Goal: Task Accomplishment & Management: Use online tool/utility

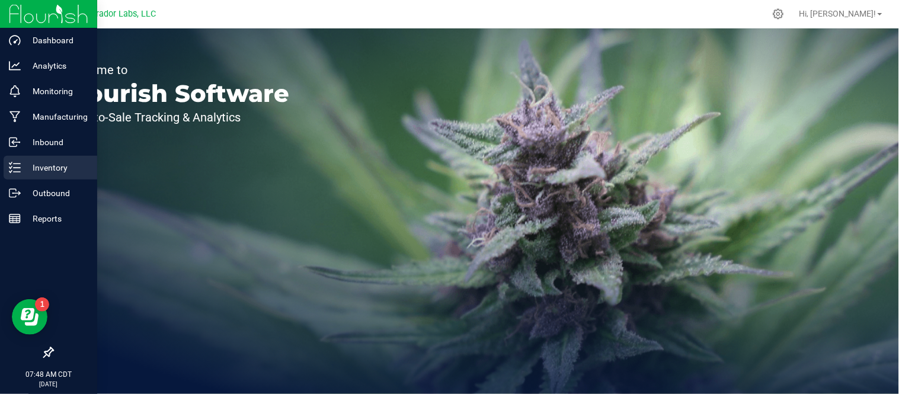
click at [21, 170] on p "Inventory" at bounding box center [56, 168] width 71 height 14
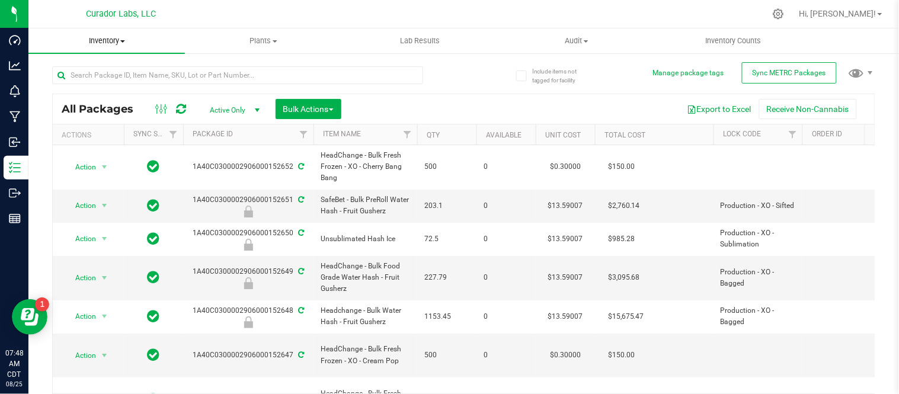
click at [119, 43] on span "Inventory" at bounding box center [106, 41] width 156 height 11
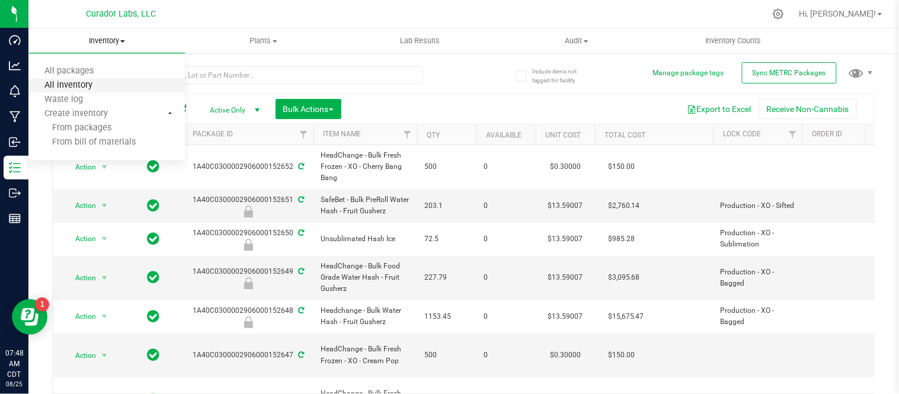
click at [102, 81] on span "All inventory" at bounding box center [68, 86] width 80 height 10
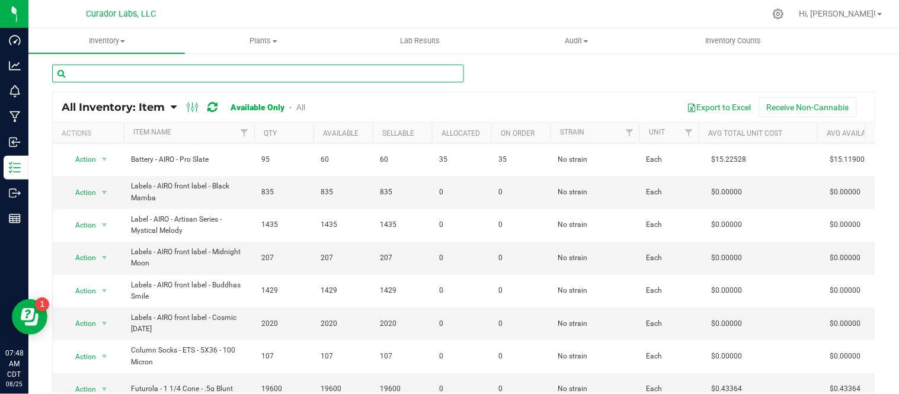
click at [226, 69] on input "text" at bounding box center [258, 74] width 412 height 18
paste input "Labeled Tube - Safe Bet - Blunt 1g QR THC M Diamond on Brown - 110mm"
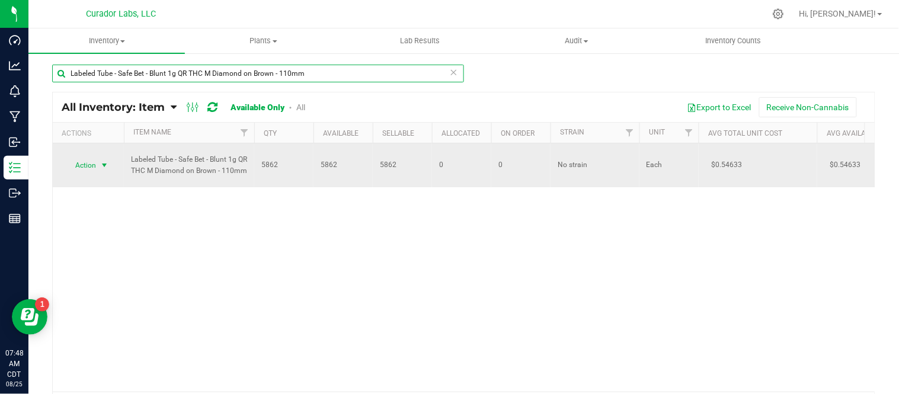
type input "Labeled Tube - Safe Bet - Blunt 1g QR THC M Diamond on Brown - 110mm"
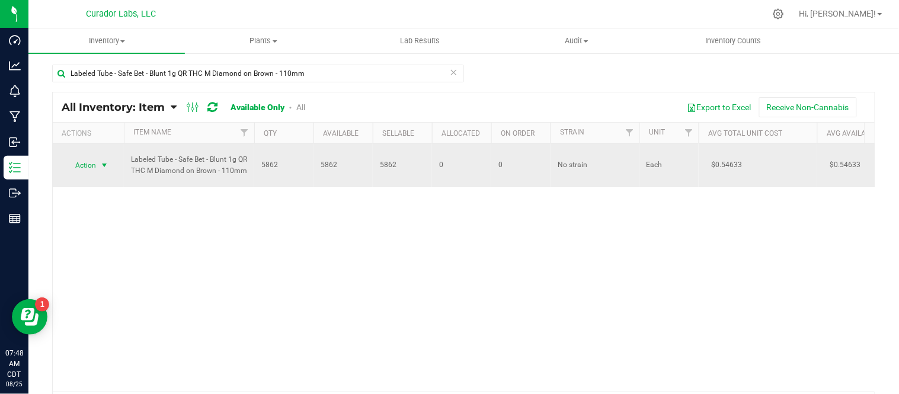
click at [105, 163] on span "select" at bounding box center [104, 165] width 9 height 9
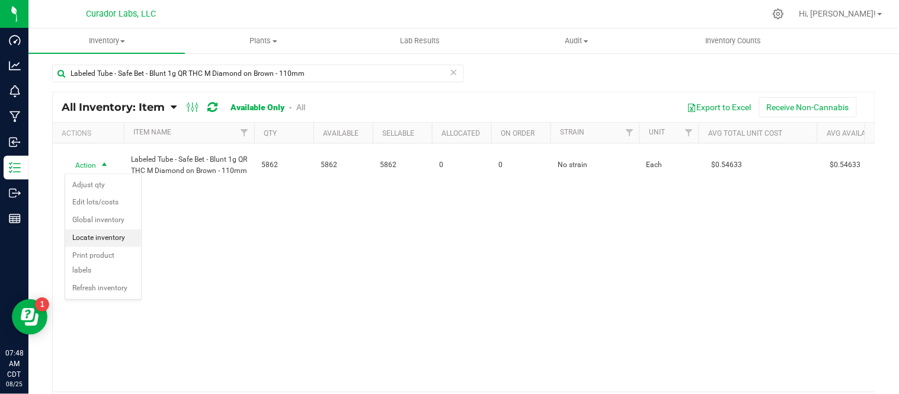
click at [119, 243] on li "Locate inventory" at bounding box center [103, 238] width 76 height 18
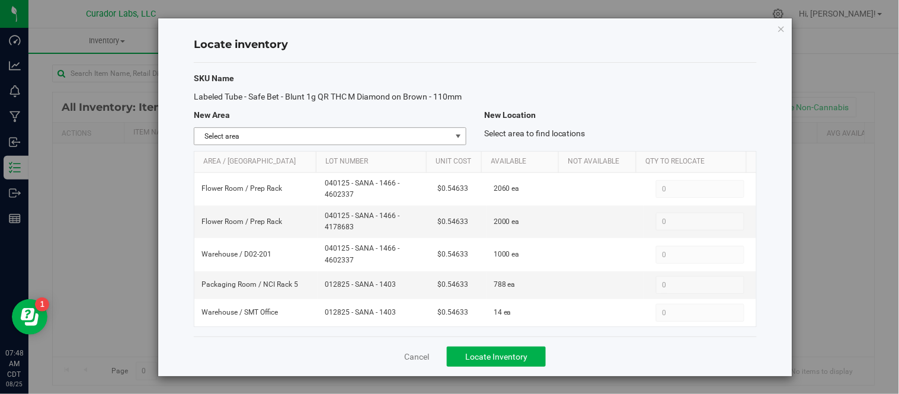
click at [457, 141] on span "select" at bounding box center [457, 136] width 9 height 9
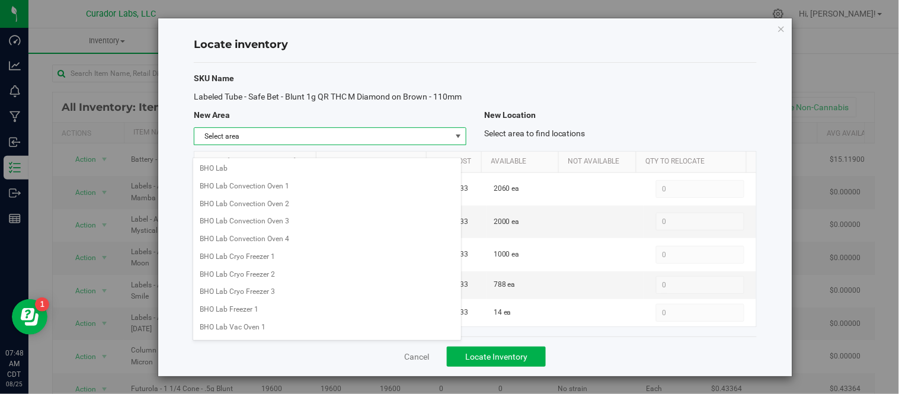
click at [453, 94] on div "Labeled Tube - Safe Bet - Blunt 1g QR THC M Diamond on Brown - 110mm" at bounding box center [330, 97] width 290 height 12
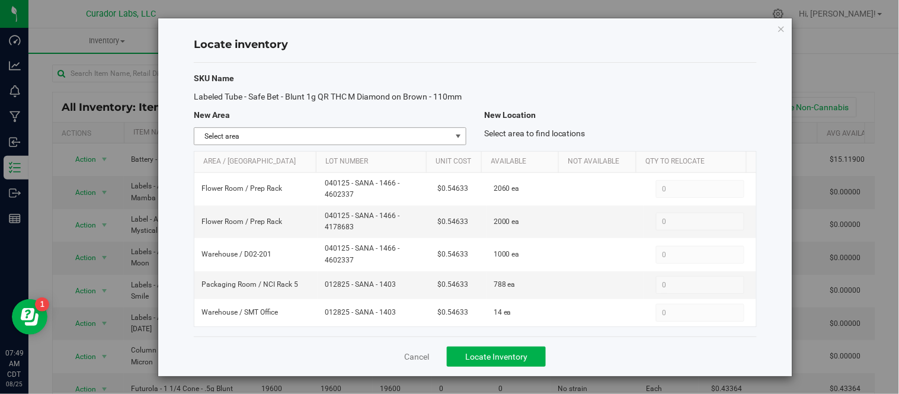
click at [453, 141] on span "select" at bounding box center [457, 136] width 9 height 9
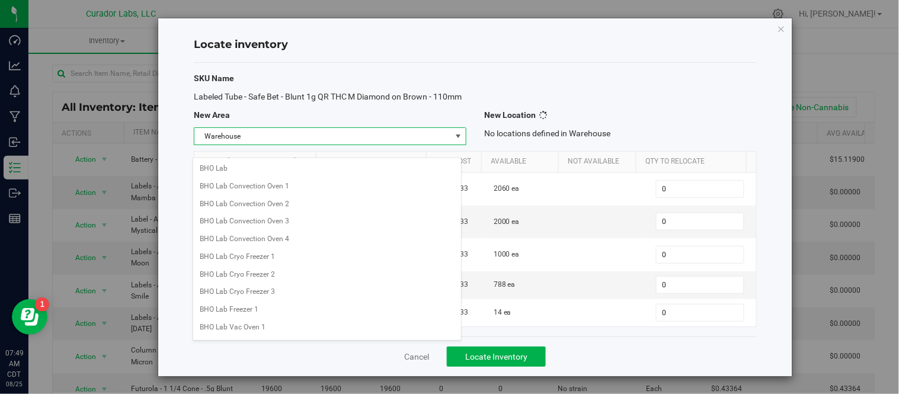
scroll to position [939, 0]
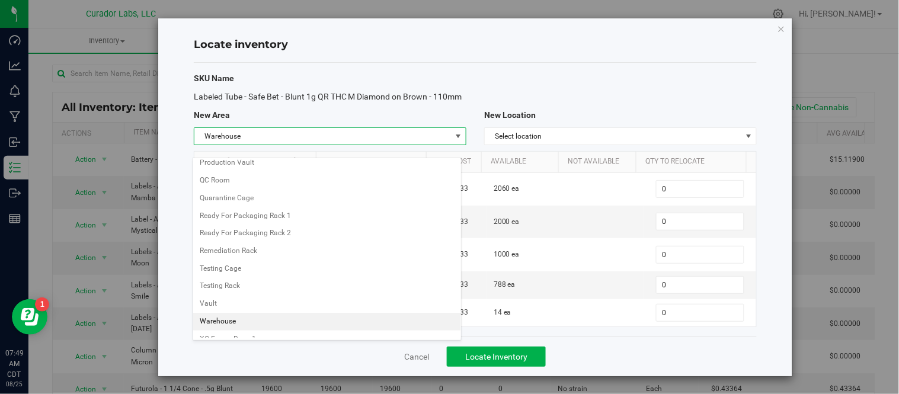
click at [246, 325] on li "Warehouse" at bounding box center [327, 322] width 268 height 18
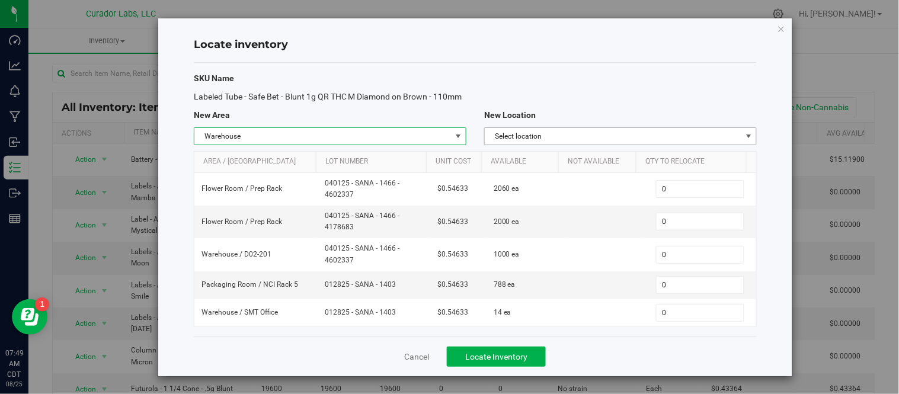
click at [642, 141] on span "Select location" at bounding box center [613, 136] width 257 height 17
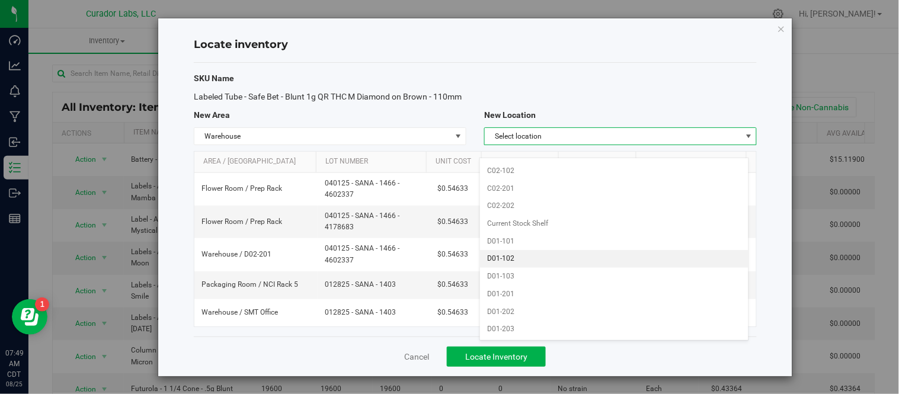
scroll to position [987, 0]
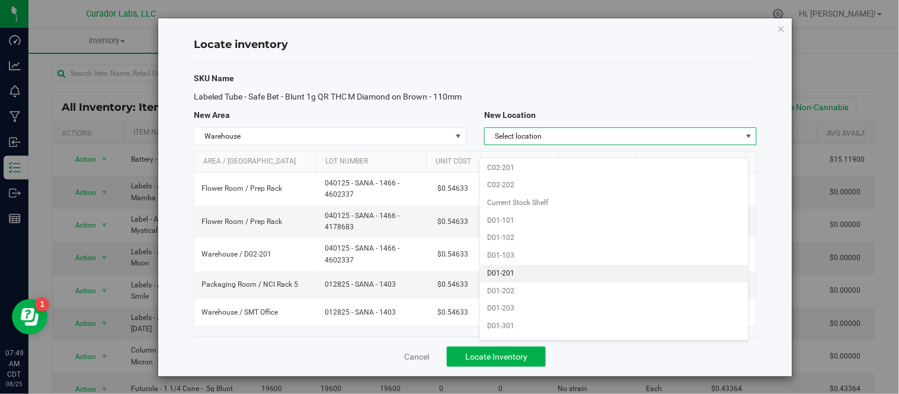
click at [547, 283] on li "D01-201" at bounding box center [614, 274] width 268 height 18
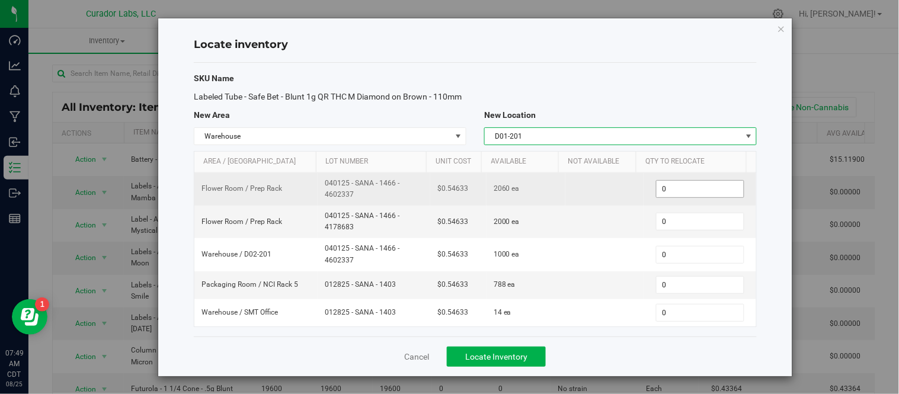
click at [662, 198] on span "0 0" at bounding box center [700, 189] width 88 height 18
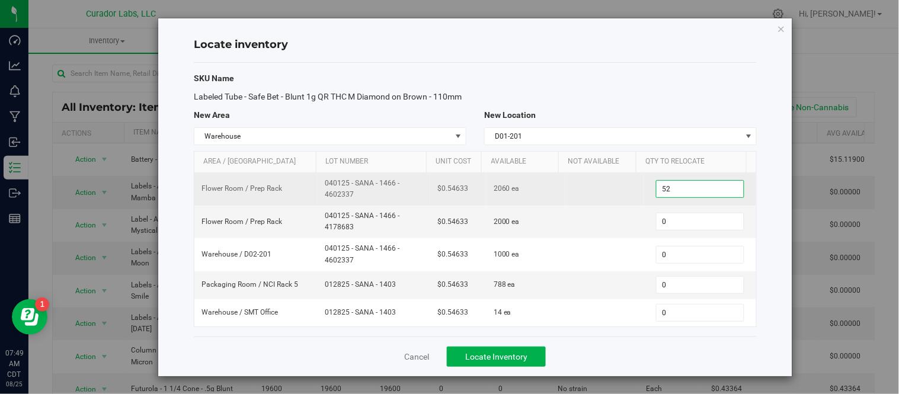
type input "5"
type input "530"
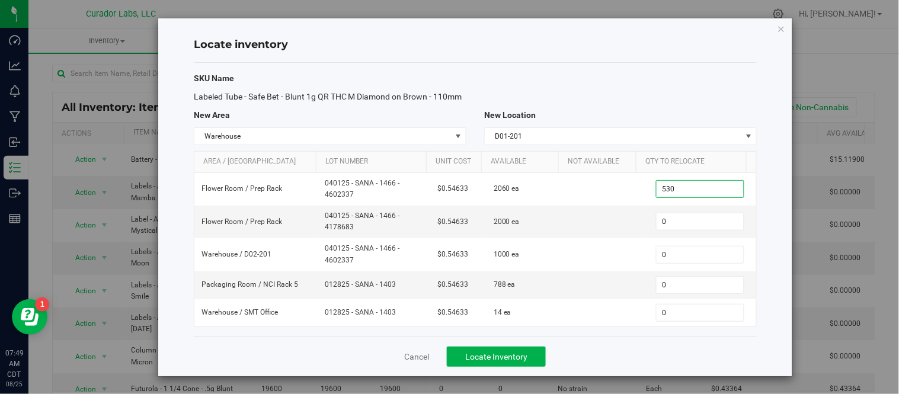
type input "530"
click at [609, 369] on div "Cancel Locate Inventory" at bounding box center [475, 356] width 563 height 40
click at [513, 361] on span "Locate Inventory" at bounding box center [496, 356] width 62 height 9
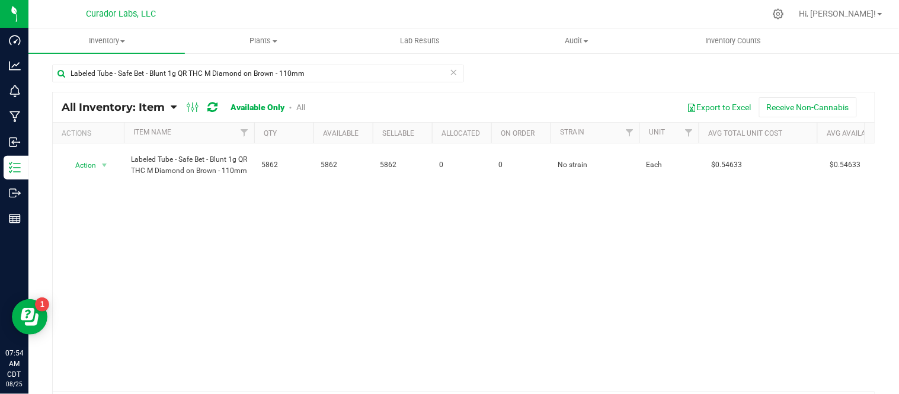
click at [450, 72] on icon at bounding box center [454, 72] width 8 height 14
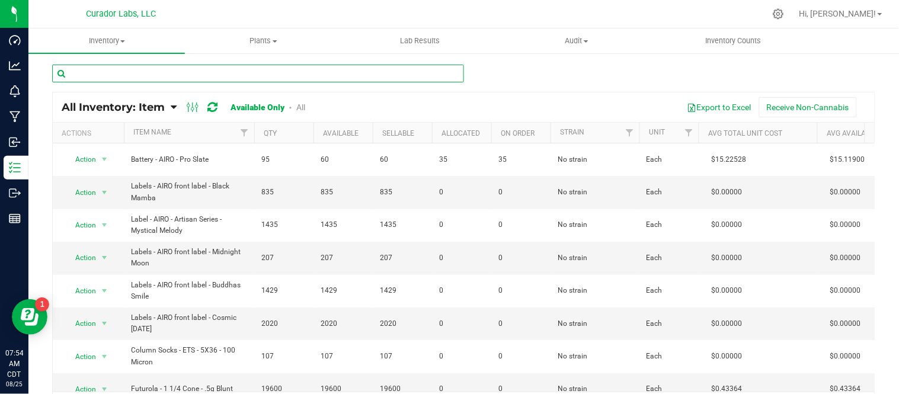
paste input "Labeled Tube - Safe Bet - 3 Pack .5g Infused Rolls Pop Top Tube THC M Diamond o…"
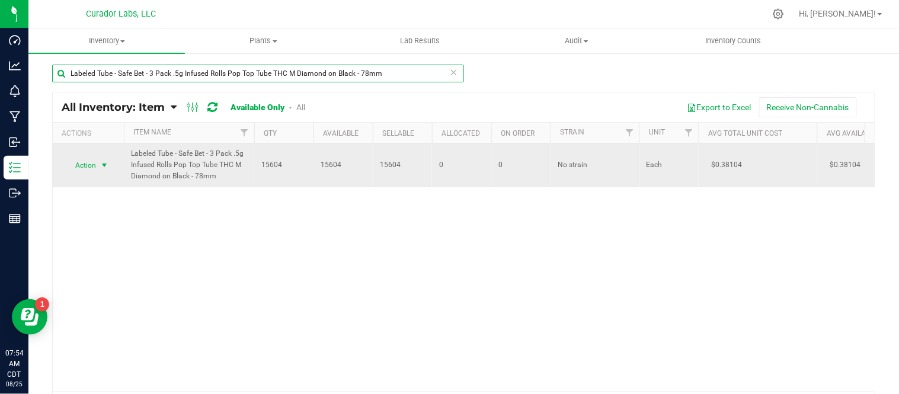
type input "Labeled Tube - Safe Bet - 3 Pack .5g Infused Rolls Pop Top Tube THC M Diamond o…"
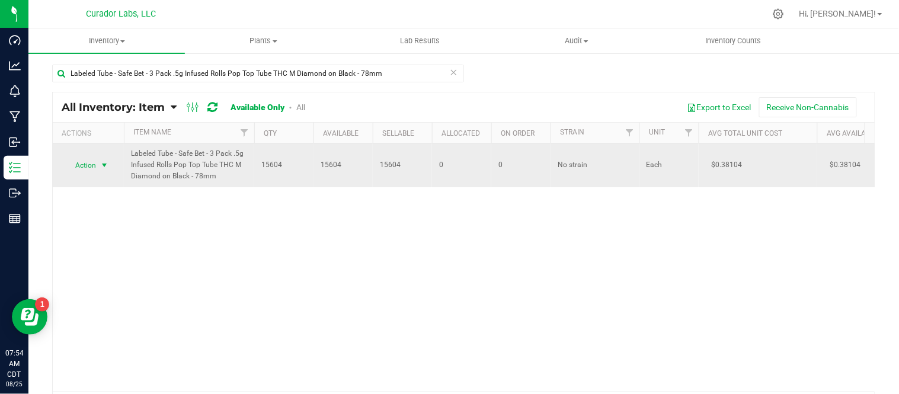
click at [105, 166] on span "select" at bounding box center [104, 165] width 9 height 9
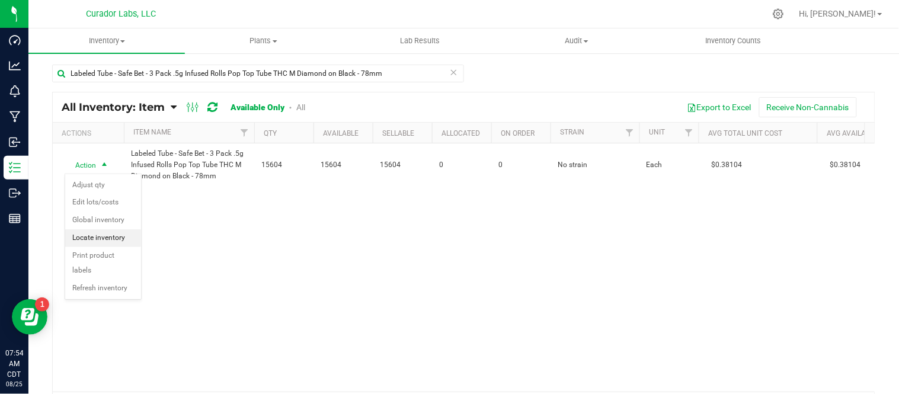
click at [132, 238] on li "Locate inventory" at bounding box center [103, 238] width 76 height 18
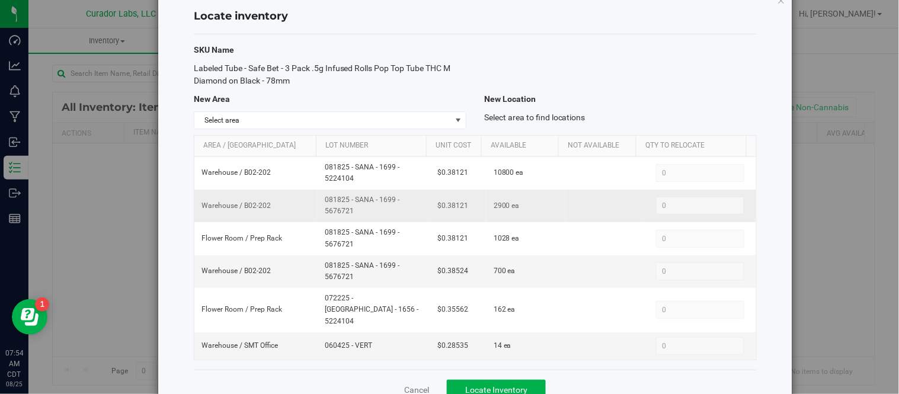
scroll to position [51, 0]
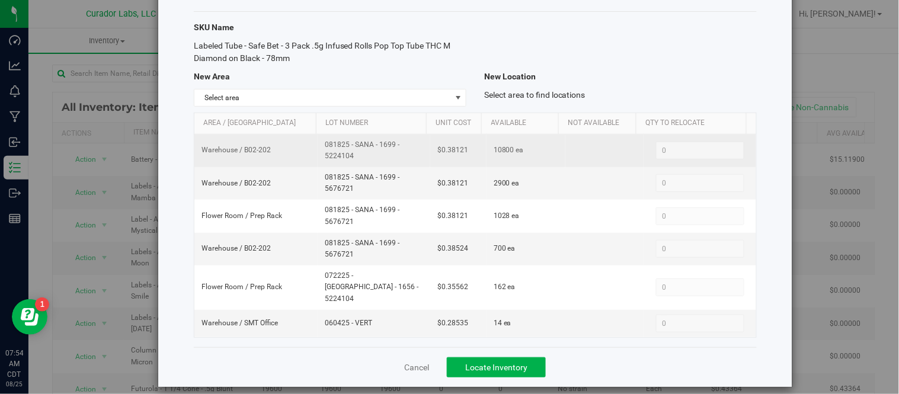
drag, startPoint x: 317, startPoint y: 141, endPoint x: 357, endPoint y: 157, distance: 42.8
click at [357, 157] on td "081825 - SANA - 1699 - 5224104" at bounding box center [374, 150] width 113 height 33
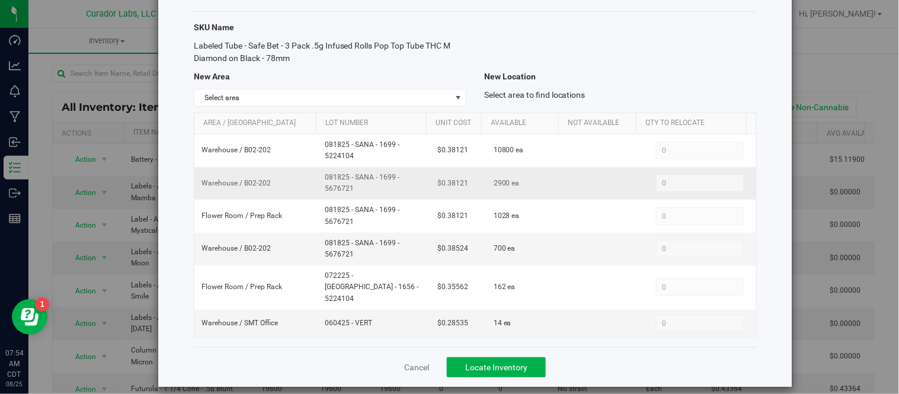
click at [395, 190] on span "081825 - SANA - 1699 - 5676721" at bounding box center [374, 183] width 98 height 23
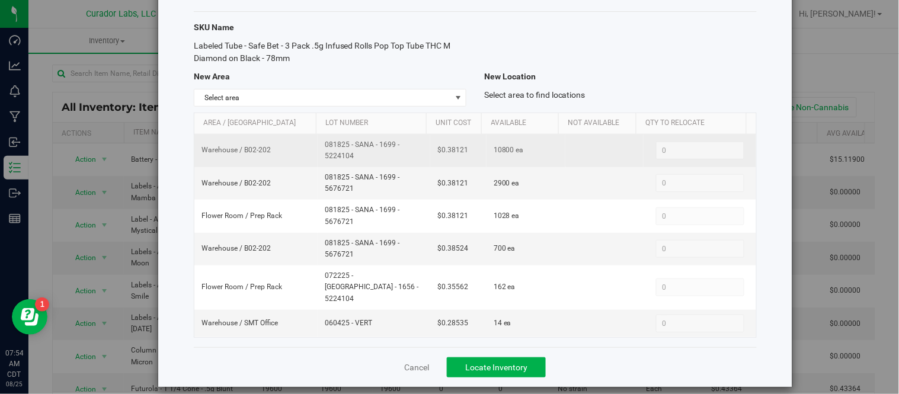
drag, startPoint x: 318, startPoint y: 143, endPoint x: 351, endPoint y: 157, distance: 35.5
click at [351, 157] on td "081825 - SANA - 1699 - 5224104" at bounding box center [374, 150] width 113 height 33
copy span "081825 - SANA - 1699 - 5224104"
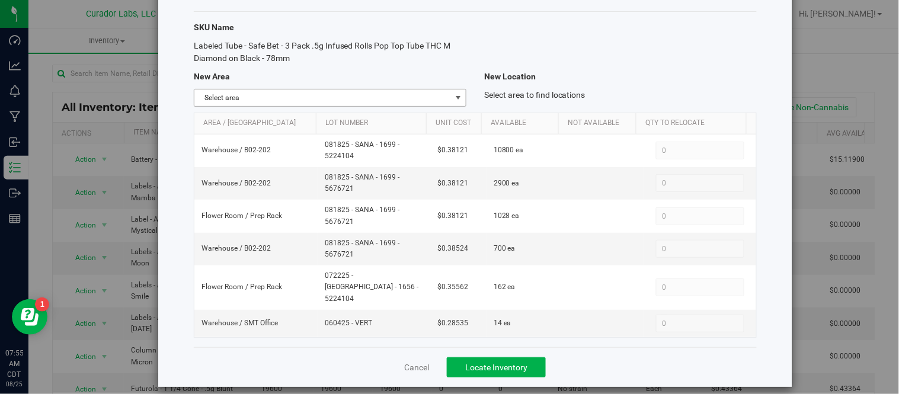
click at [459, 97] on span "select" at bounding box center [458, 97] width 15 height 17
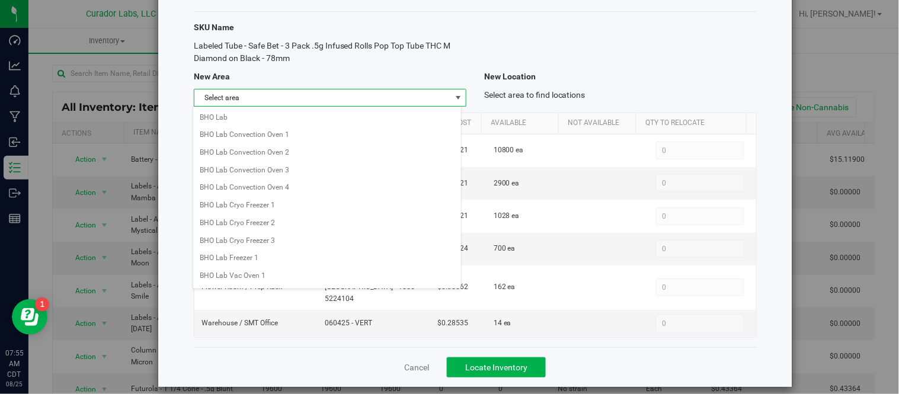
scroll to position [176, 0]
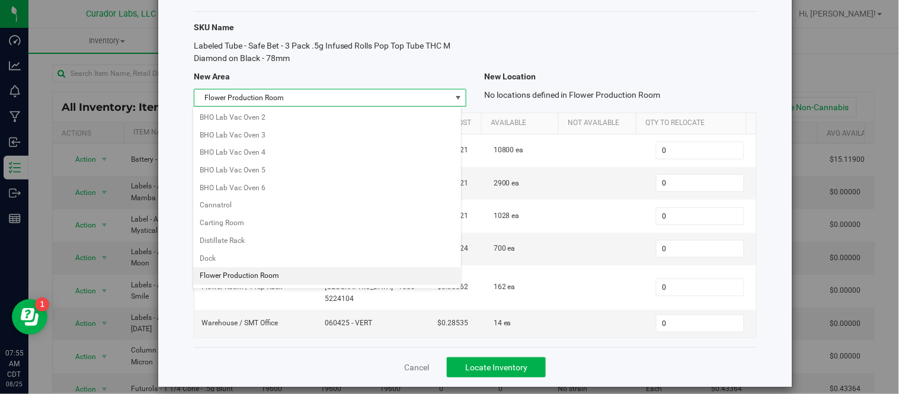
click at [274, 277] on li "Flower Production Room" at bounding box center [327, 276] width 268 height 18
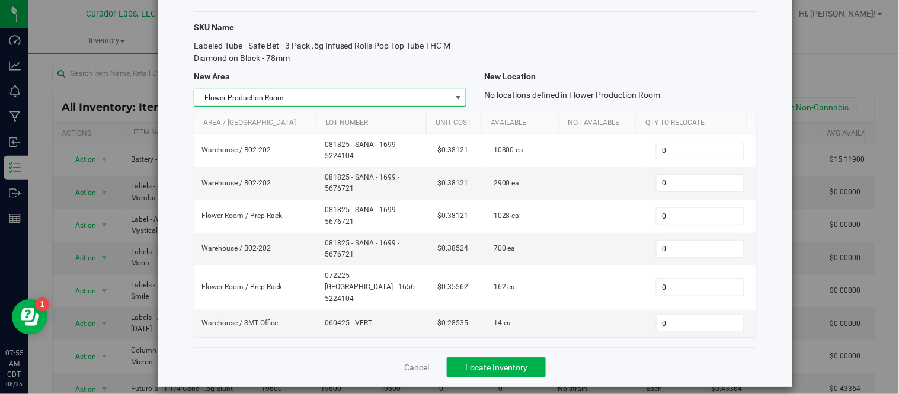
click at [433, 105] on span "Flower Production Room" at bounding box center [322, 97] width 257 height 17
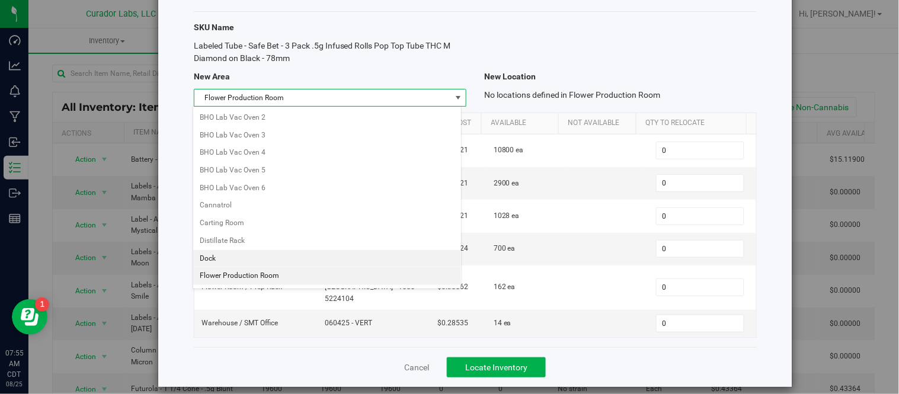
scroll to position [242, 0]
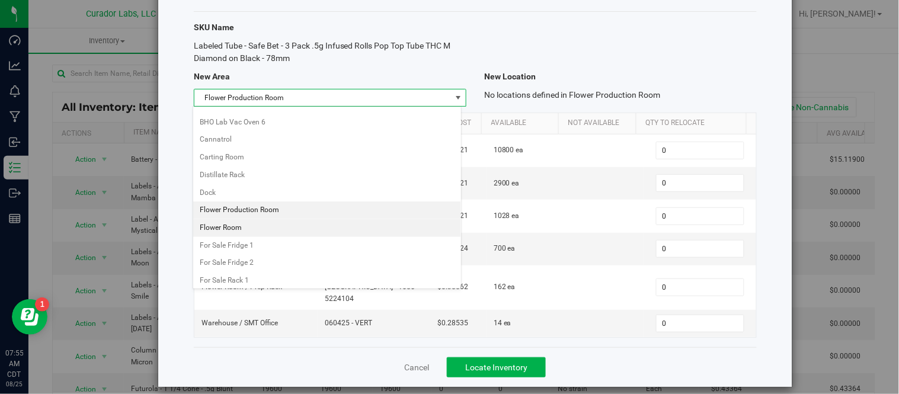
click at [265, 231] on li "Flower Room" at bounding box center [327, 228] width 268 height 18
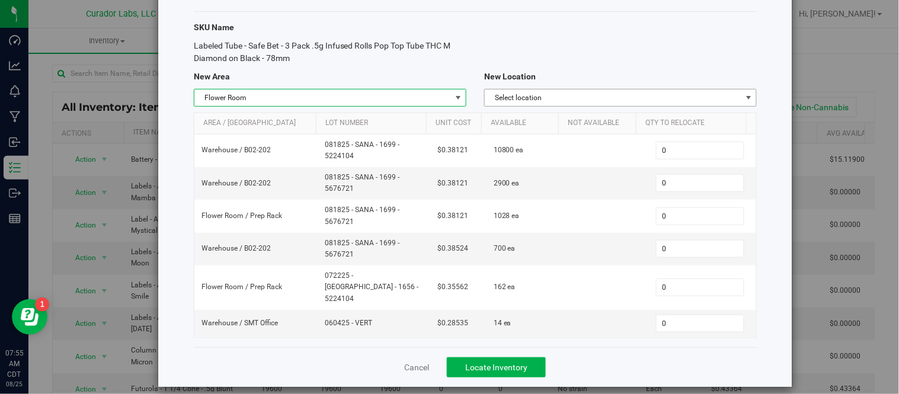
click at [573, 90] on span "Select location" at bounding box center [613, 97] width 257 height 17
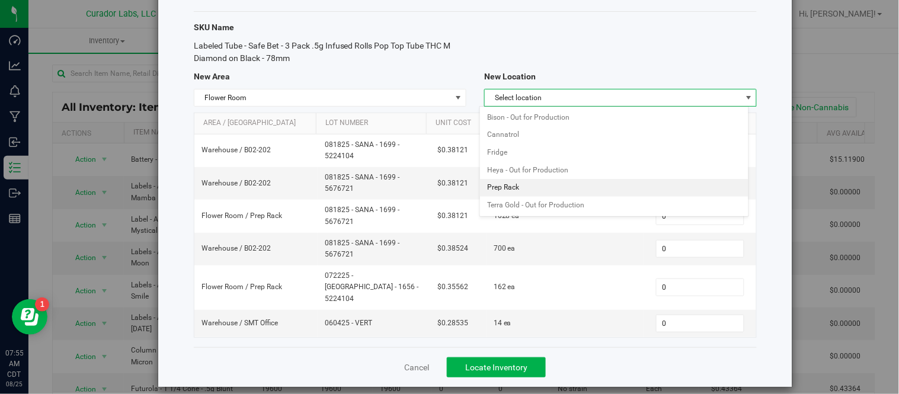
click at [543, 188] on li "Prep Rack" at bounding box center [614, 188] width 268 height 18
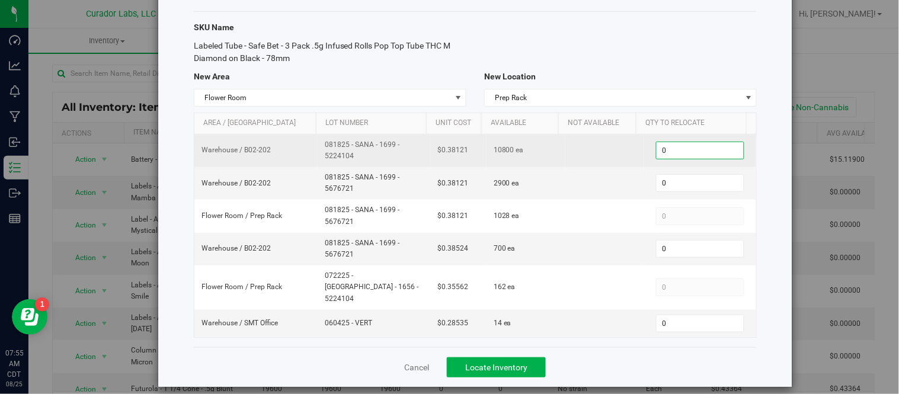
click at [670, 152] on span "0 0" at bounding box center [700, 151] width 88 height 18
type input "1200"
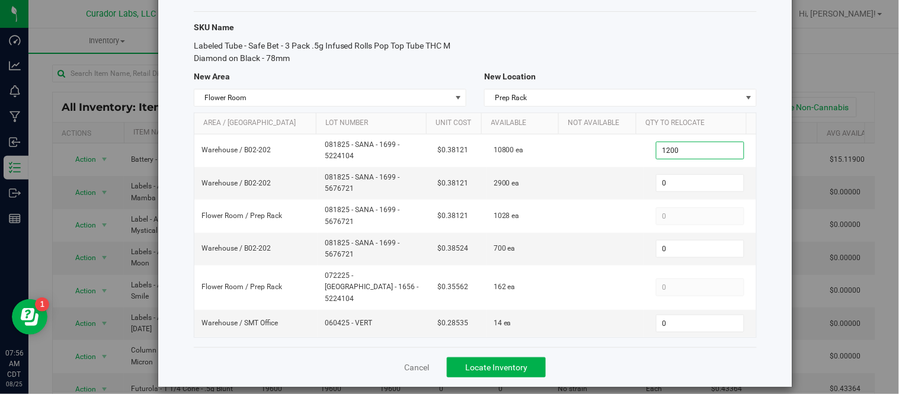
type input "1,200"
click at [632, 347] on div "Cancel Locate Inventory" at bounding box center [475, 367] width 563 height 40
click at [507, 363] on span "Locate Inventory" at bounding box center [496, 367] width 62 height 9
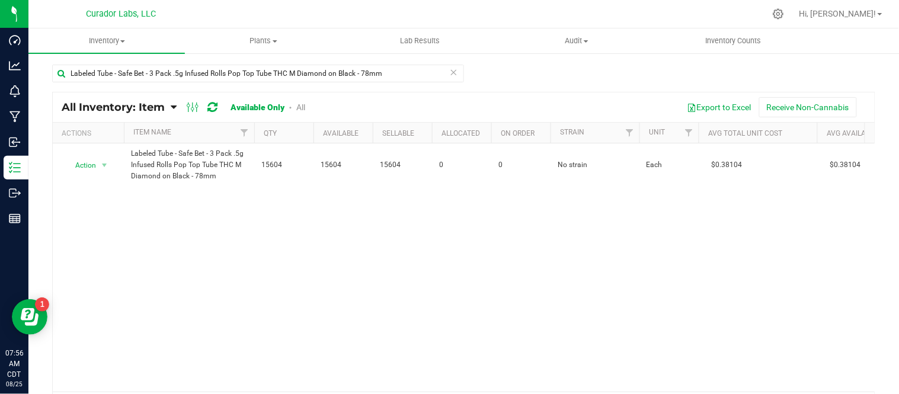
click at [450, 70] on icon at bounding box center [454, 72] width 8 height 14
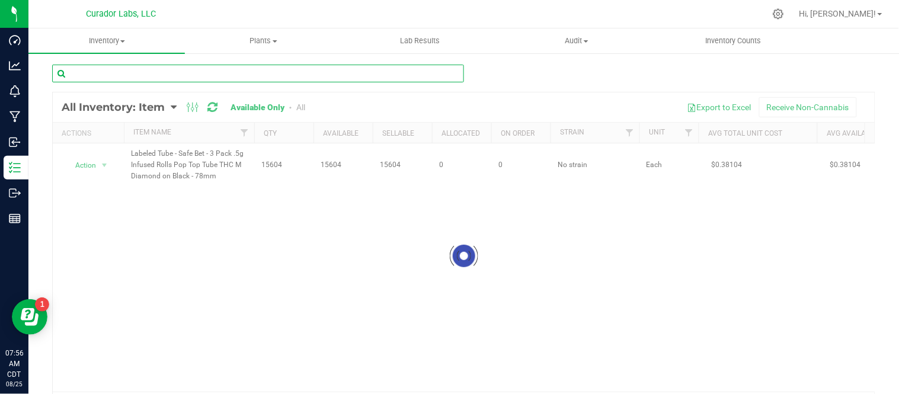
paste input "Labeled Bottle - SafeBet - Infused Rolls 0.5g 7pk with Warning and White and Or…"
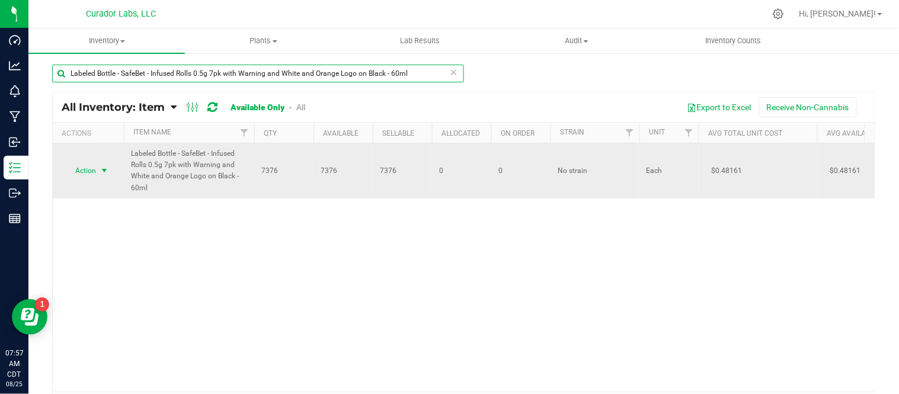
type input "Labeled Bottle - SafeBet - Infused Rolls 0.5g 7pk with Warning and White and Or…"
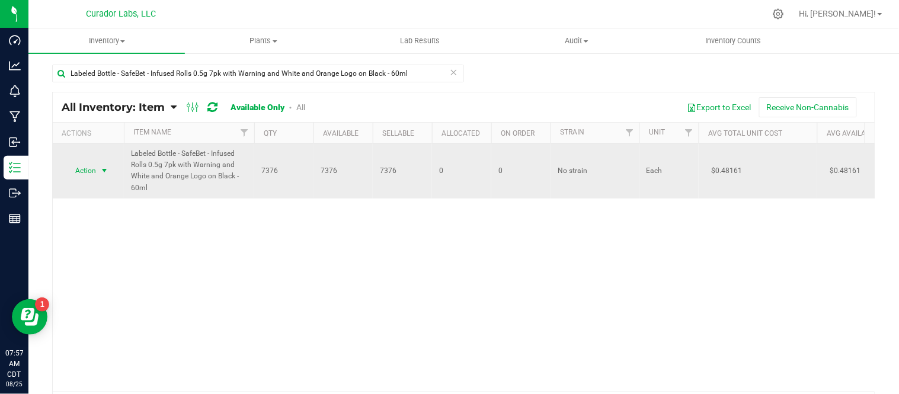
click at [104, 167] on span "select" at bounding box center [104, 170] width 9 height 9
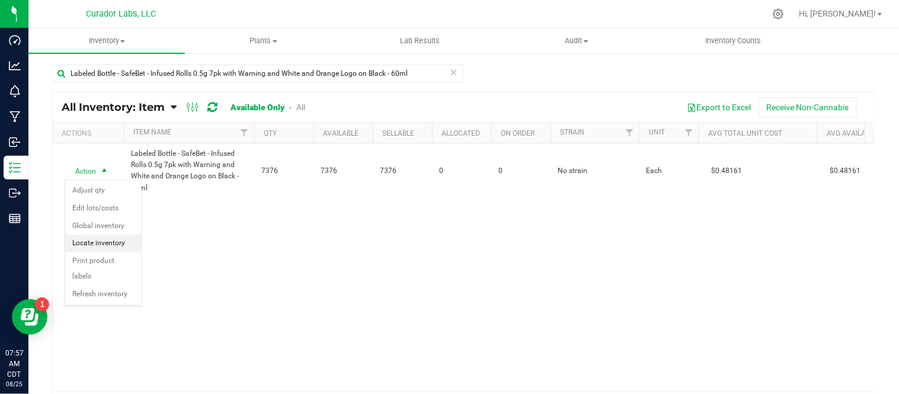
click at [111, 249] on li "Locate inventory" at bounding box center [103, 244] width 76 height 18
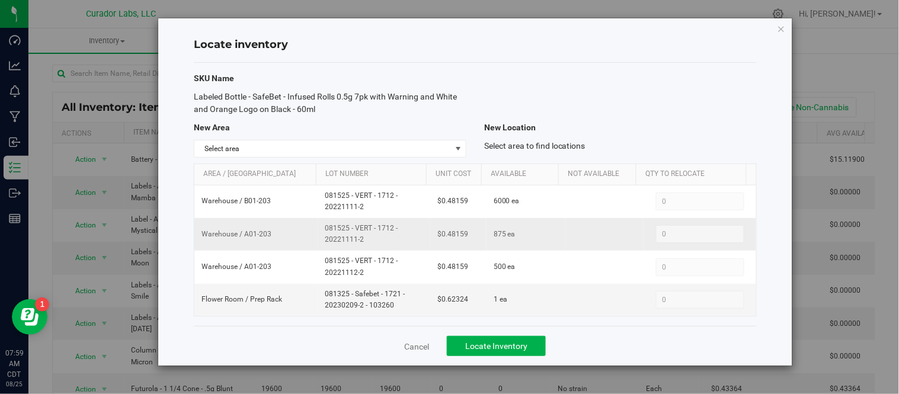
drag, startPoint x: 322, startPoint y: 228, endPoint x: 368, endPoint y: 245, distance: 48.5
click at [368, 245] on span "081525 - VERT - 1712 - 20221111-2" at bounding box center [374, 234] width 98 height 23
copy span "081525 - VERT - 1712 - 20221111-2"
click at [460, 146] on span "select" at bounding box center [457, 148] width 9 height 9
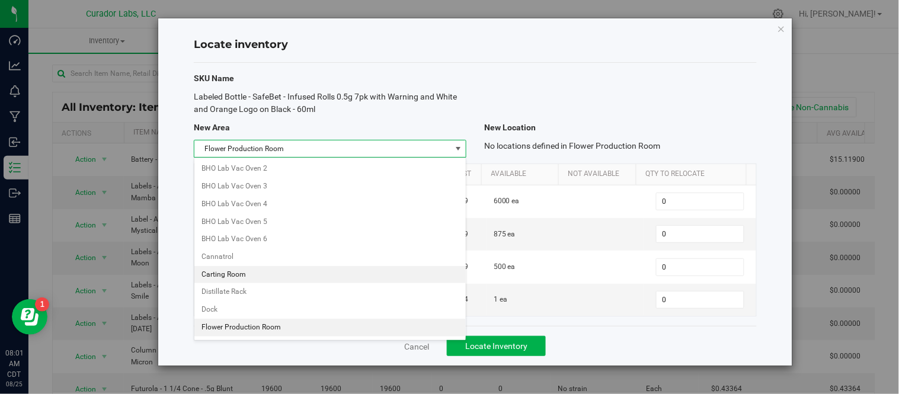
scroll to position [242, 0]
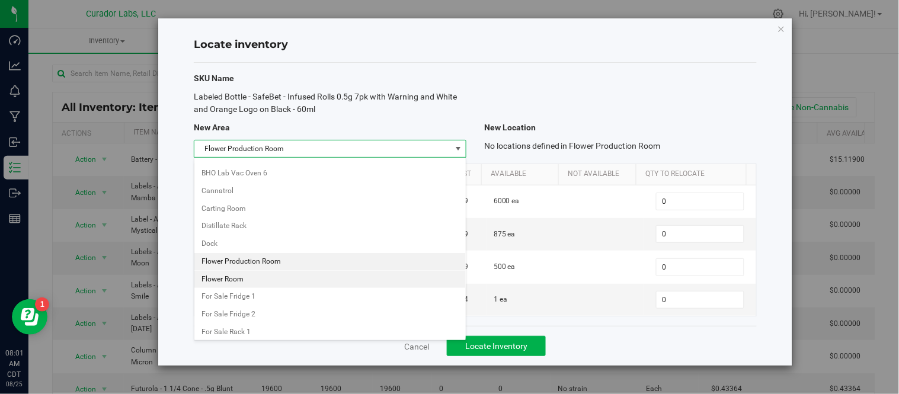
click at [269, 278] on li "Flower Room" at bounding box center [329, 280] width 271 height 18
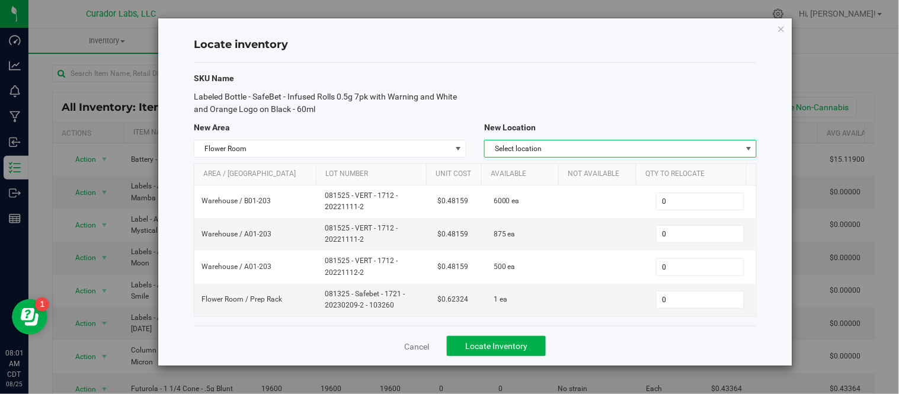
click at [569, 140] on span "Select location" at bounding box center [620, 149] width 272 height 18
click at [567, 239] on li "Prep Rack" at bounding box center [620, 239] width 271 height 18
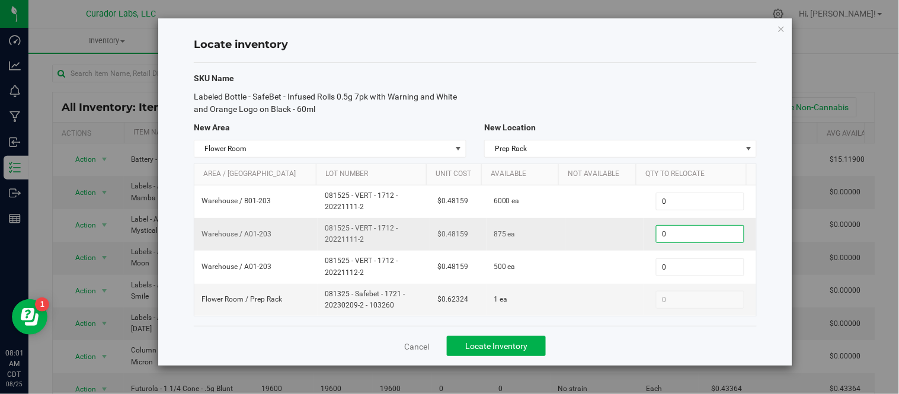
click at [663, 233] on span "0 0" at bounding box center [700, 234] width 88 height 18
type input "500"
drag, startPoint x: 321, startPoint y: 229, endPoint x: 386, endPoint y: 249, distance: 68.0
click at [386, 249] on td "081525 - VERT - 1712 - 20221111-2" at bounding box center [374, 234] width 113 height 33
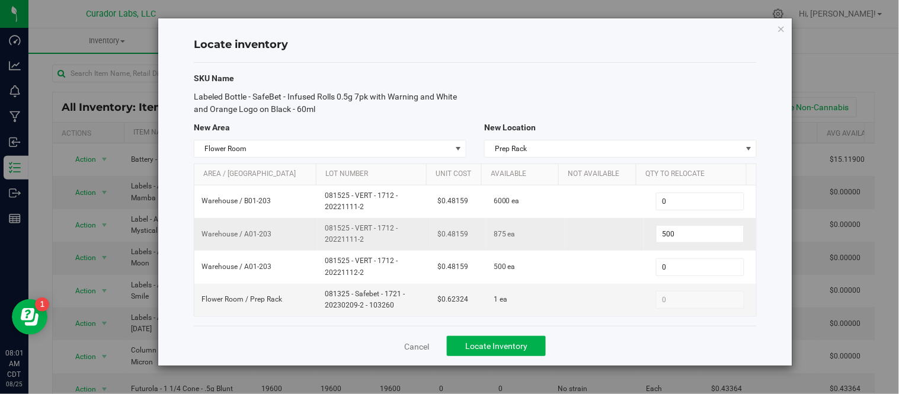
copy span "081525 - VERT - 1712 - 20221111-2"
click at [514, 348] on span "Locate Inventory" at bounding box center [496, 345] width 62 height 9
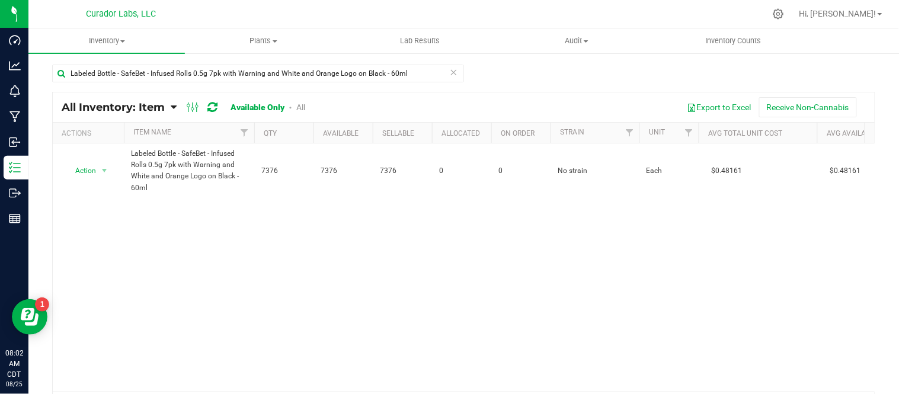
click at [450, 73] on icon at bounding box center [454, 72] width 8 height 14
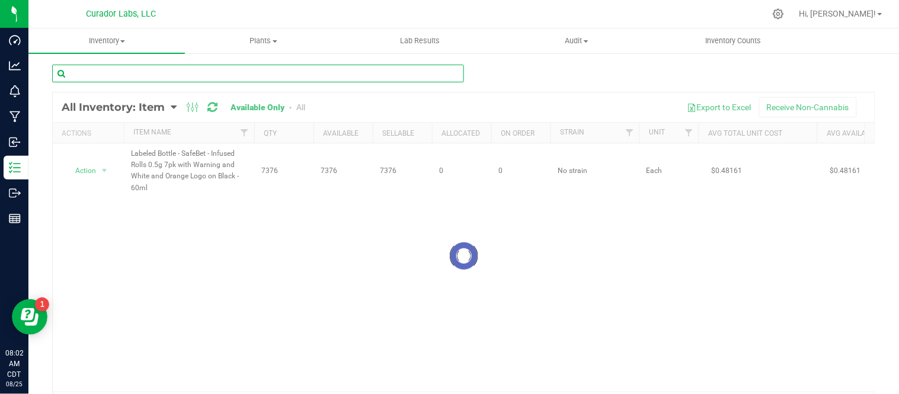
click at [424, 72] on input "text" at bounding box center [258, 74] width 412 height 18
paste input "" Labeled Tube - Safe Bet - Vape Cart with QR THC M Diamond Brown - 2.2x2""
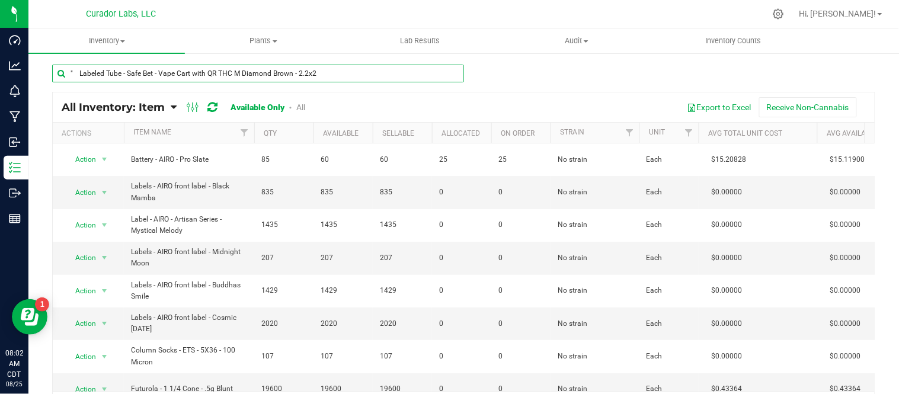
click at [78, 71] on input "" Labeled Tube - Safe Bet - Vape Cart with QR THC M Diamond Brown - 2.2x2" at bounding box center [258, 74] width 412 height 18
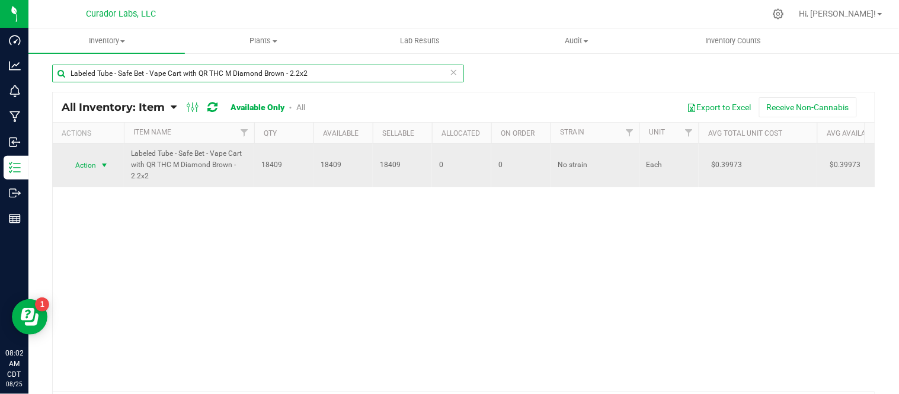
type input "Labeled Tube - Safe Bet - Vape Cart with QR THC M Diamond Brown - 2.2x2"
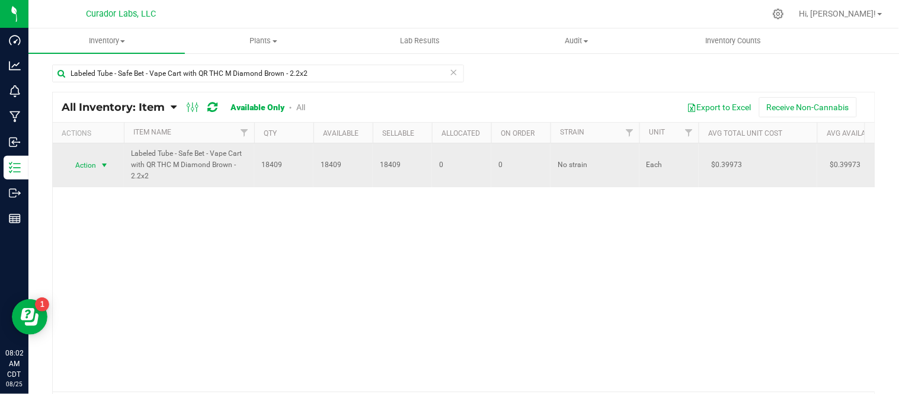
click at [101, 168] on span "select" at bounding box center [104, 165] width 9 height 9
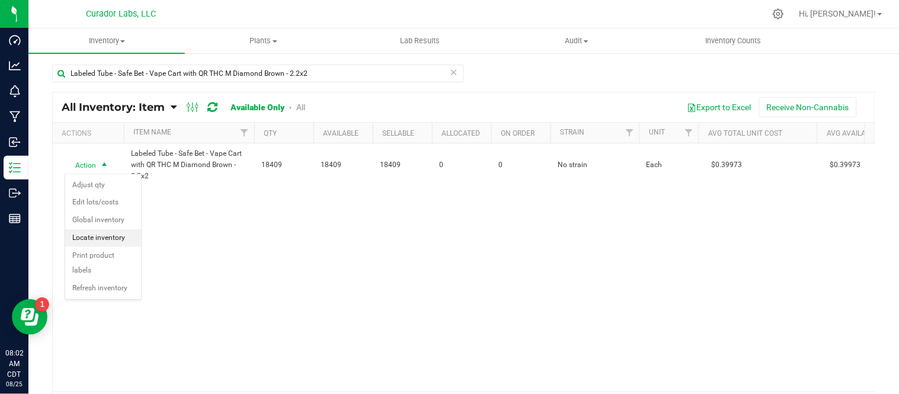
click at [120, 234] on li "Locate inventory" at bounding box center [103, 238] width 76 height 18
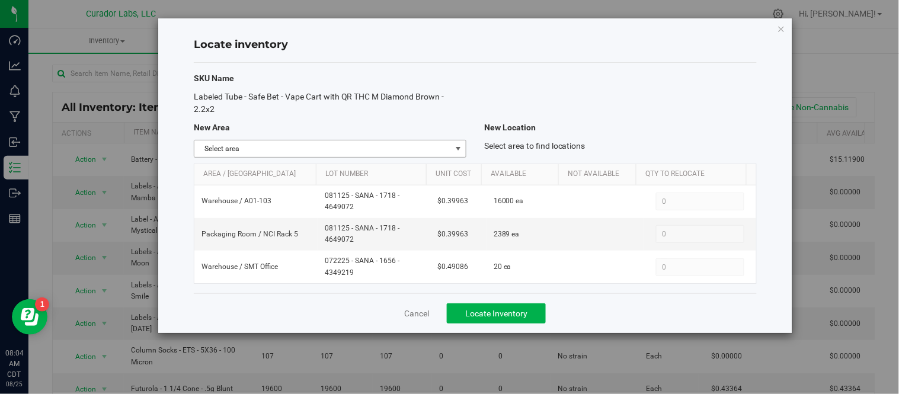
click at [451, 150] on span "select" at bounding box center [458, 148] width 15 height 17
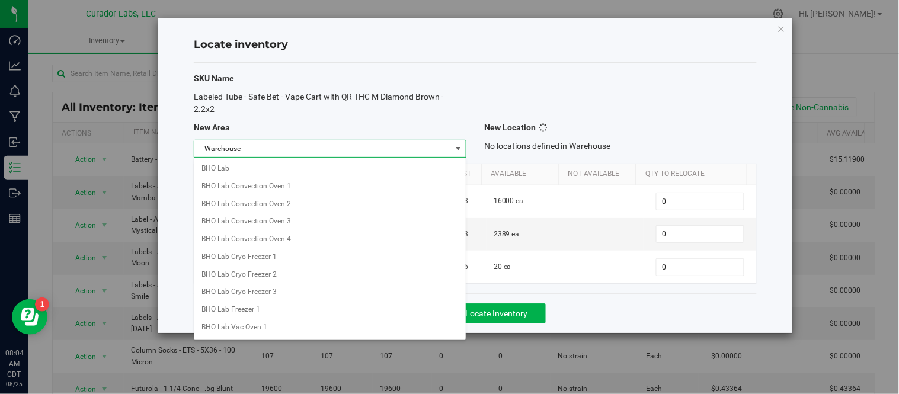
scroll to position [939, 0]
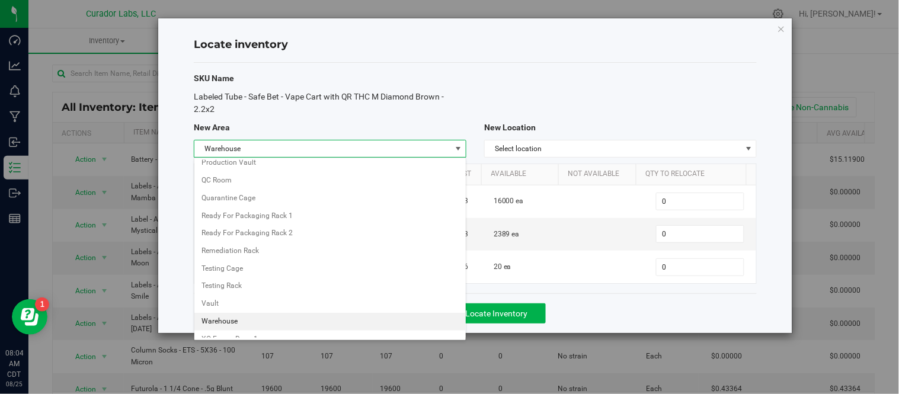
click at [253, 331] on li "Warehouse" at bounding box center [329, 322] width 271 height 18
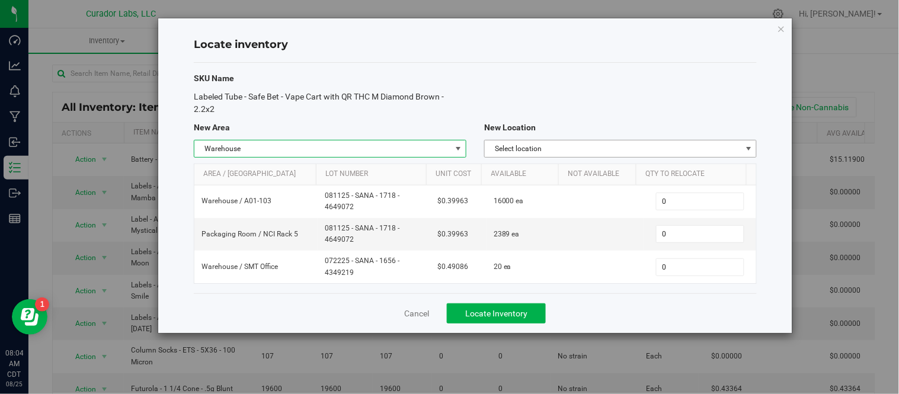
click at [635, 143] on span "Select location" at bounding box center [613, 148] width 257 height 17
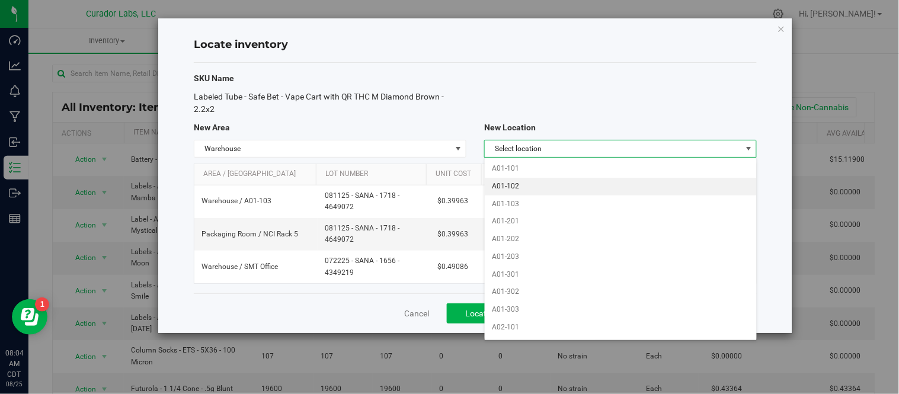
click at [554, 190] on li "A01-102" at bounding box center [620, 187] width 271 height 18
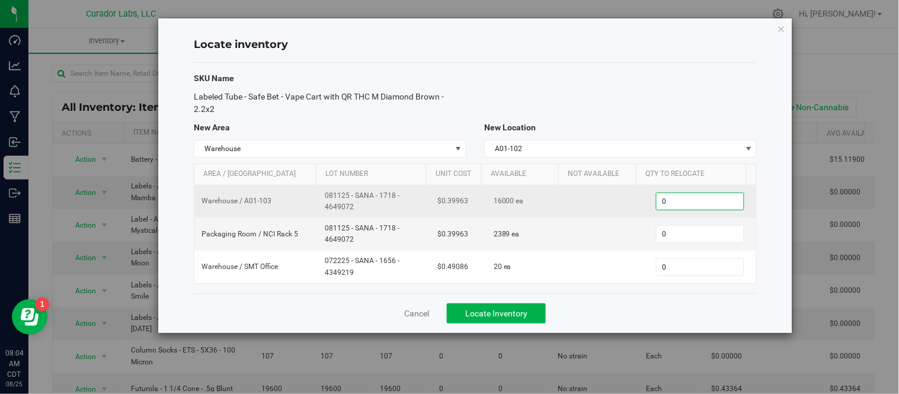
click at [658, 204] on span "0 0" at bounding box center [700, 202] width 88 height 18
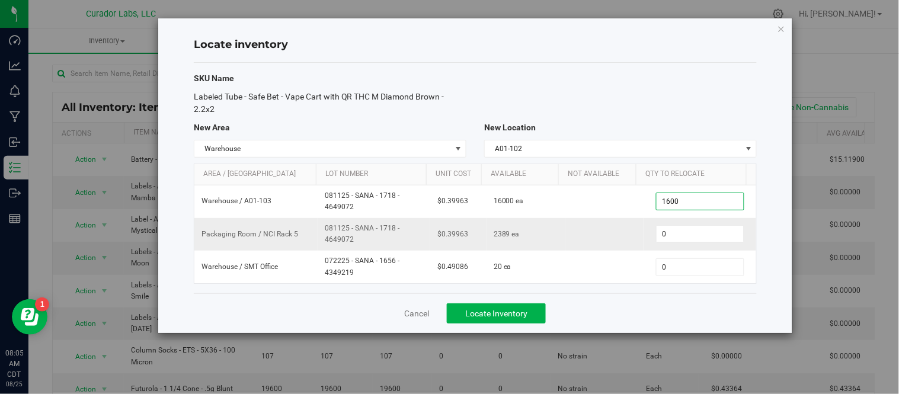
type input "16000"
type input "16,000"
click at [581, 294] on div "Cancel Locate Inventory" at bounding box center [475, 313] width 563 height 40
click at [504, 320] on button "Locate Inventory" at bounding box center [496, 313] width 99 height 20
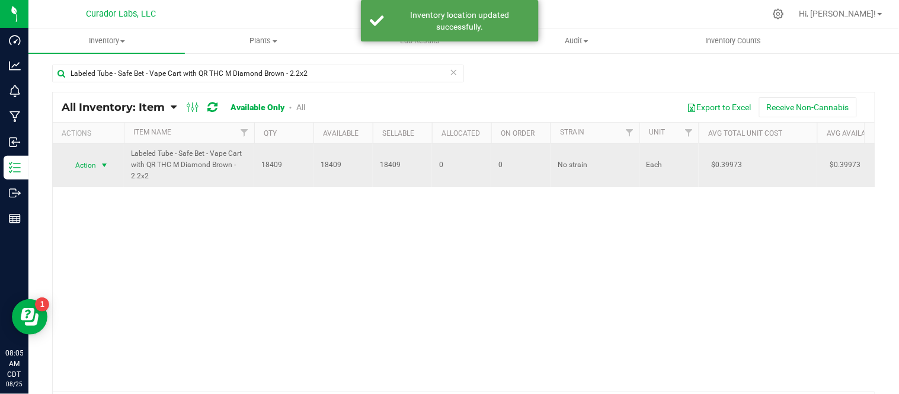
click at [108, 168] on span "select" at bounding box center [104, 165] width 9 height 9
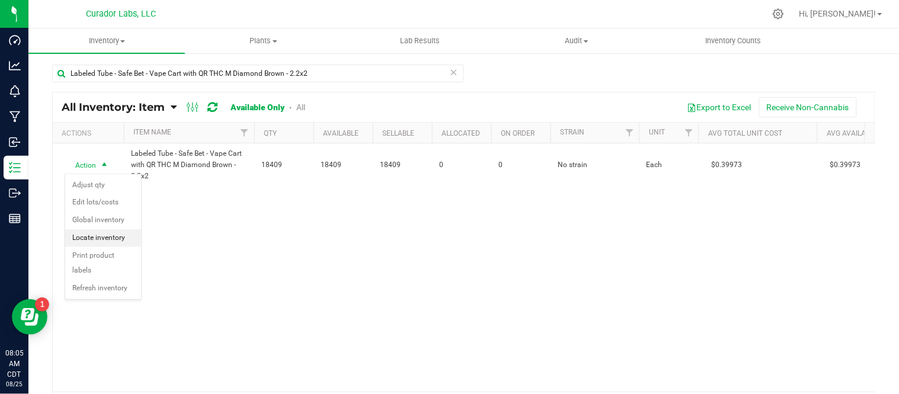
click at [114, 232] on li "Locate inventory" at bounding box center [103, 238] width 76 height 18
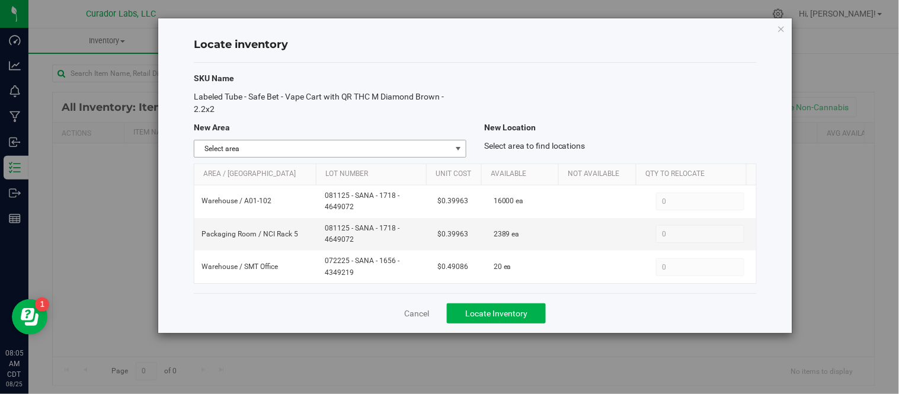
click at [334, 149] on span "Select area" at bounding box center [322, 148] width 257 height 17
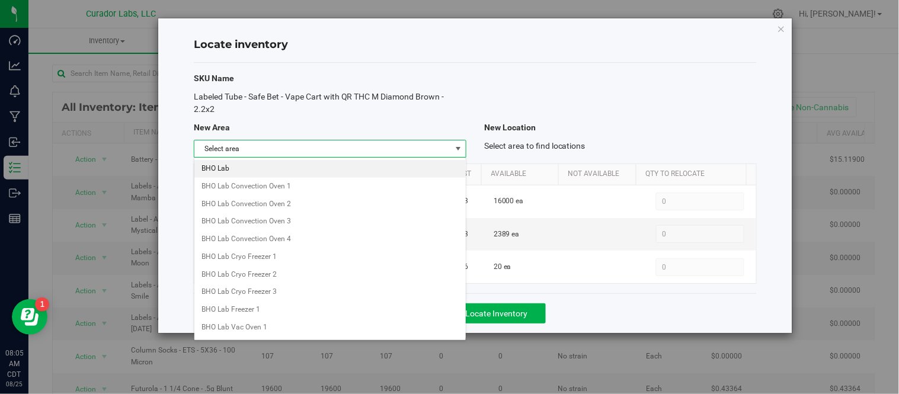
scroll to position [939, 0]
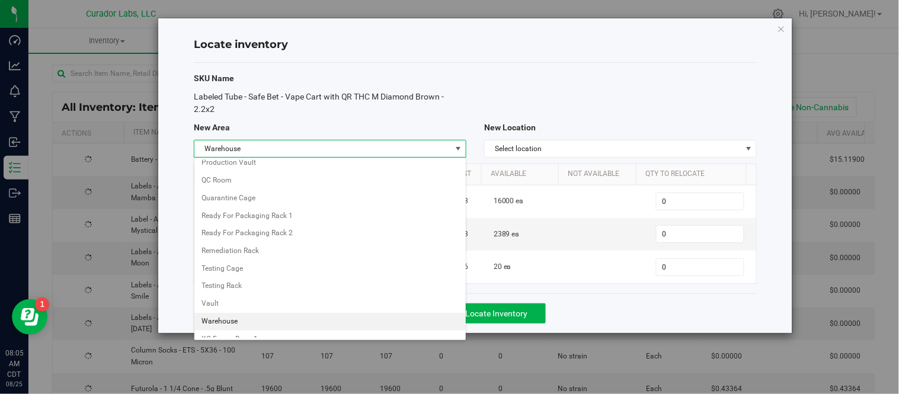
click at [259, 326] on li "Warehouse" at bounding box center [329, 322] width 271 height 18
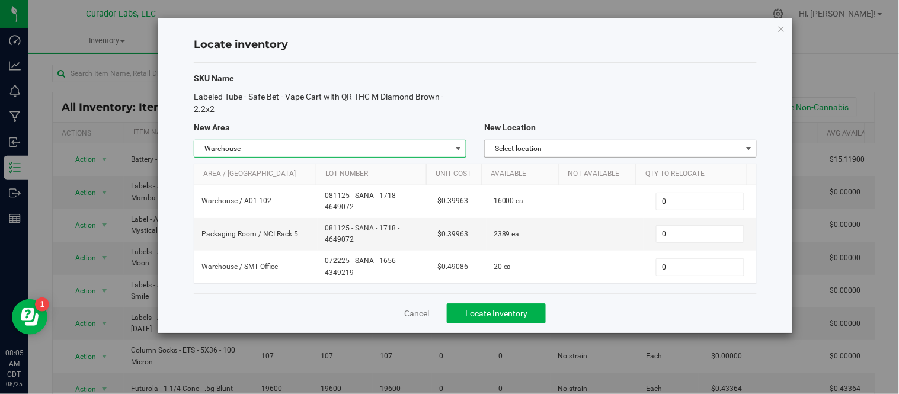
click at [589, 152] on span "Select location" at bounding box center [613, 148] width 257 height 17
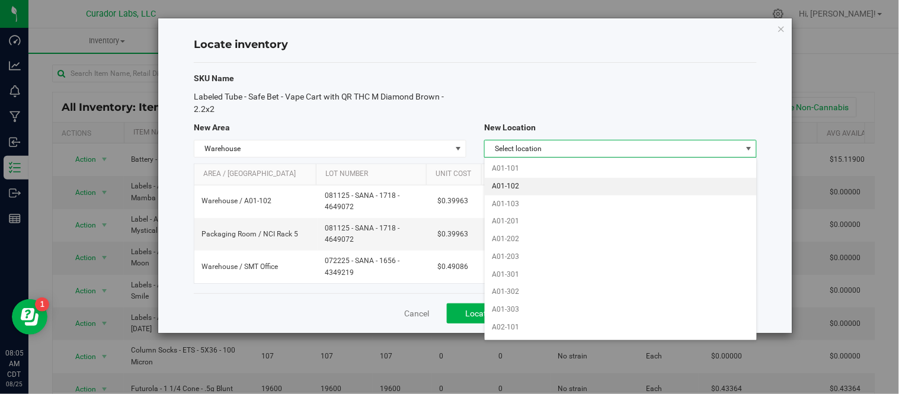
click at [522, 192] on li "A01-102" at bounding box center [620, 187] width 271 height 18
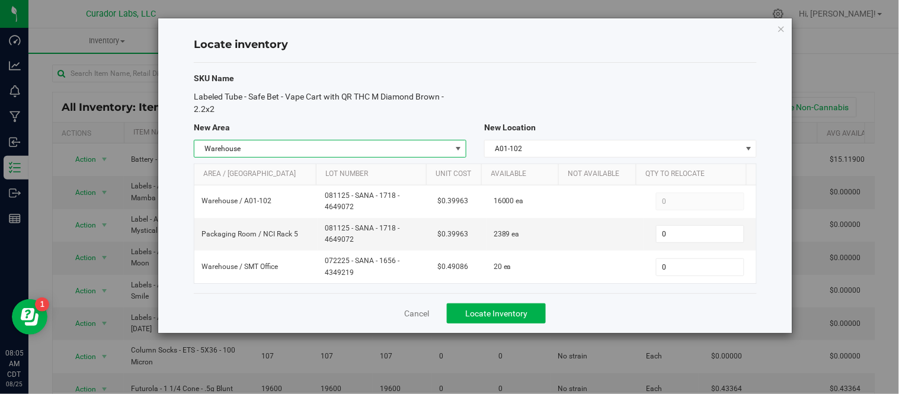
click at [460, 150] on span "select" at bounding box center [457, 148] width 9 height 9
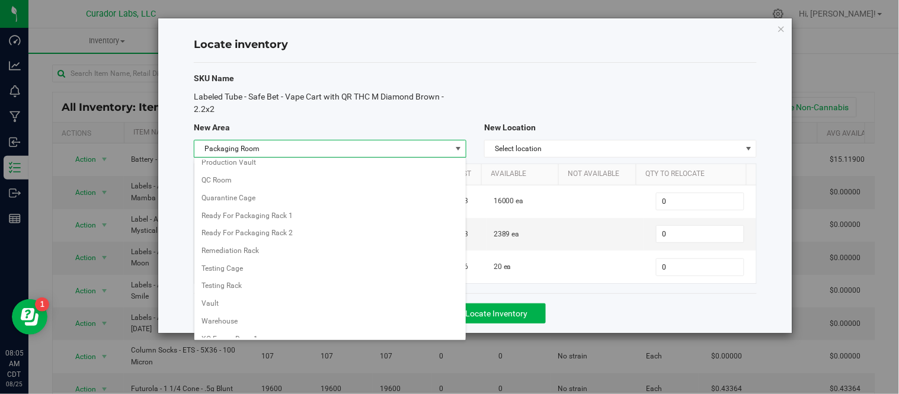
scroll to position [673, 0]
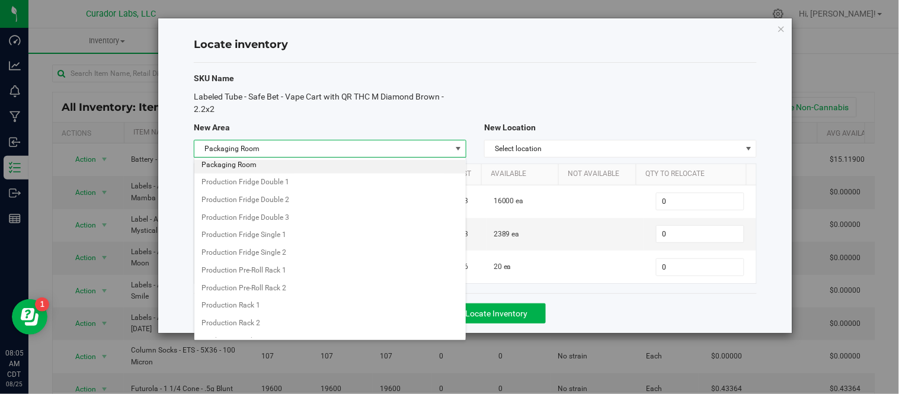
click at [423, 165] on li "Packaging Room" at bounding box center [329, 165] width 271 height 18
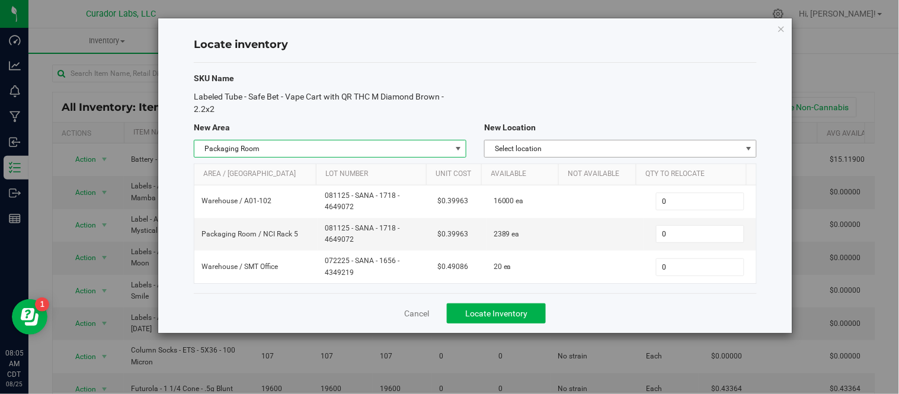
click at [565, 145] on span "Select location" at bounding box center [613, 148] width 257 height 17
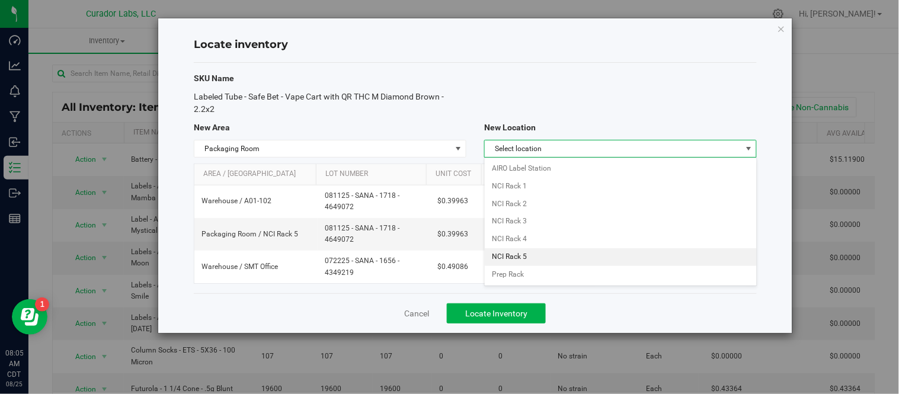
click at [534, 253] on li "NCI Rack 5" at bounding box center [620, 257] width 271 height 18
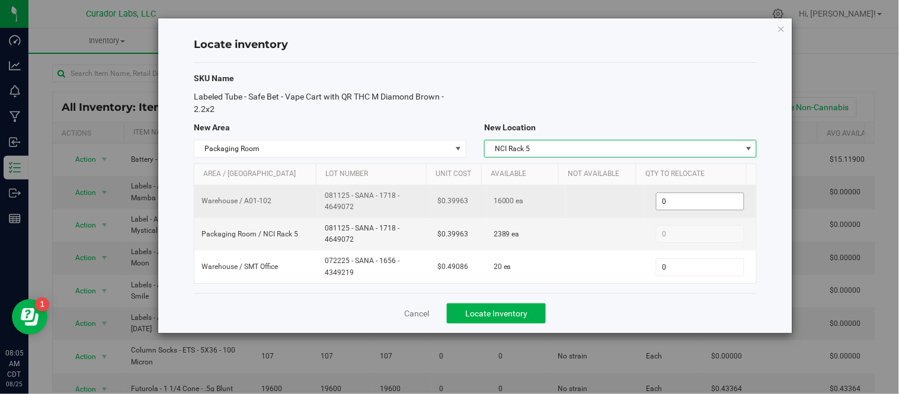
click at [674, 200] on span "0 0" at bounding box center [700, 202] width 88 height 18
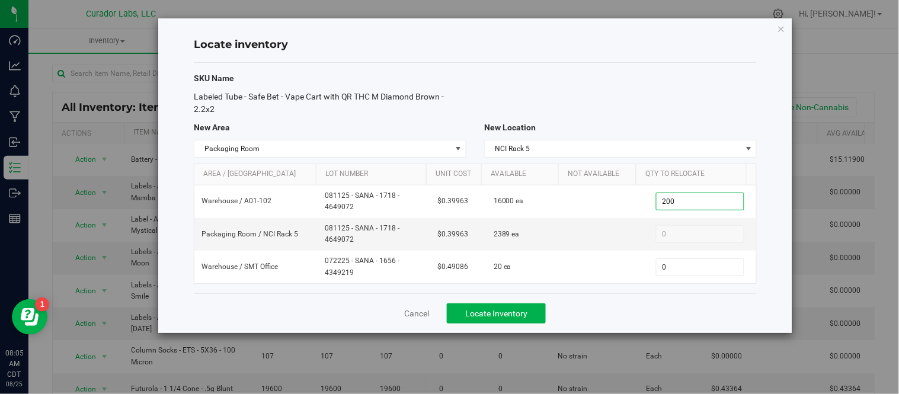
type input "2000"
type input "2,000"
click at [620, 308] on div "Cancel Locate Inventory" at bounding box center [475, 313] width 563 height 40
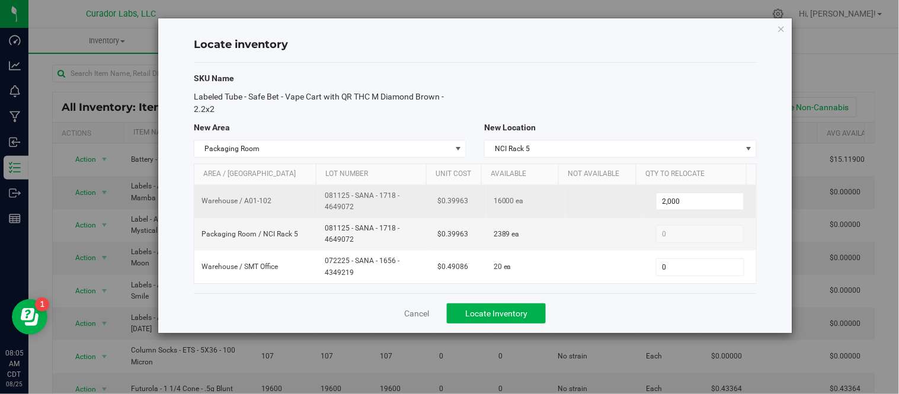
drag, startPoint x: 322, startPoint y: 194, endPoint x: 370, endPoint y: 209, distance: 50.4
click at [370, 209] on td "081125 - SANA - 1718 - 4649072" at bounding box center [374, 201] width 113 height 33
copy span "081125 - SANA - 1718 - 4649072"
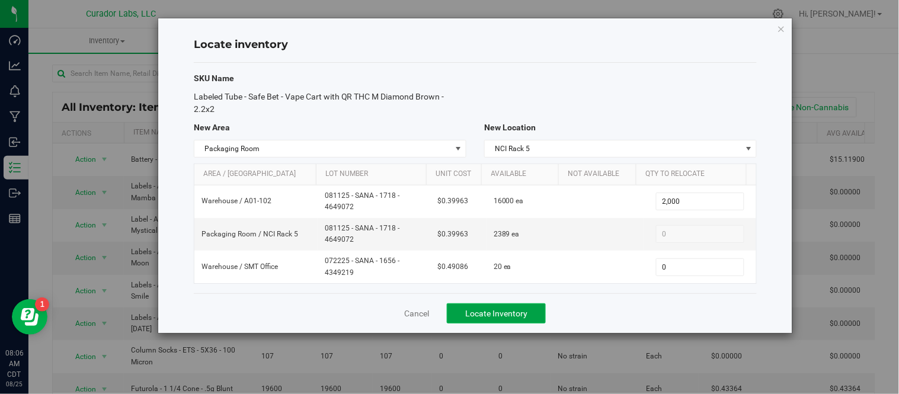
click at [504, 310] on span "Locate Inventory" at bounding box center [496, 313] width 62 height 9
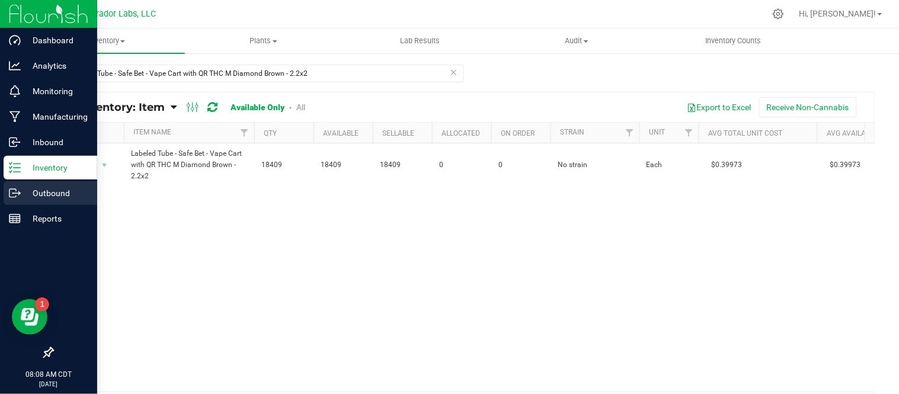
click at [59, 197] on p "Outbound" at bounding box center [56, 193] width 71 height 14
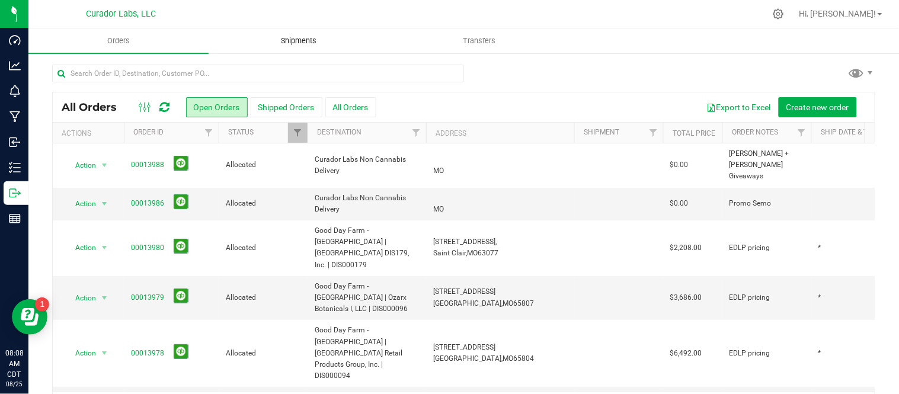
click at [306, 49] on uib-tab-heading "Shipments" at bounding box center [298, 41] width 179 height 24
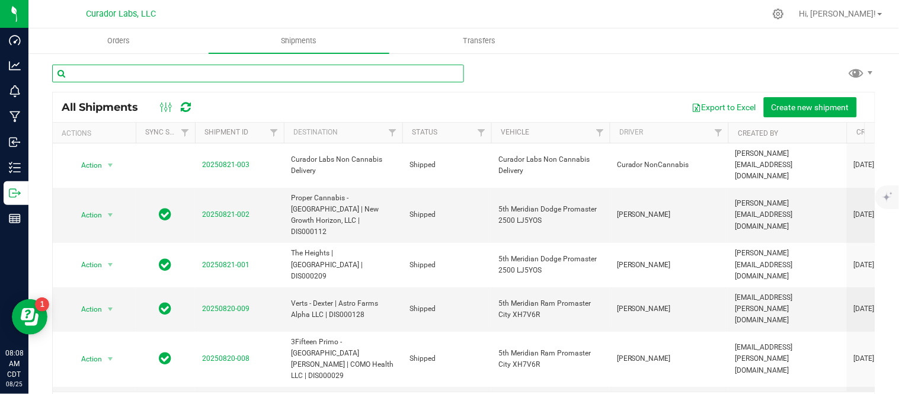
click at [299, 74] on input "text" at bounding box center [258, 74] width 412 height 18
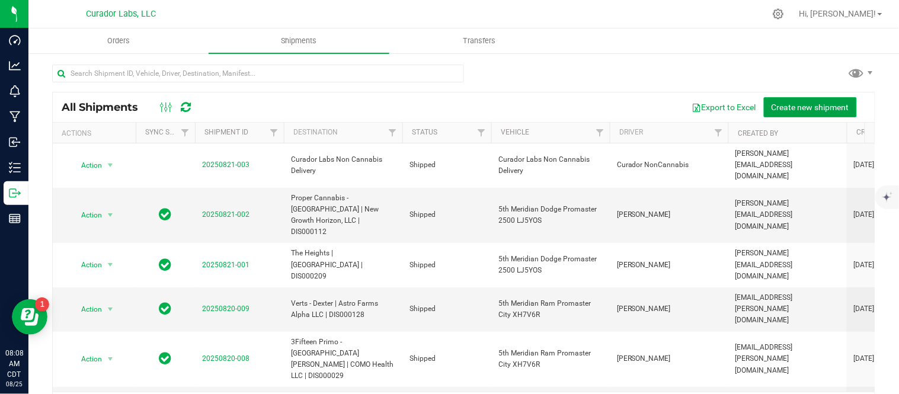
click at [815, 104] on span "Create new shipment" at bounding box center [810, 106] width 78 height 9
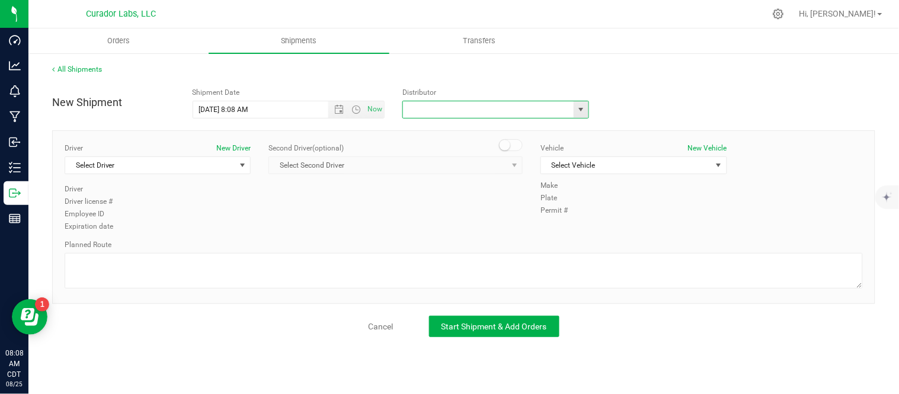
click at [469, 110] on input "text" at bounding box center [485, 109] width 165 height 17
click at [465, 125] on li "Curador Labs Non Cannabis Delivery" at bounding box center [495, 130] width 185 height 18
type input "Curador Labs Non Cannabis Delivery"
click at [163, 162] on span "Select Driver" at bounding box center [150, 165] width 170 height 17
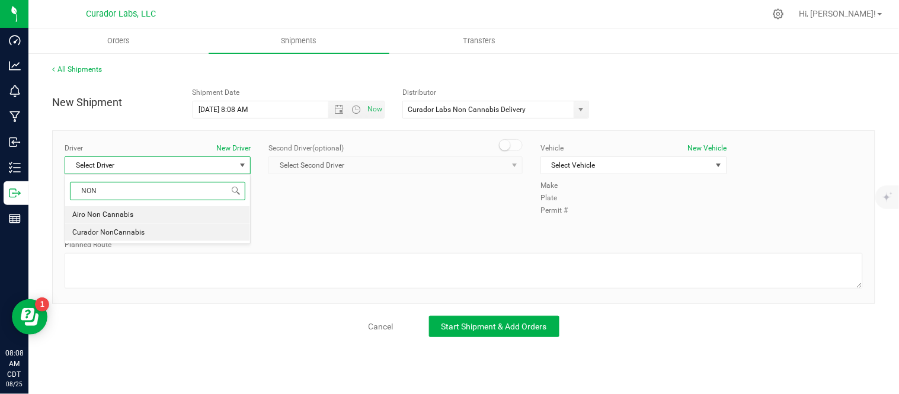
click at [108, 235] on span "Curador NonCannabis" at bounding box center [108, 232] width 72 height 15
type input "NON"
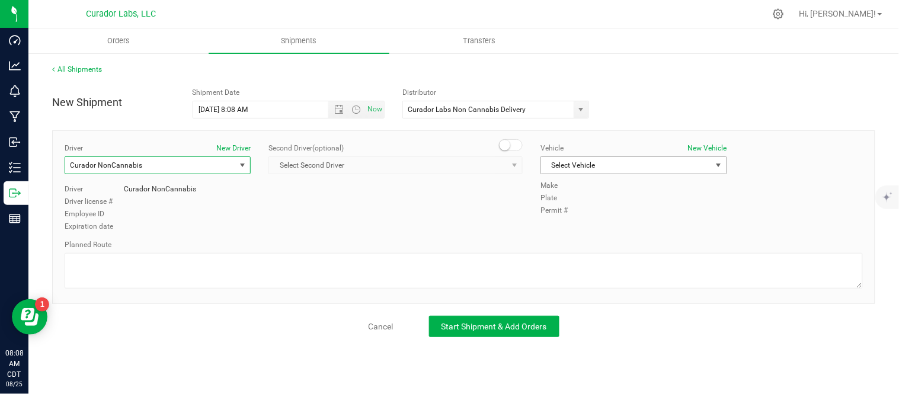
click at [707, 166] on span "Select Vehicle" at bounding box center [626, 165] width 170 height 17
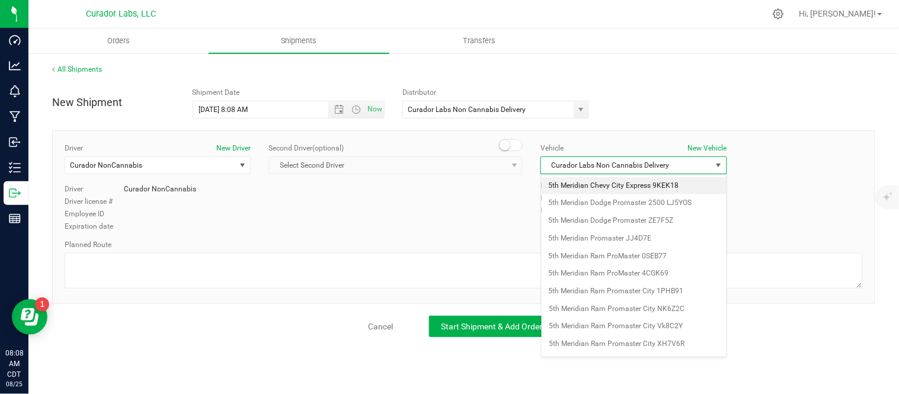
scroll to position [336, 0]
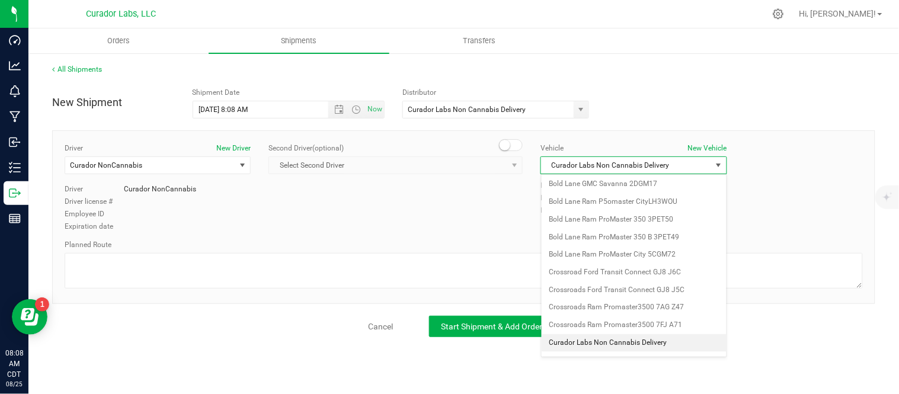
click at [604, 347] on li "Curador Labs Non Cannabis Delivery" at bounding box center [633, 343] width 185 height 18
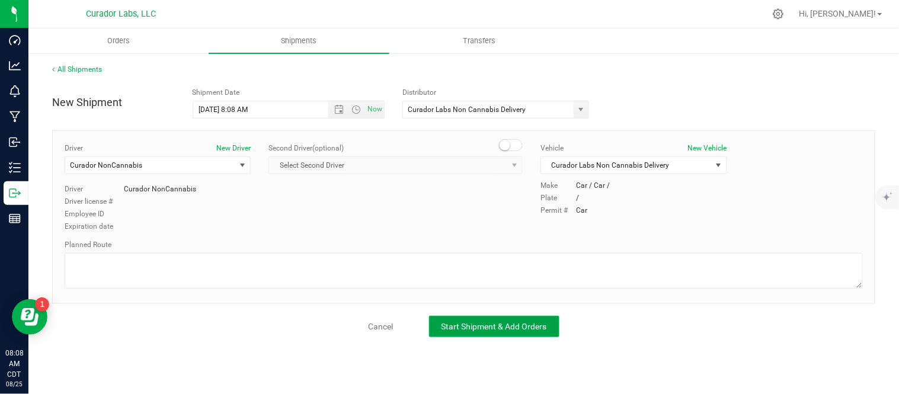
click at [539, 329] on span "Start Shipment & Add Orders" at bounding box center [493, 326] width 105 height 9
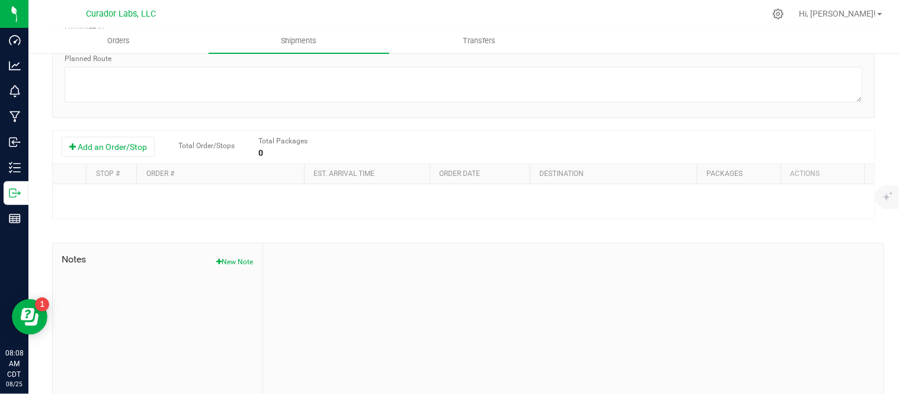
scroll to position [197, 0]
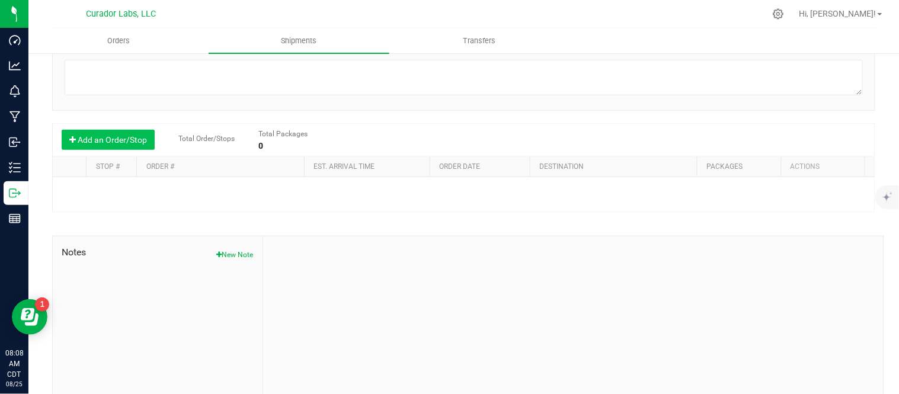
click at [117, 146] on button "Add an Order/Stop" at bounding box center [108, 140] width 93 height 20
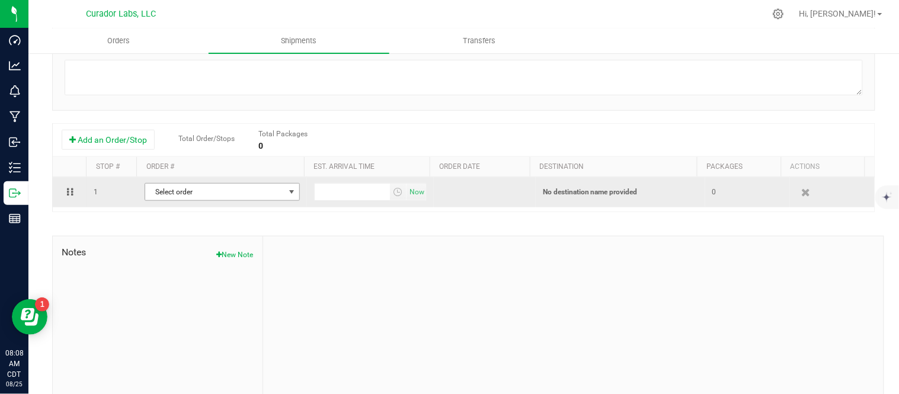
click at [234, 192] on span "Select order" at bounding box center [214, 192] width 139 height 17
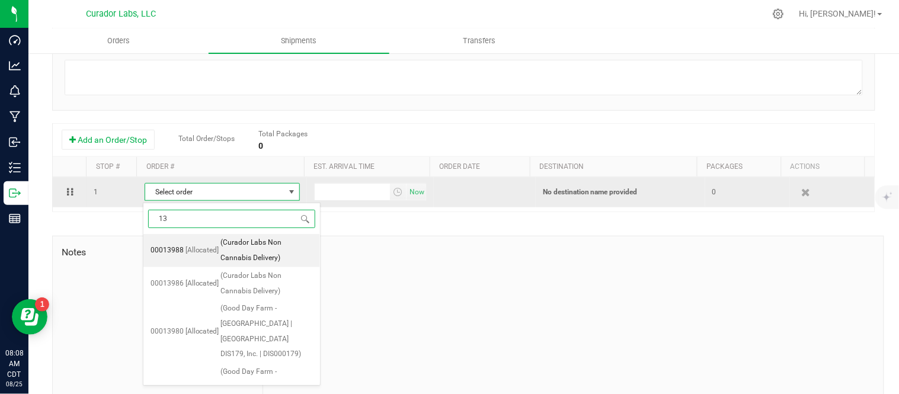
type input "139"
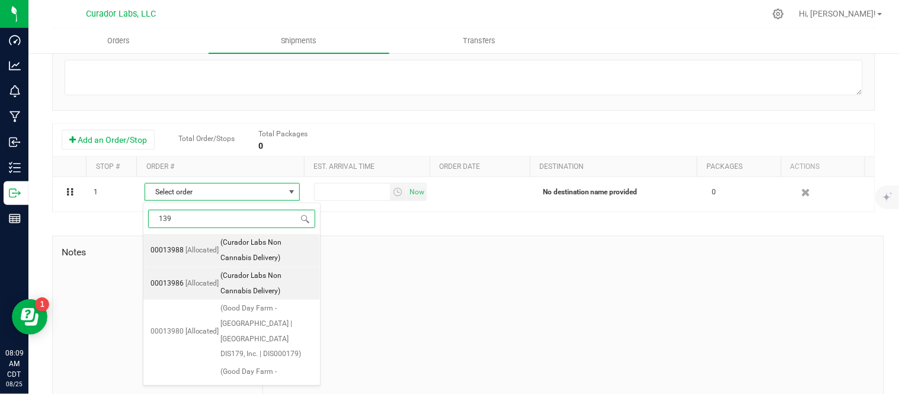
click at [271, 285] on span "(Curador Labs Non Cannabis Delivery)" at bounding box center [267, 283] width 92 height 30
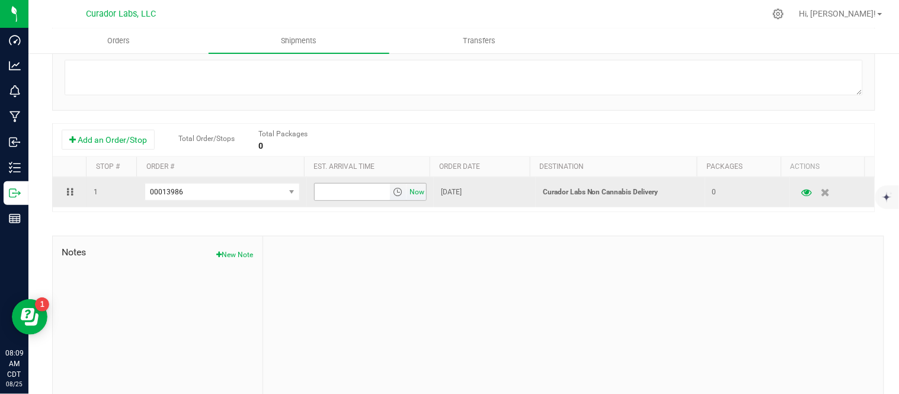
click at [411, 192] on span "Now" at bounding box center [417, 192] width 20 height 17
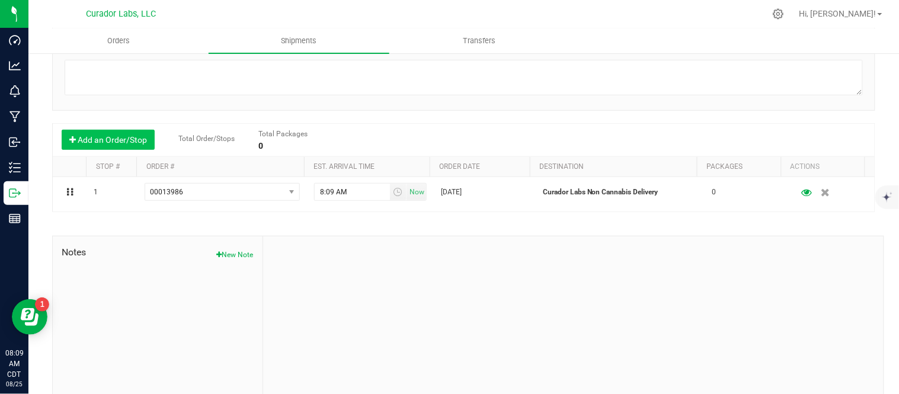
click at [107, 140] on button "Add an Order/Stop" at bounding box center [108, 140] width 93 height 20
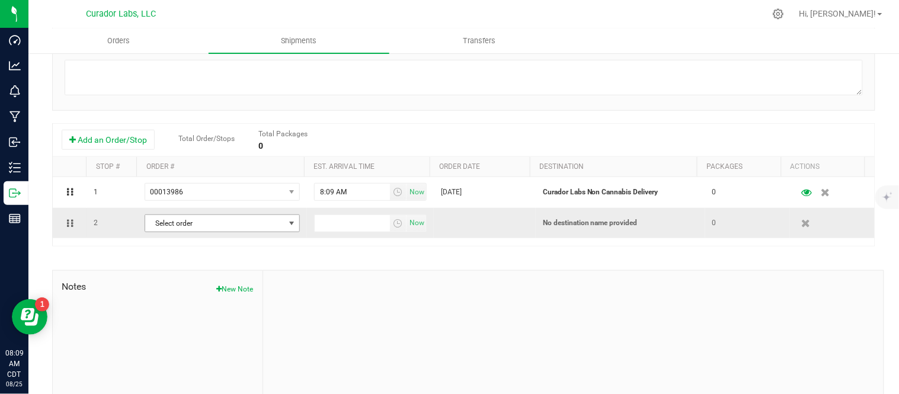
click at [185, 228] on span "Select order" at bounding box center [214, 223] width 139 height 17
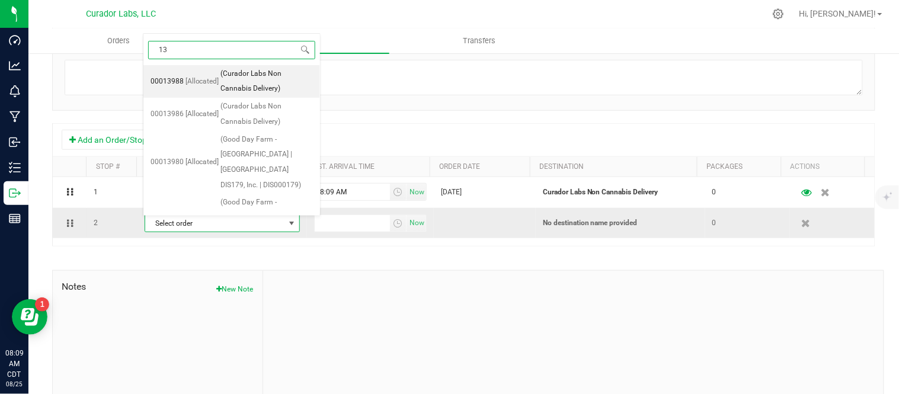
type input "139"
click at [214, 84] on span "[Allocated]" at bounding box center [202, 81] width 34 height 15
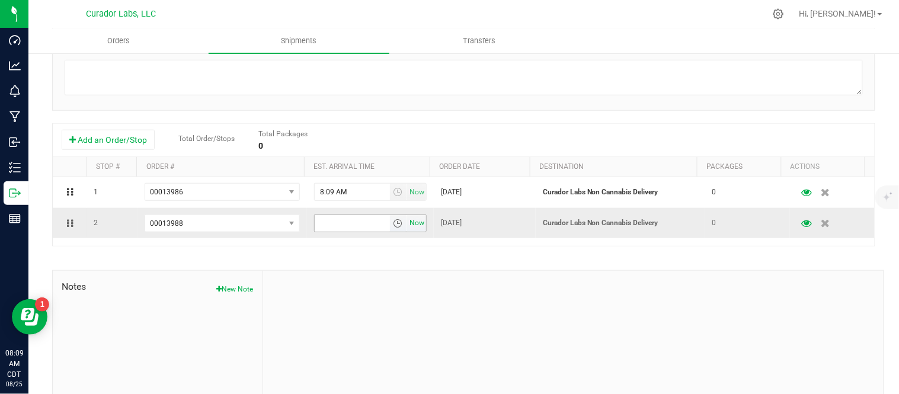
click at [407, 226] on span "Now" at bounding box center [417, 222] width 20 height 17
click at [416, 259] on div "Shipment # 20250825-001 Created Shipment Date 8/25/2025 8:08 AM Now Distributor…" at bounding box center [463, 159] width 823 height 542
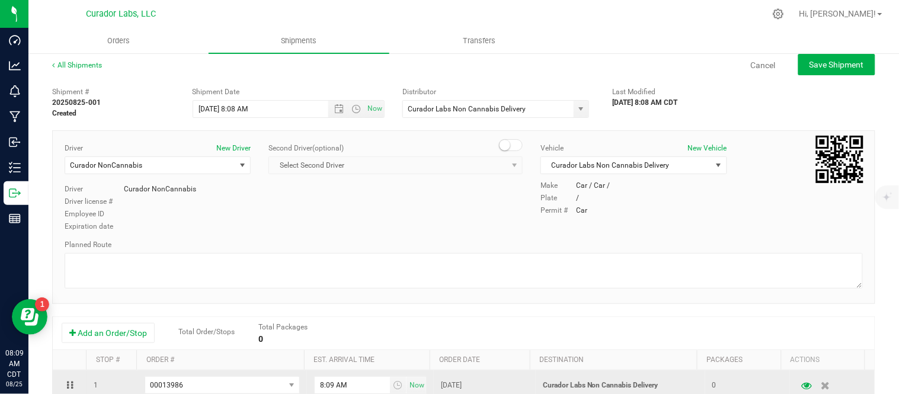
scroll to position [0, 0]
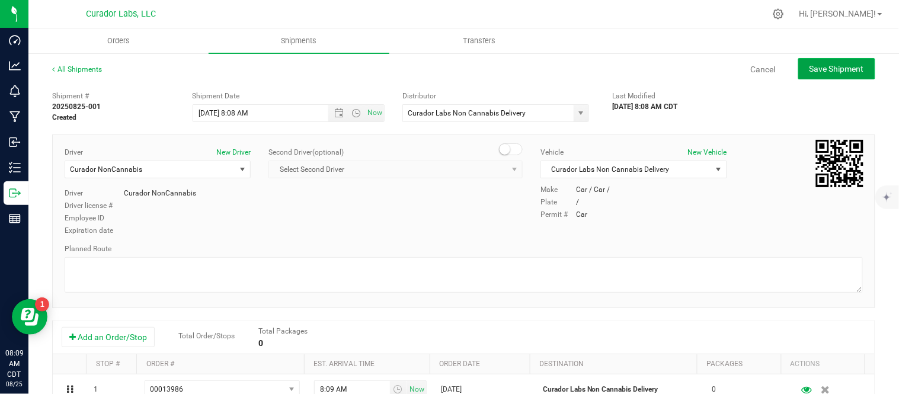
click at [809, 67] on span "Save Shipment" at bounding box center [836, 68] width 54 height 9
type input "8/25/2025 1:08 PM"
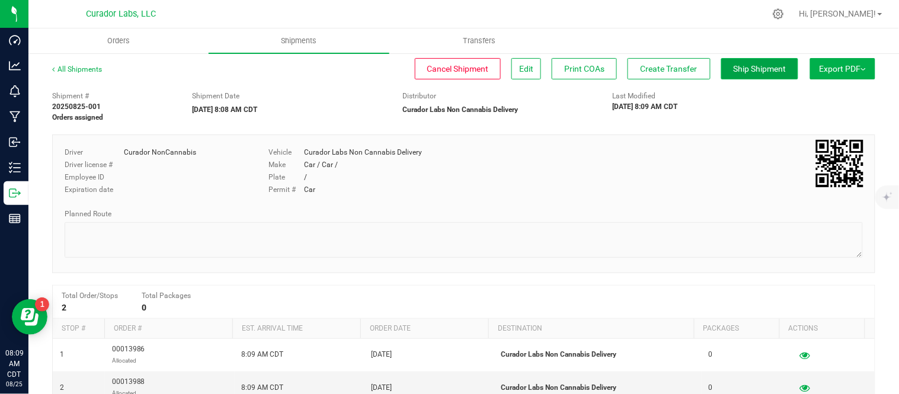
click at [742, 68] on span "Ship Shipment" at bounding box center [759, 68] width 53 height 9
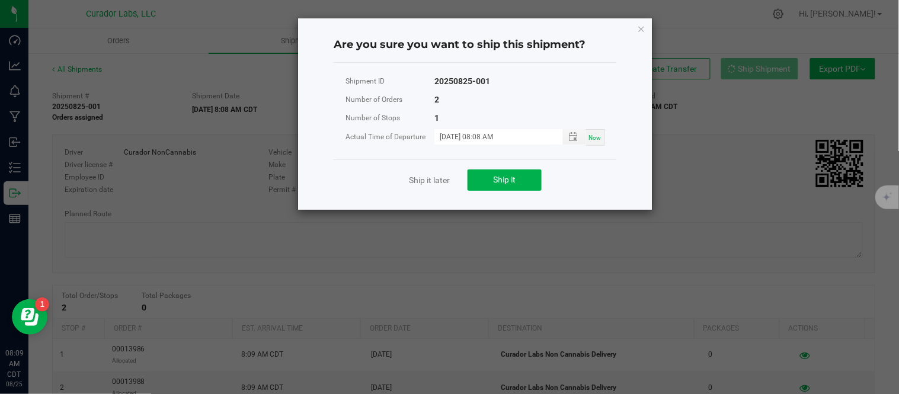
click at [599, 141] on div "Now" at bounding box center [595, 137] width 19 height 17
type input "08/25/2025 08:09 AM"
click at [530, 185] on button "Ship it" at bounding box center [504, 179] width 74 height 21
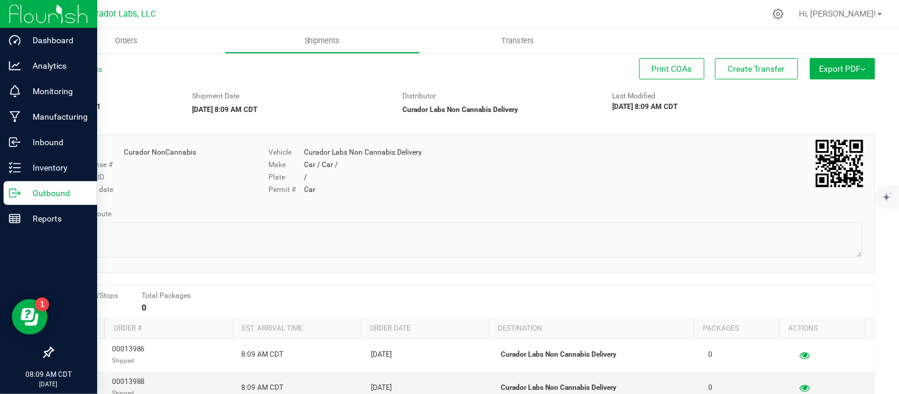
click at [46, 197] on p "Outbound" at bounding box center [56, 193] width 71 height 14
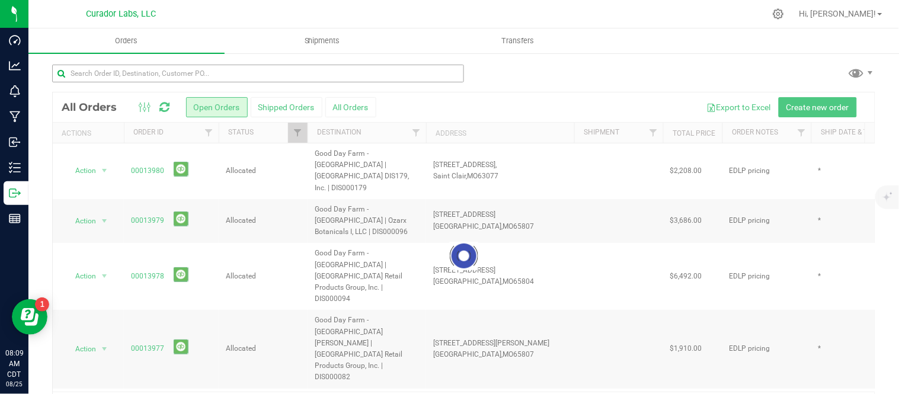
drag, startPoint x: 259, startPoint y: 62, endPoint x: 255, endPoint y: 72, distance: 11.1
click at [259, 63] on div "Loading... All Orders Open Orders Shipped Orders All Orders Export to Excel Cre…" at bounding box center [463, 242] width 870 height 380
click at [255, 73] on input "text" at bounding box center [258, 74] width 412 height 18
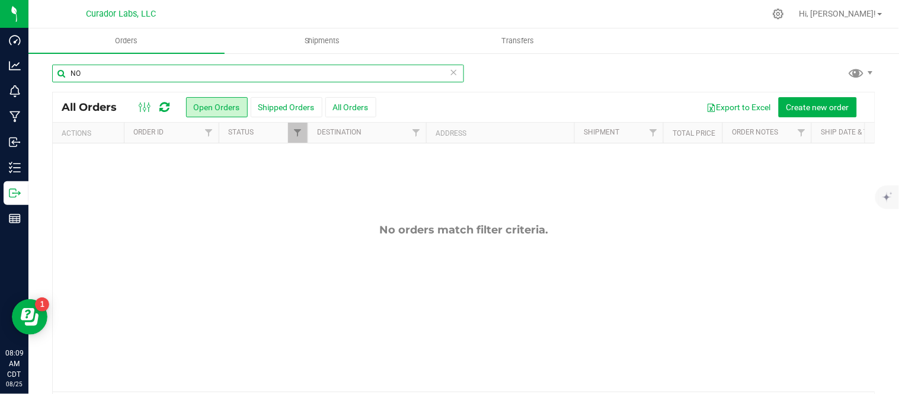
type input "N"
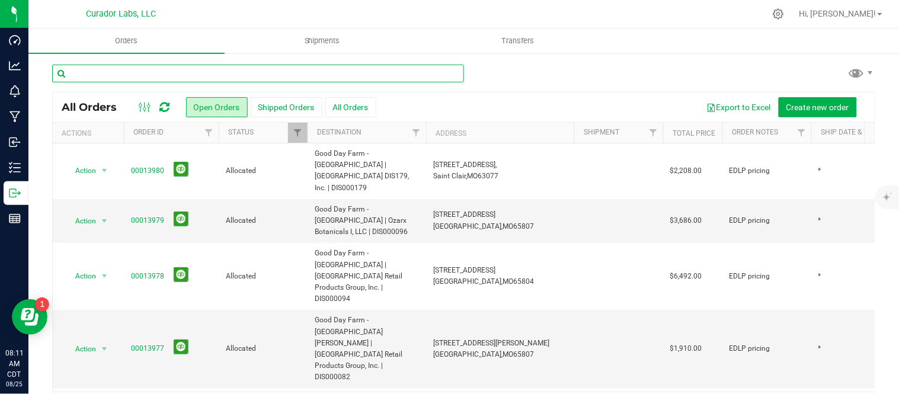
click at [161, 80] on input "text" at bounding box center [258, 74] width 412 height 18
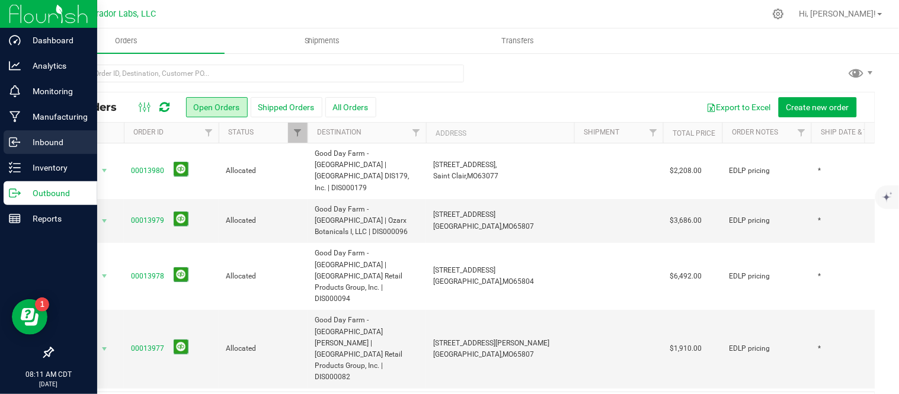
click at [37, 146] on p "Inbound" at bounding box center [56, 142] width 71 height 14
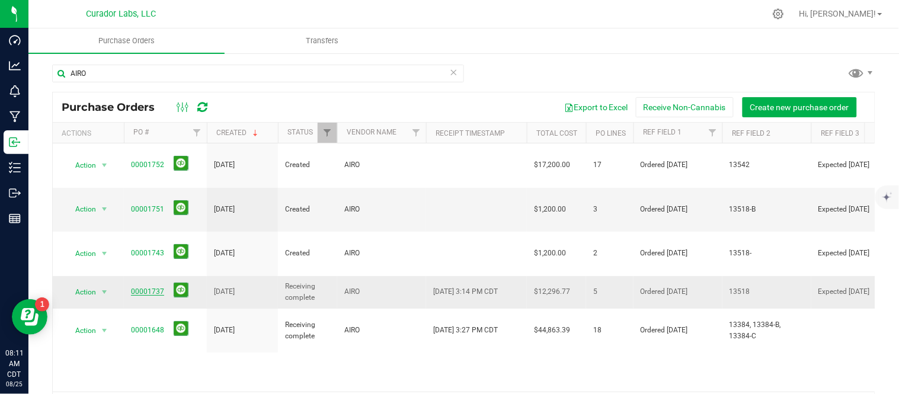
type input "AIRO"
click at [151, 287] on link "00001737" at bounding box center [147, 291] width 33 height 8
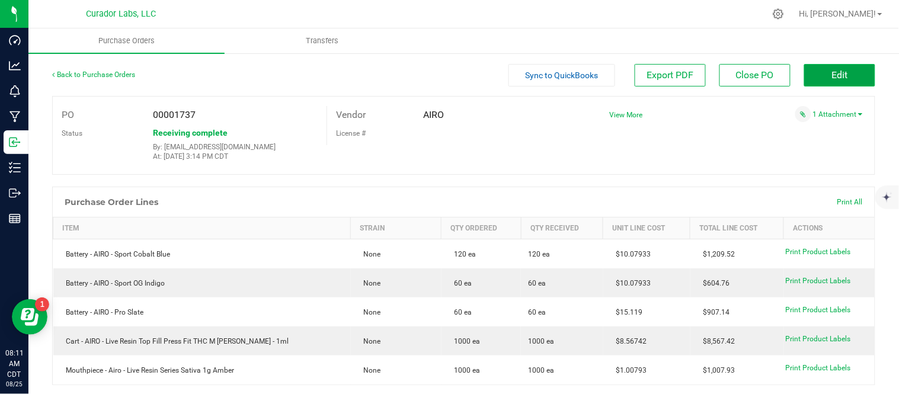
click at [812, 72] on button "Edit" at bounding box center [839, 75] width 71 height 23
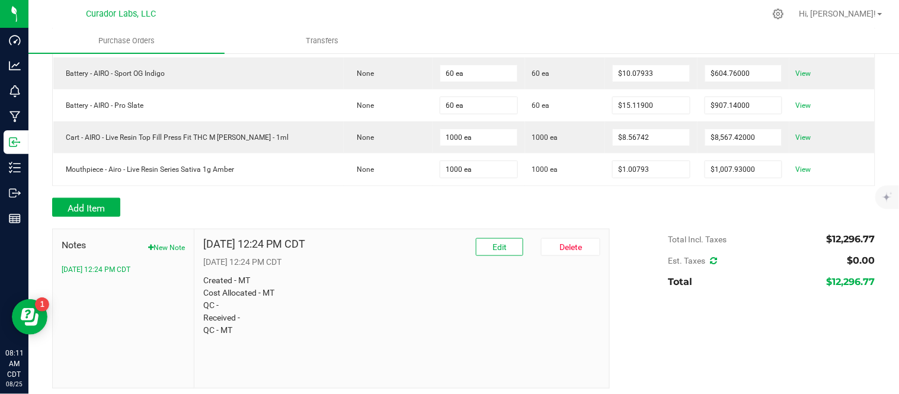
scroll to position [222, 0]
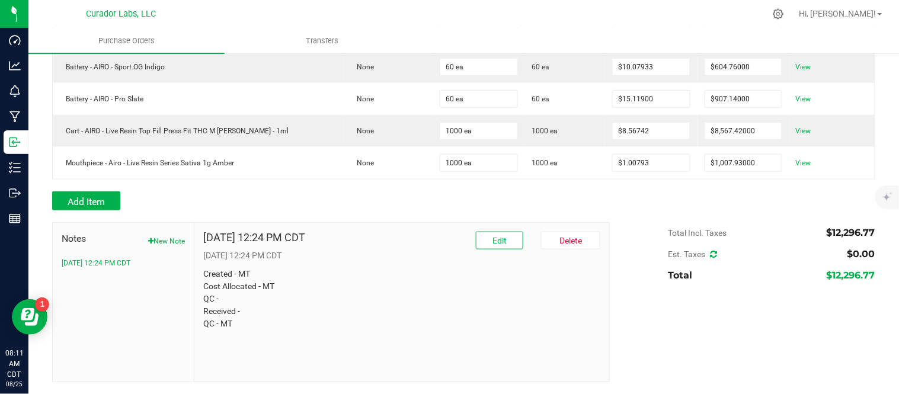
click at [234, 305] on p "Created - MT Cost Allocated - MT QC - Received - QC - MT" at bounding box center [401, 299] width 397 height 62
click at [511, 239] on button "Edit" at bounding box center [499, 241] width 47 height 18
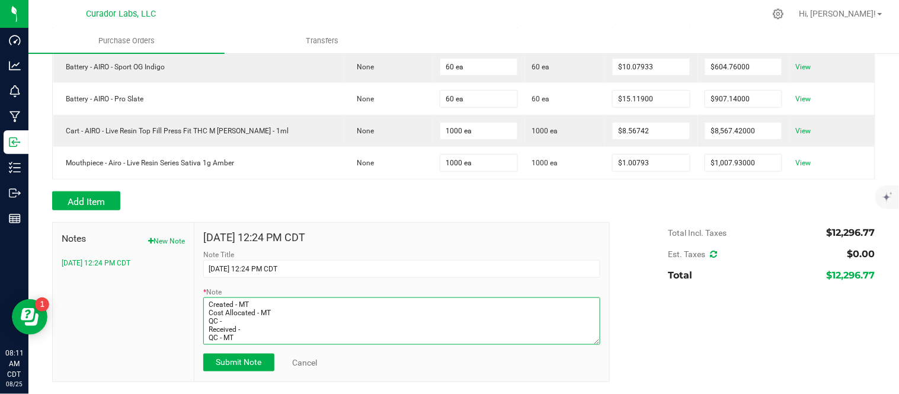
click at [258, 322] on textarea "* Note" at bounding box center [401, 320] width 397 height 47
type textarea "Created - MT Cost Allocated - MT QC - CW Received - QC - MT"
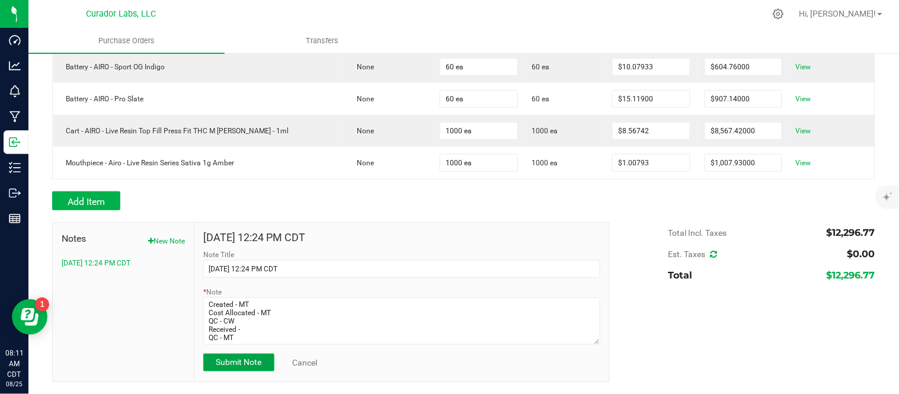
click at [240, 368] on button "Submit Note" at bounding box center [238, 363] width 71 height 18
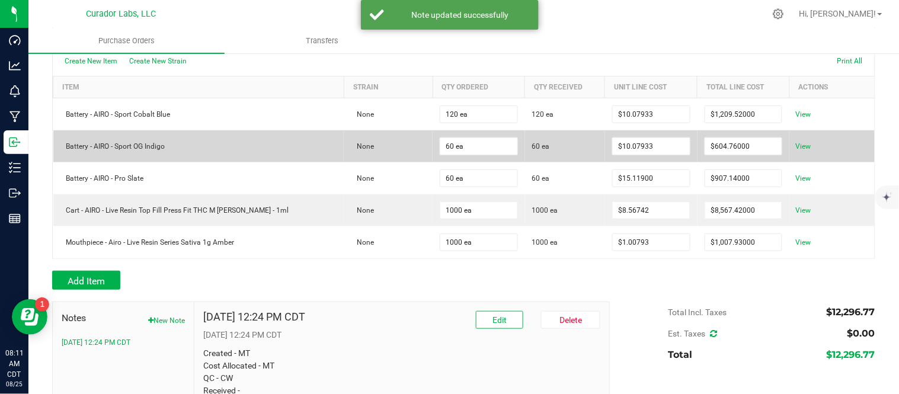
scroll to position [0, 0]
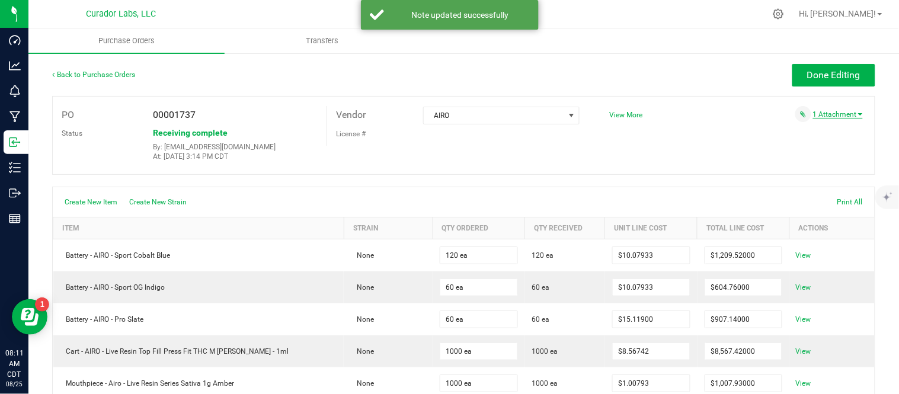
click at [828, 111] on link "1 Attachment" at bounding box center [838, 114] width 50 height 8
click at [804, 132] on span "Sales Invoice 90008252.pdf" at bounding box center [808, 130] width 80 height 8
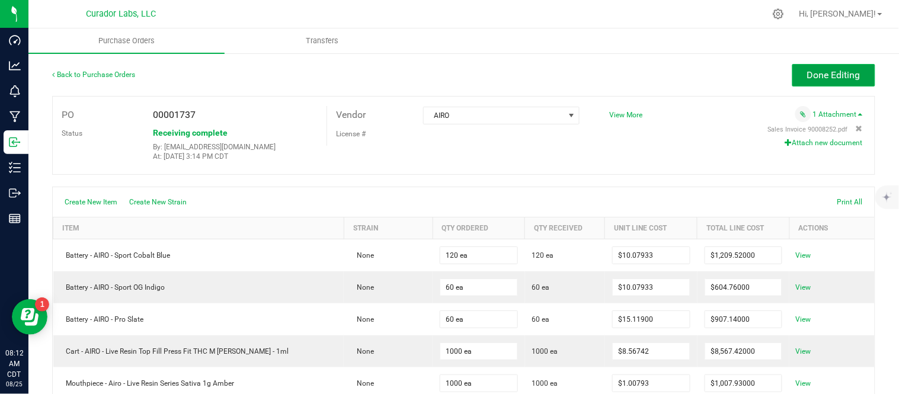
click at [807, 84] on button "Done Editing" at bounding box center [833, 75] width 83 height 23
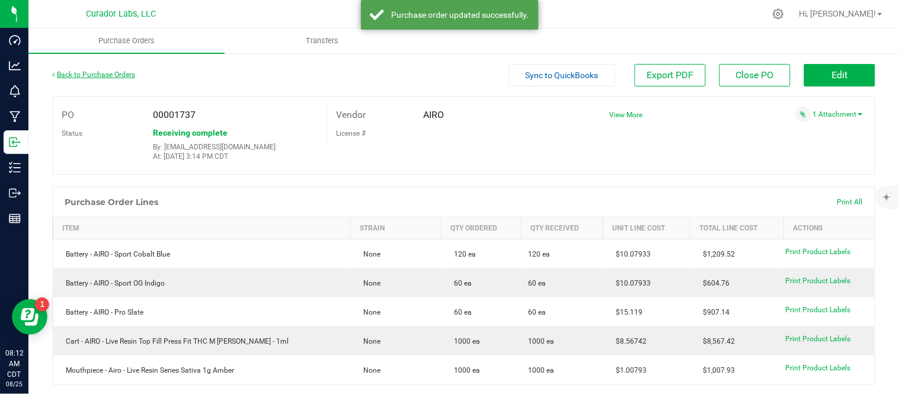
click at [108, 74] on link "Back to Purchase Orders" at bounding box center [93, 74] width 83 height 8
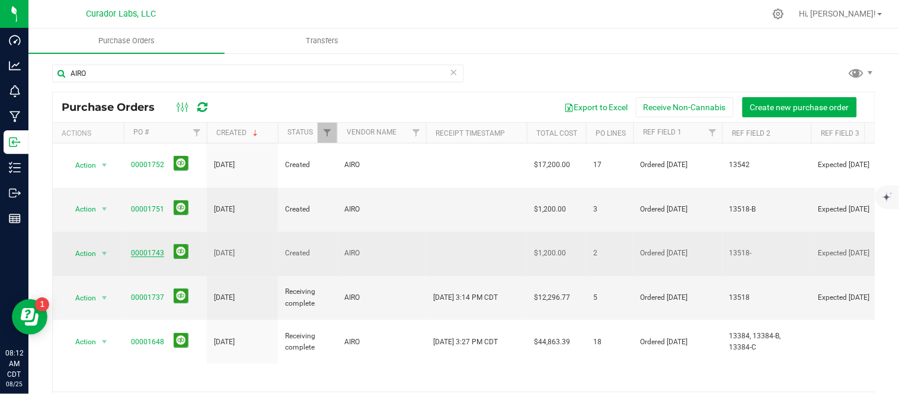
click at [139, 249] on link "00001743" at bounding box center [147, 253] width 33 height 8
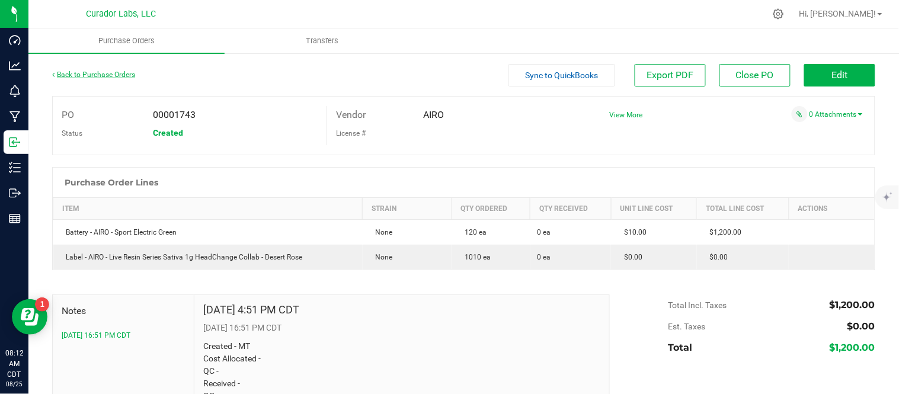
click at [86, 74] on link "Back to Purchase Orders" at bounding box center [93, 74] width 83 height 8
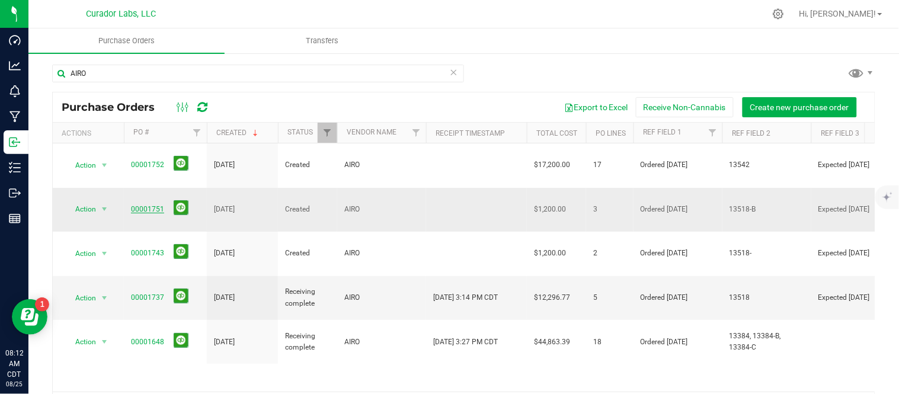
click at [148, 205] on link "00001751" at bounding box center [147, 209] width 33 height 8
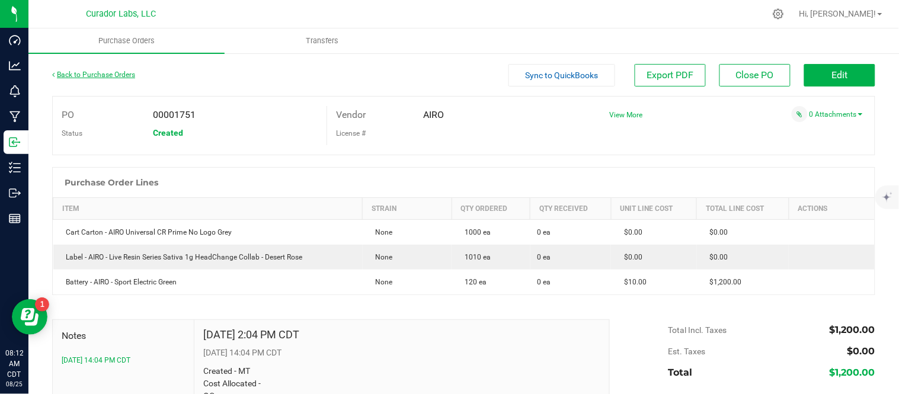
click at [102, 73] on link "Back to Purchase Orders" at bounding box center [93, 74] width 83 height 8
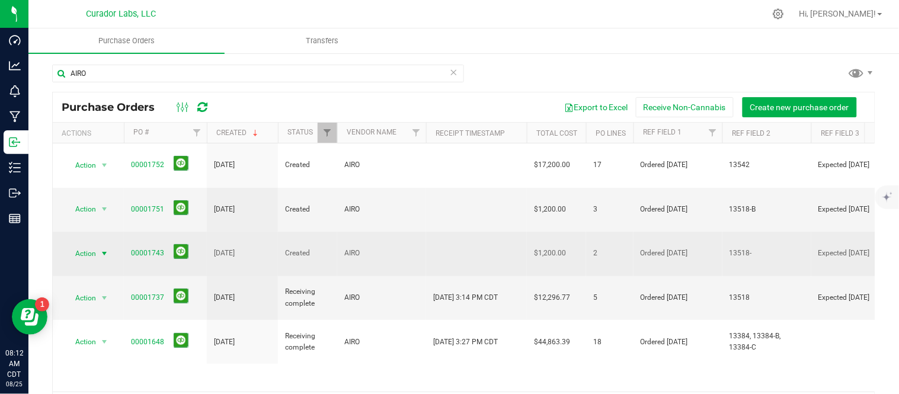
click at [103, 249] on span "select" at bounding box center [104, 253] width 9 height 9
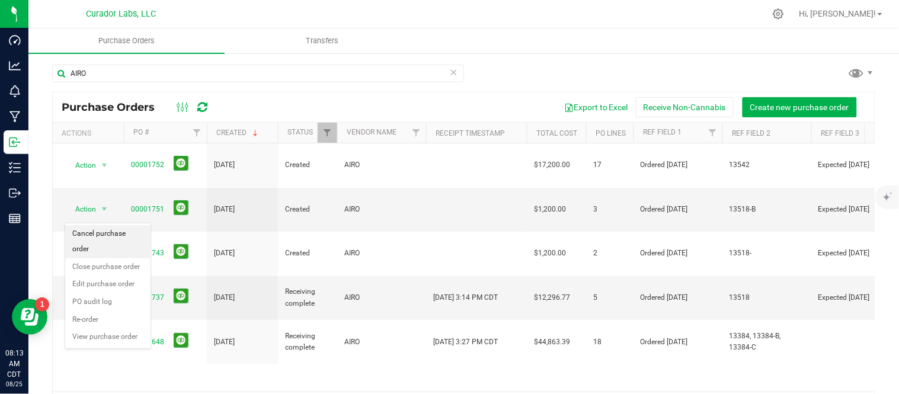
click at [110, 235] on li "Cancel purchase order" at bounding box center [107, 241] width 85 height 33
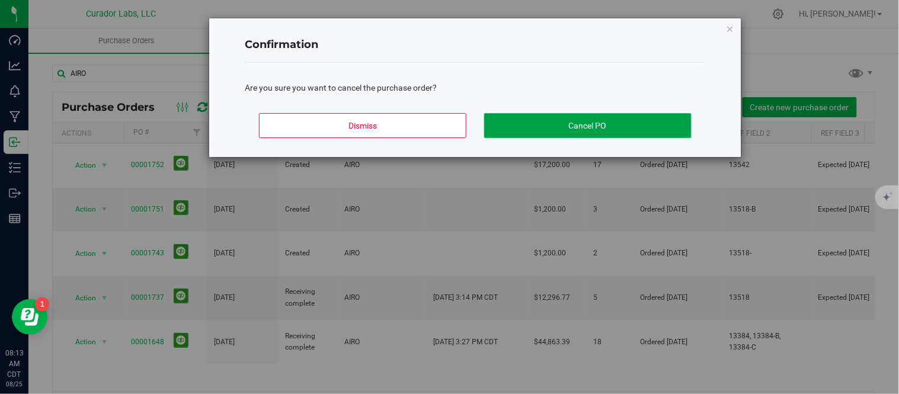
click at [531, 133] on button "Cancel PO" at bounding box center [587, 125] width 207 height 25
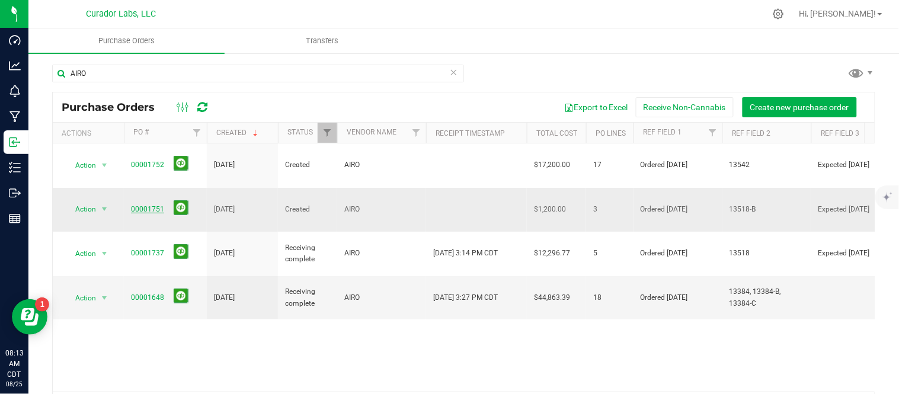
click at [150, 205] on link "00001751" at bounding box center [147, 209] width 33 height 8
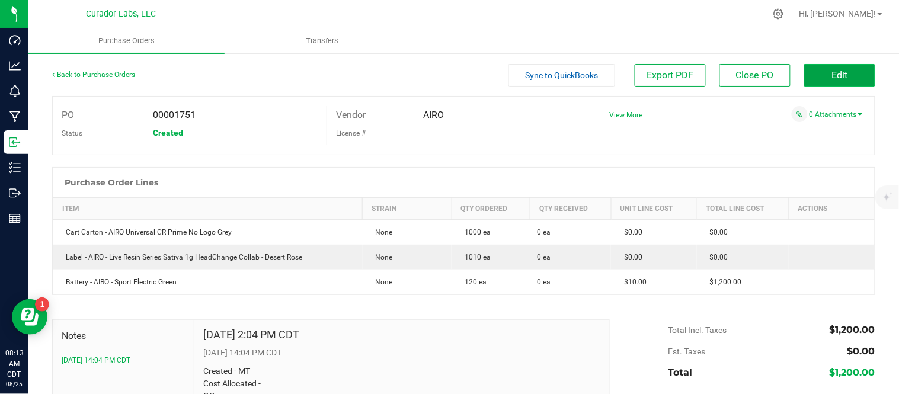
click at [821, 81] on button "Edit" at bounding box center [839, 75] width 71 height 23
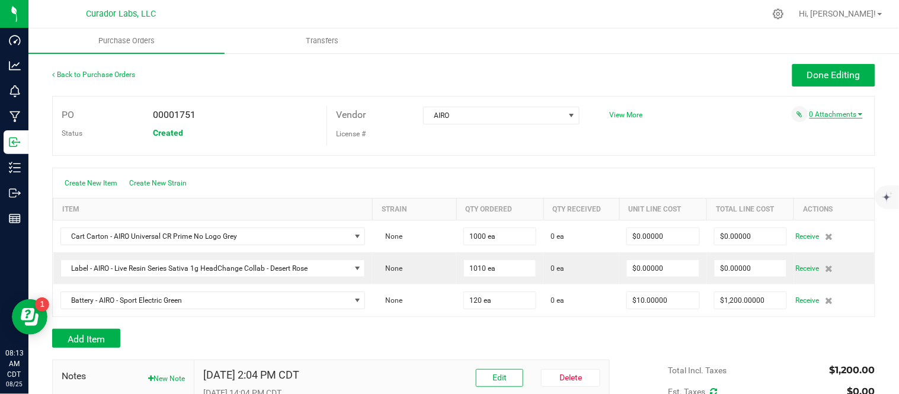
click at [826, 116] on link "0 Attachments" at bounding box center [835, 114] width 53 height 8
click at [800, 131] on button "Attach new document" at bounding box center [824, 130] width 78 height 11
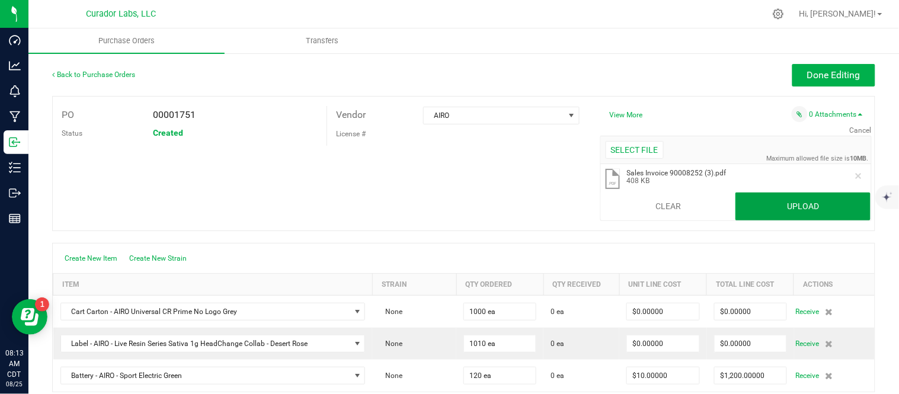
click at [798, 204] on button "Upload" at bounding box center [802, 207] width 135 height 28
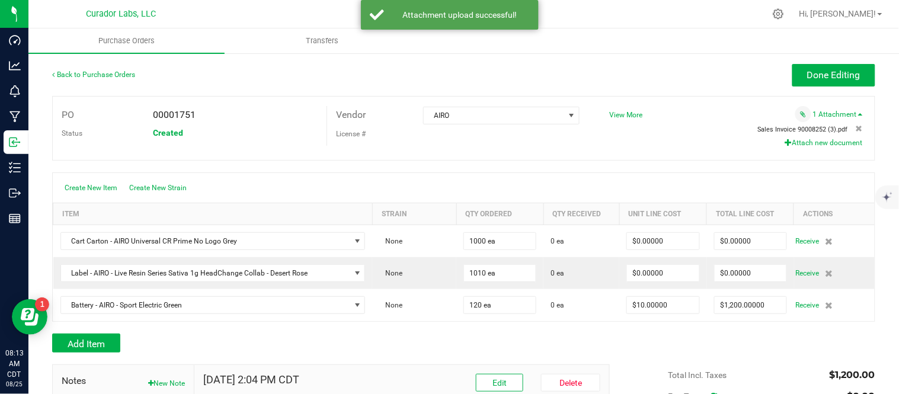
click at [771, 128] on span "Sales Invoice 90008252 (3).pdf" at bounding box center [803, 130] width 90 height 8
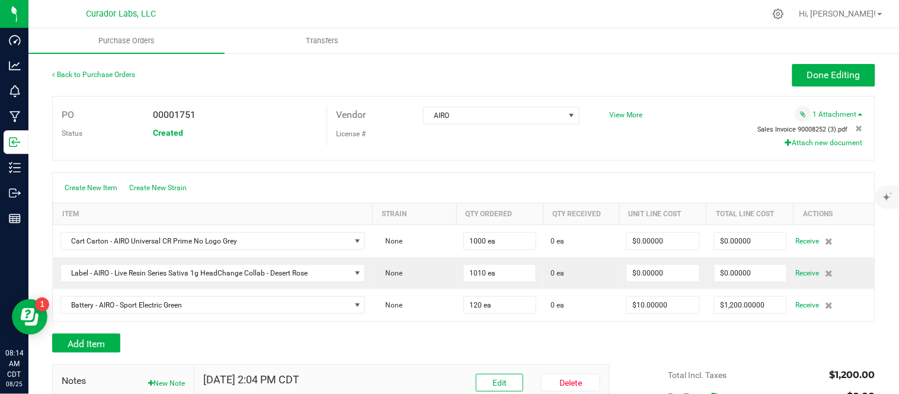
click at [825, 132] on span "Sales Invoice 90008252 (3).pdf" at bounding box center [803, 130] width 90 height 8
click at [855, 129] on icon at bounding box center [858, 128] width 7 height 7
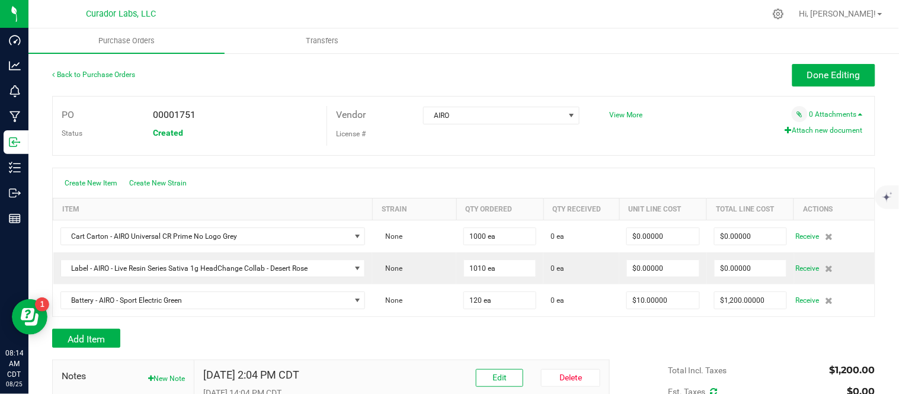
click at [816, 131] on button "Attach new document" at bounding box center [824, 130] width 78 height 11
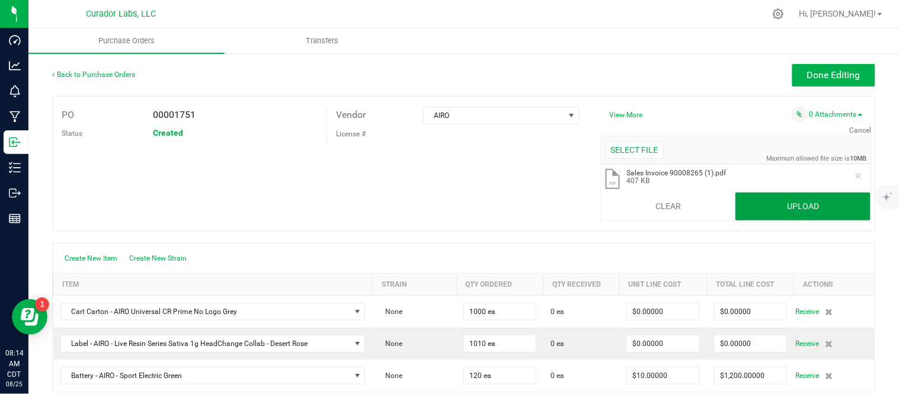
click at [780, 206] on button "Upload" at bounding box center [802, 207] width 135 height 28
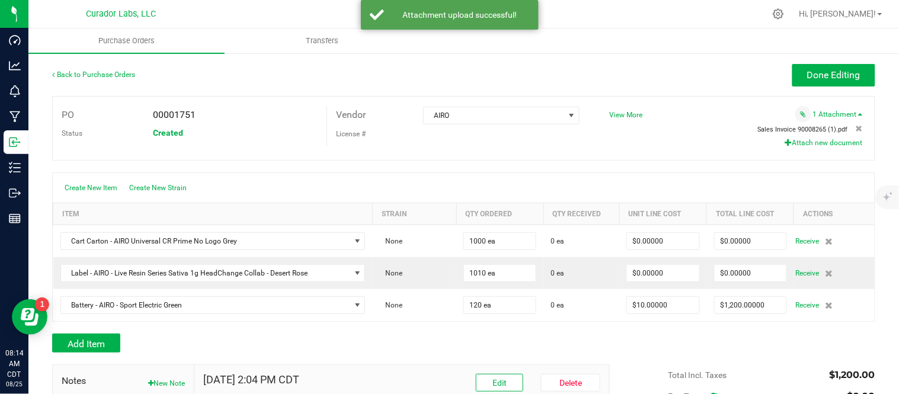
click at [800, 131] on span "Sales Invoice 90008265 (1).pdf" at bounding box center [803, 130] width 90 height 8
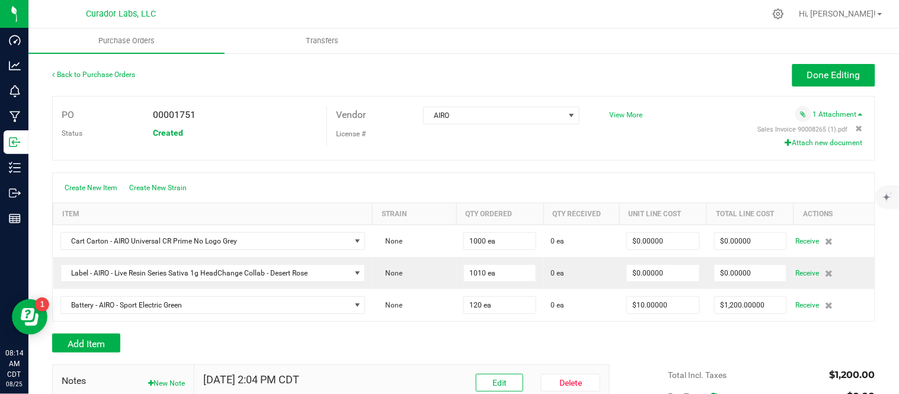
click at [632, 116] on span "View More" at bounding box center [626, 115] width 33 height 8
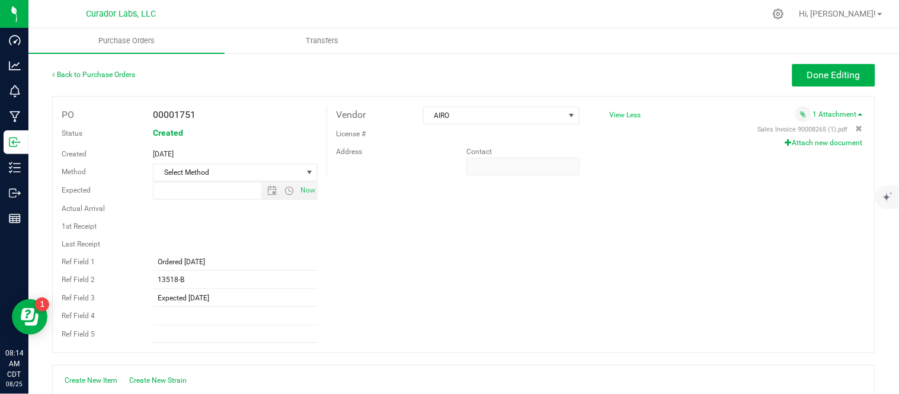
type input "8/20/2025 2:03 PM"
click at [199, 281] on input "13518-B" at bounding box center [235, 280] width 165 height 18
type input "13518-B, 13518-C"
click at [810, 68] on button "Done Editing" at bounding box center [833, 75] width 83 height 23
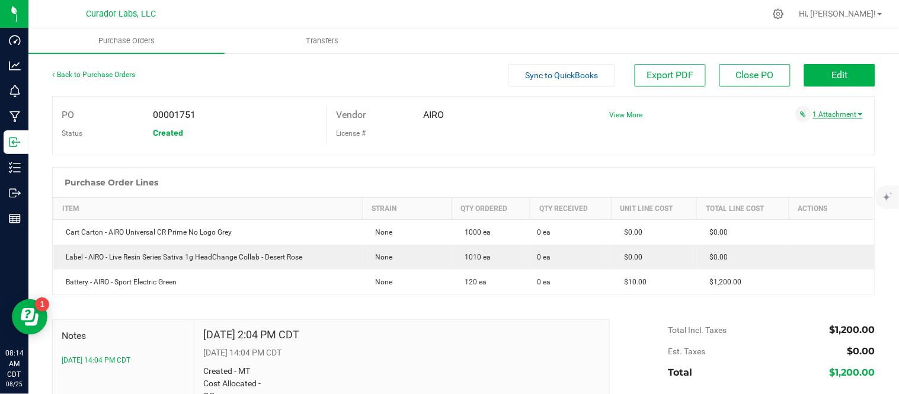
click at [815, 111] on link "1 Attachment" at bounding box center [838, 114] width 50 height 8
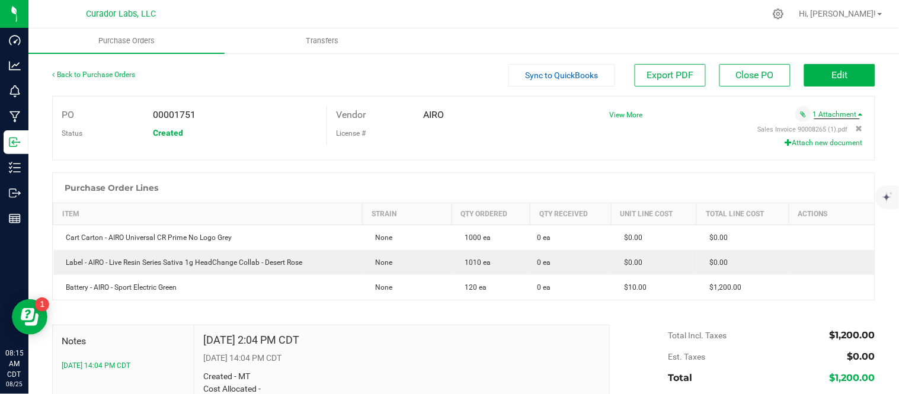
click at [815, 145] on button "Attach new document" at bounding box center [824, 142] width 78 height 11
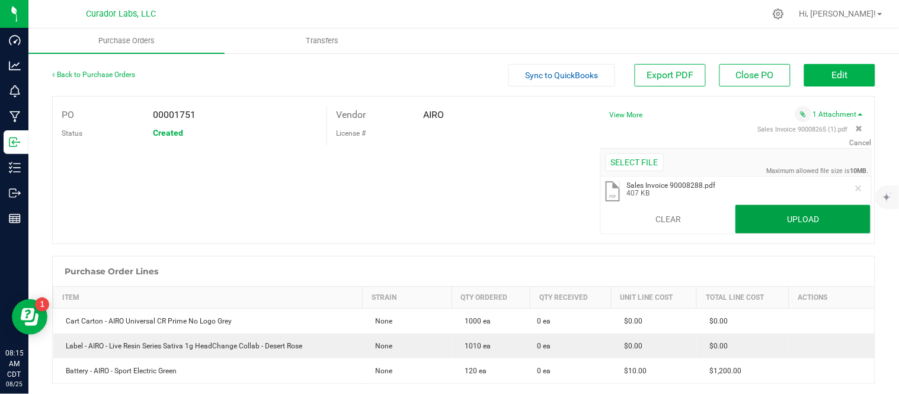
click at [762, 217] on button "Upload" at bounding box center [802, 219] width 135 height 28
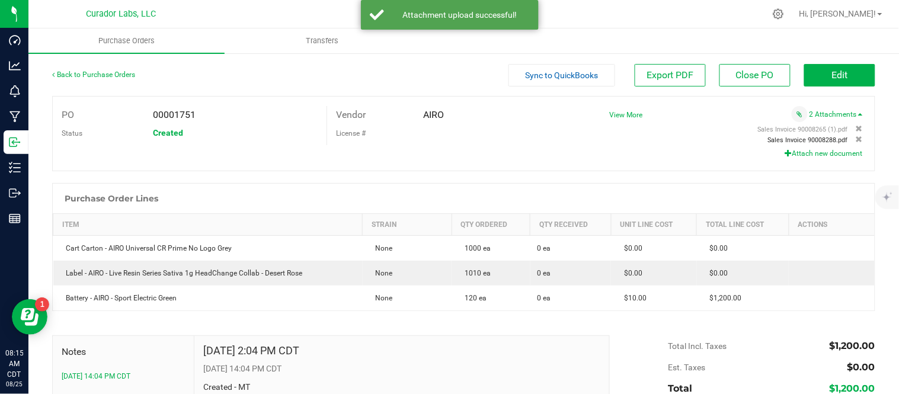
click at [802, 140] on span "Sales Invoice 90008288.pdf" at bounding box center [808, 140] width 80 height 8
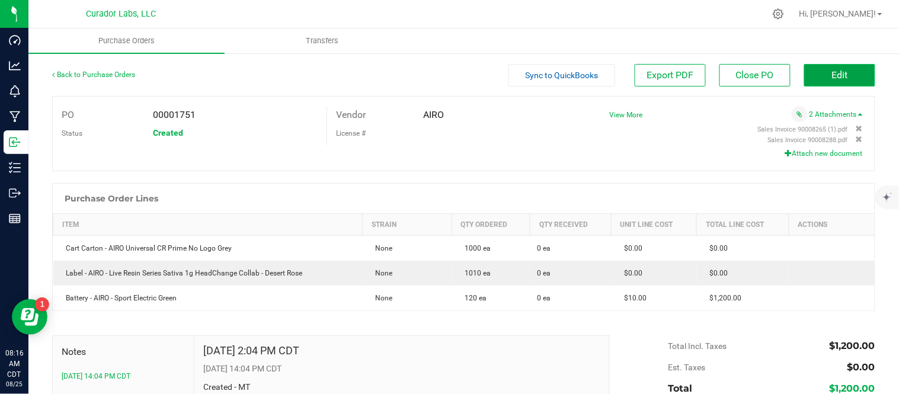
click at [820, 69] on button "Edit" at bounding box center [839, 75] width 71 height 23
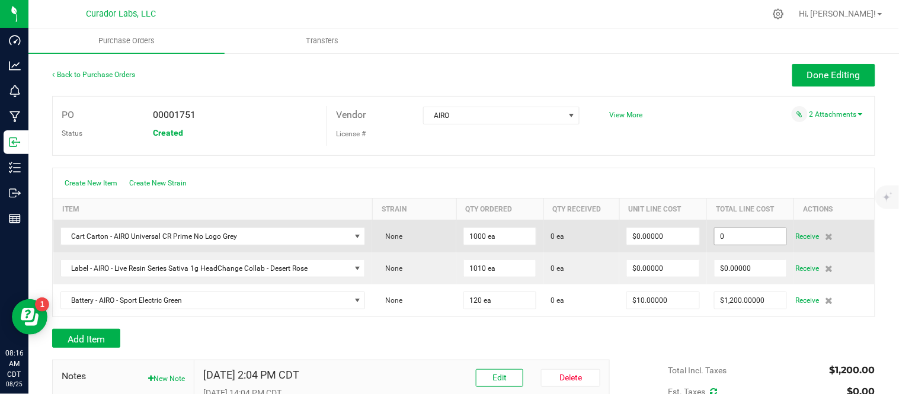
click at [751, 235] on input "0" at bounding box center [750, 236] width 72 height 17
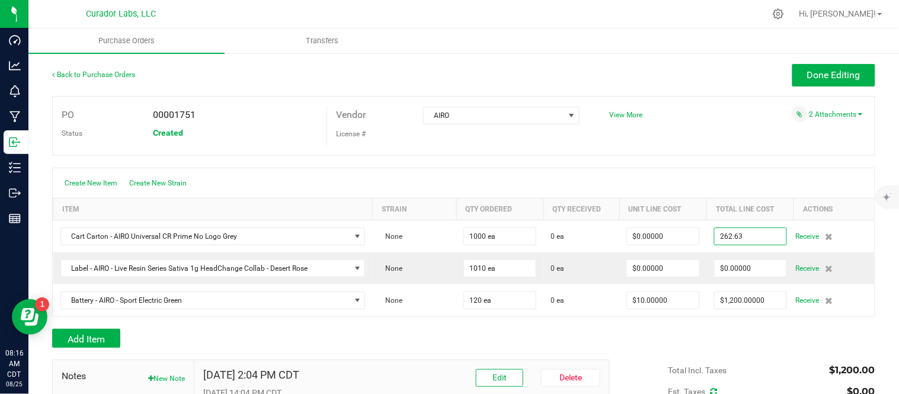
type input "$262.63000"
click at [748, 159] on div at bounding box center [463, 162] width 823 height 12
type input "1000"
type input "$0.26263"
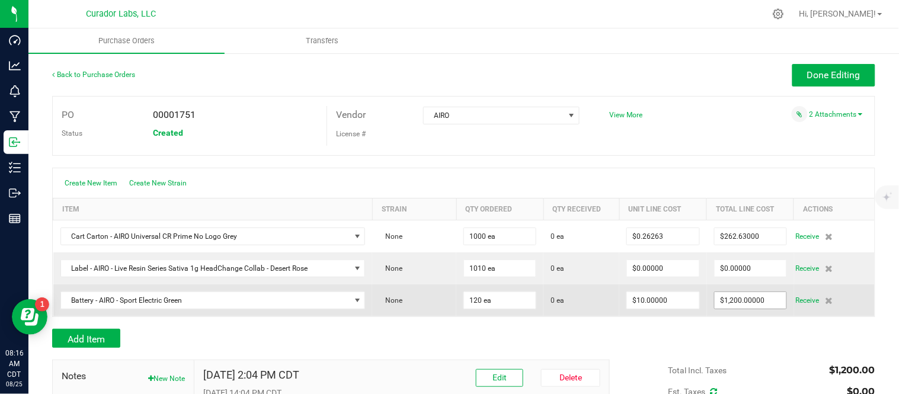
type input "1200"
click at [767, 303] on input "1200" at bounding box center [750, 300] width 72 height 17
type input "10"
type input "$1,200.00000"
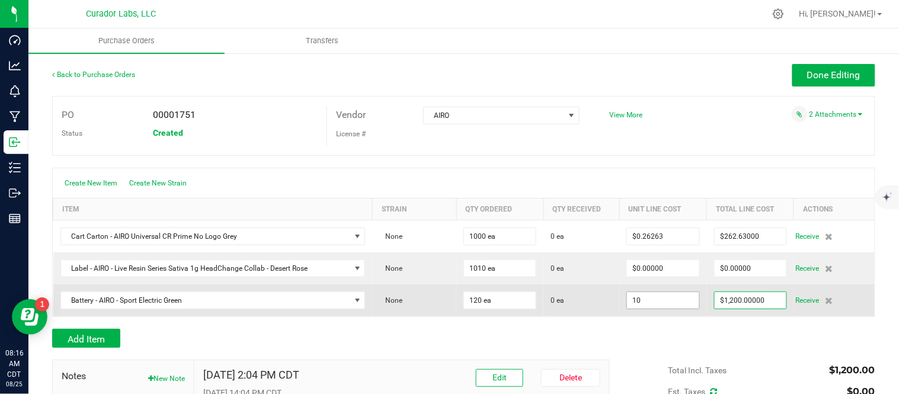
click at [636, 304] on input "10" at bounding box center [663, 300] width 72 height 17
click at [634, 304] on input "10" at bounding box center [663, 300] width 72 height 17
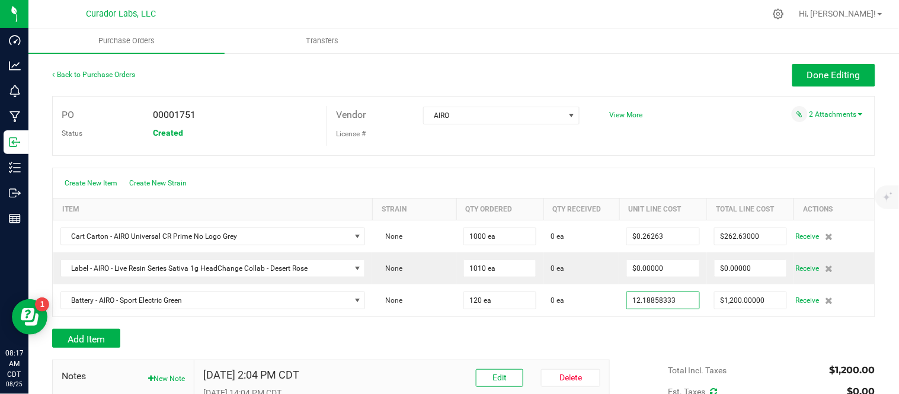
type input "$12.18858"
click at [681, 330] on div "Add Item" at bounding box center [463, 338] width 823 height 19
type input "120"
type input "$1,462.63000"
click at [826, 73] on span "Done Editing" at bounding box center [833, 74] width 53 height 11
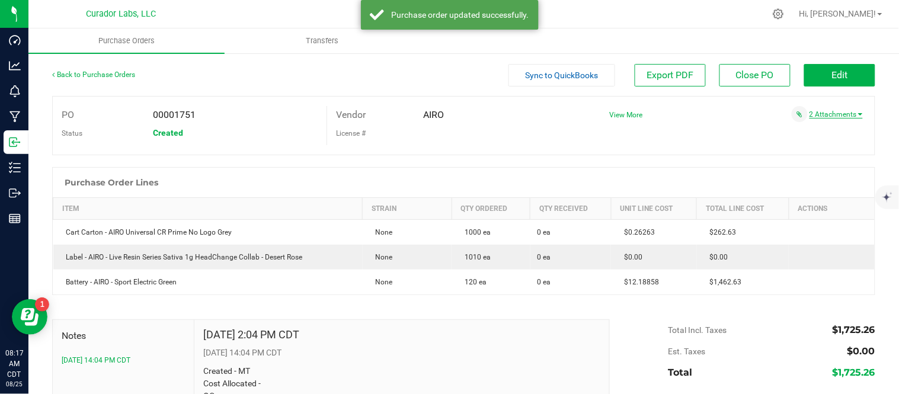
click at [816, 114] on link "2 Attachments" at bounding box center [835, 114] width 53 height 8
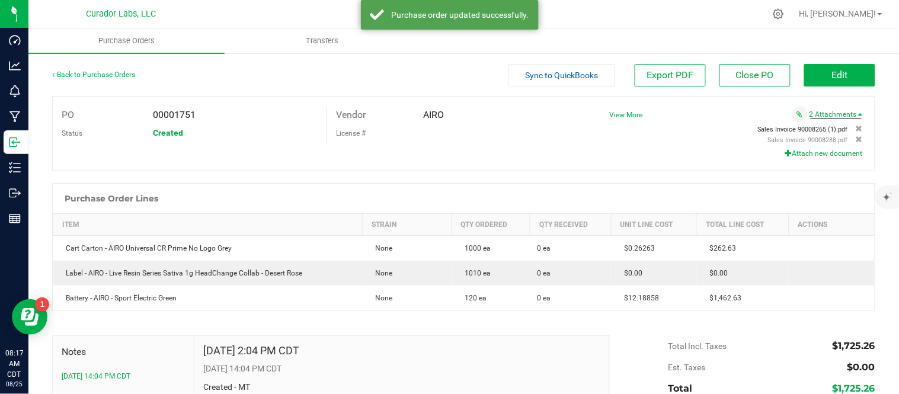
click at [813, 130] on span "Sales Invoice 90008265 (1).pdf" at bounding box center [803, 130] width 90 height 8
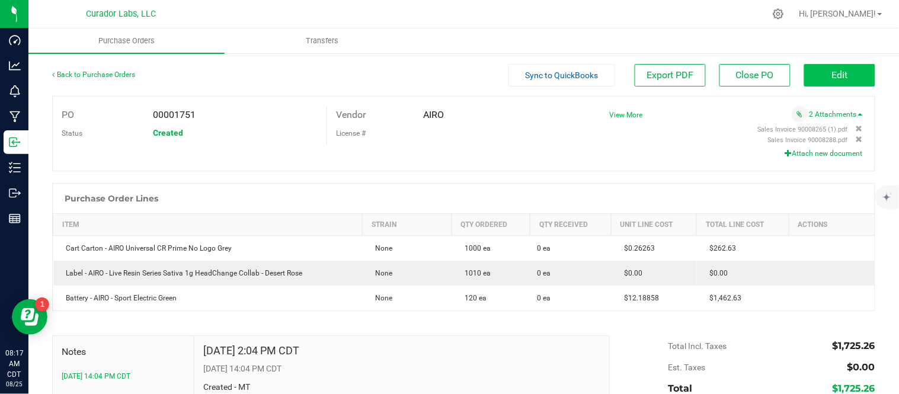
drag, startPoint x: 860, startPoint y: 62, endPoint x: 859, endPoint y: 72, distance: 10.1
click at [861, 65] on div "Back to Purchase Orders Sync to QuickBooks Export PDF Close PO Edit PO 00001751…" at bounding box center [463, 279] width 870 height 455
click at [857, 73] on button "Edit" at bounding box center [839, 75] width 71 height 23
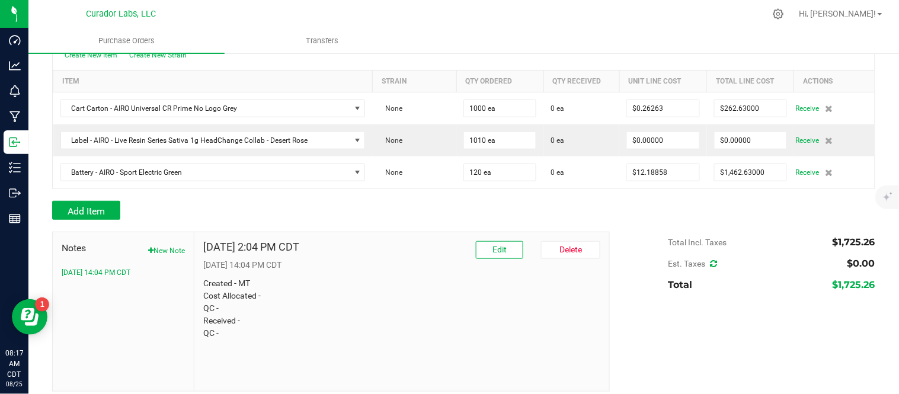
scroll to position [138, 0]
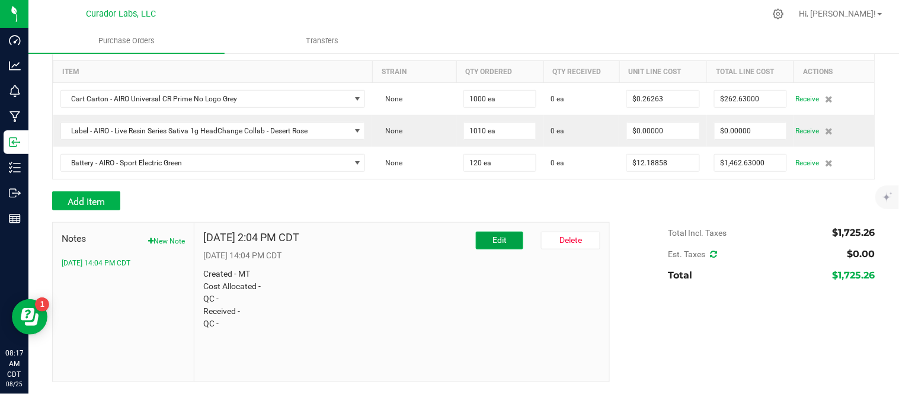
click at [505, 239] on button "Edit" at bounding box center [499, 241] width 47 height 18
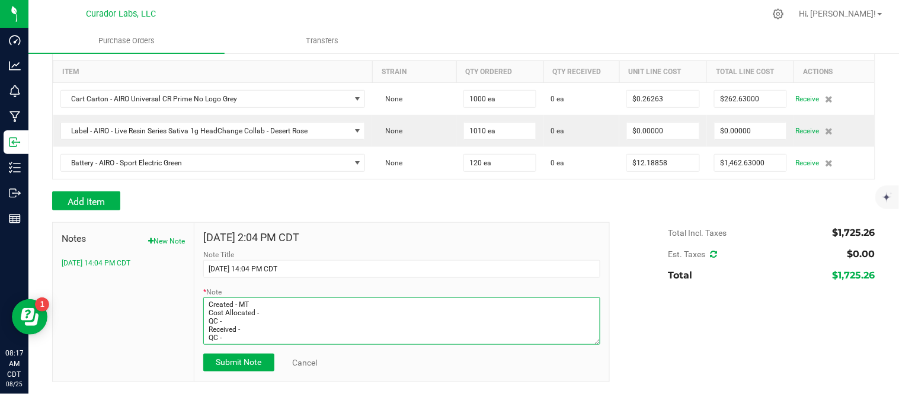
click at [334, 318] on textarea "* Note" at bounding box center [401, 320] width 397 height 47
click at [333, 315] on textarea "* Note" at bounding box center [401, 320] width 397 height 47
type textarea "Created - MT Cost Allocated - MT QC - Received - QC -"
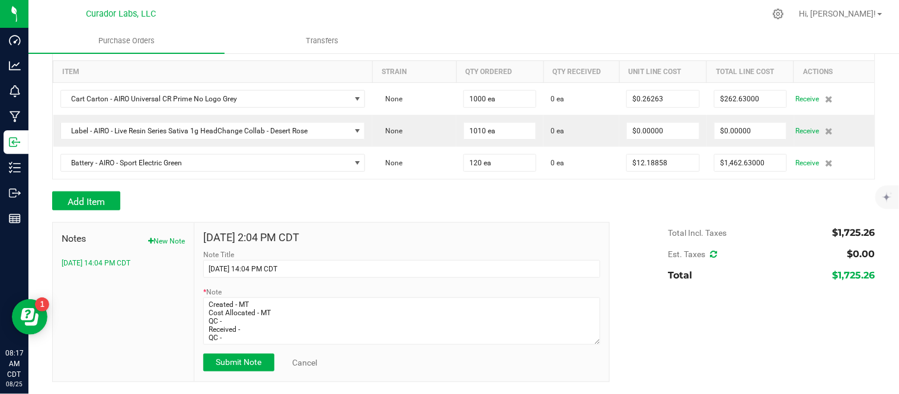
click at [158, 326] on div "Notes New Note 8/20/2025 14:04 PM CDT" at bounding box center [124, 302] width 142 height 159
click at [231, 364] on span "Submit Note" at bounding box center [239, 361] width 46 height 9
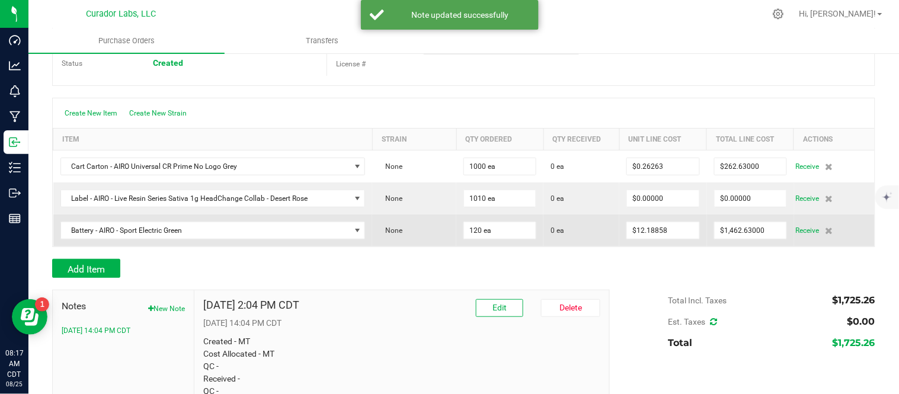
scroll to position [7, 0]
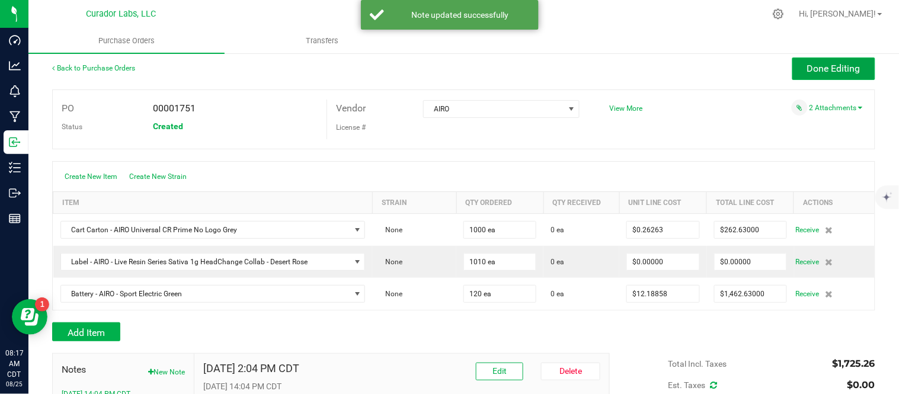
click at [819, 75] on button "Done Editing" at bounding box center [833, 68] width 83 height 23
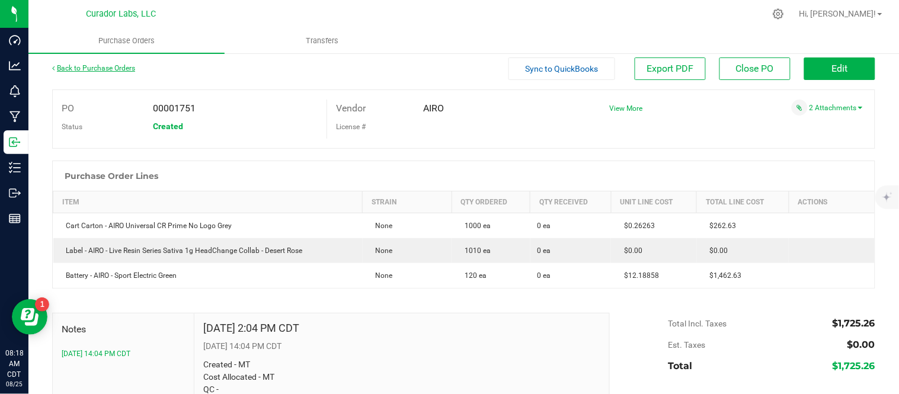
click at [117, 69] on link "Back to Purchase Orders" at bounding box center [93, 68] width 83 height 8
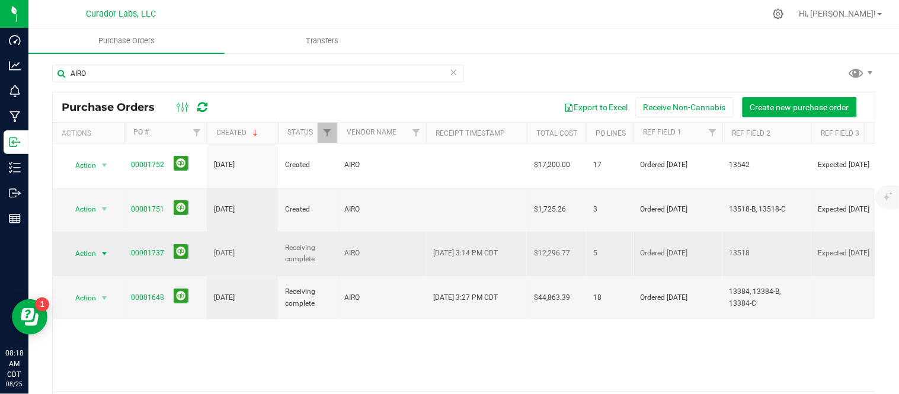
click at [104, 249] on span "select" at bounding box center [104, 253] width 9 height 9
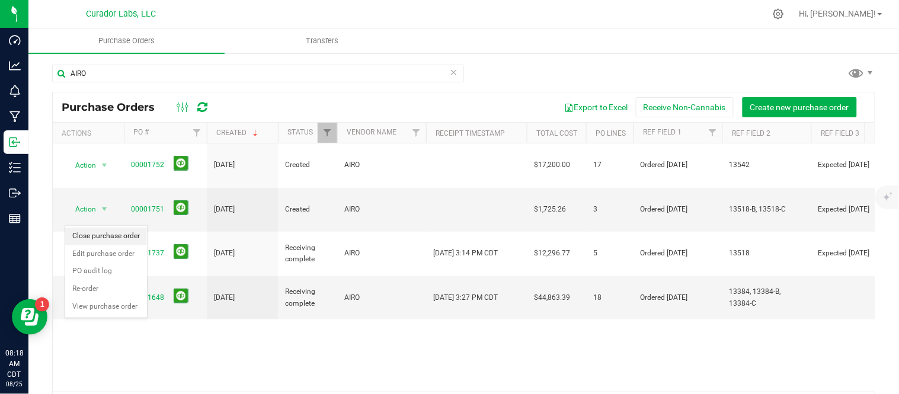
click at [102, 239] on li "Close purchase order" at bounding box center [106, 236] width 82 height 18
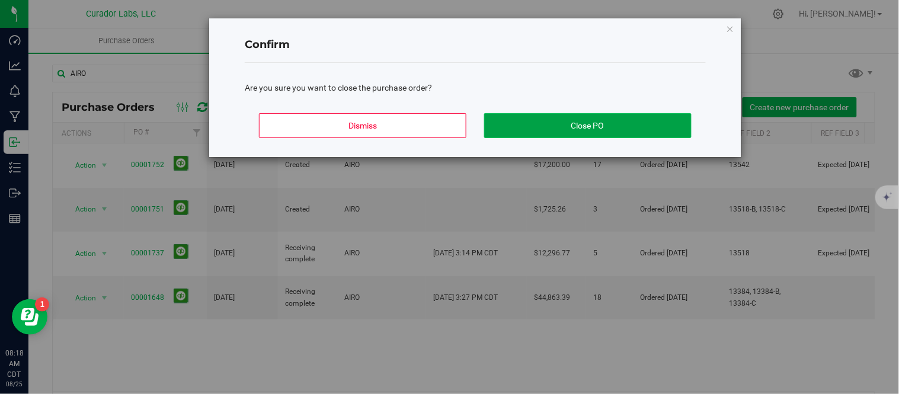
click at [569, 129] on button "Close PO" at bounding box center [587, 125] width 207 height 25
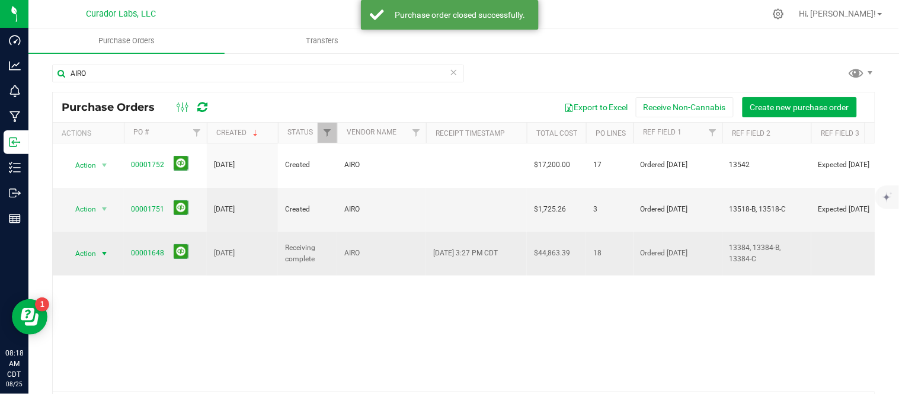
click at [105, 249] on span "select" at bounding box center [104, 253] width 9 height 9
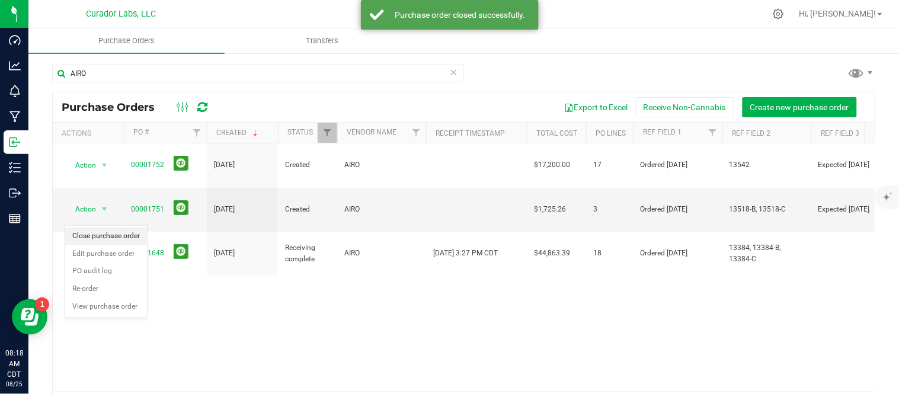
click at [121, 239] on li "Close purchase order" at bounding box center [106, 236] width 82 height 18
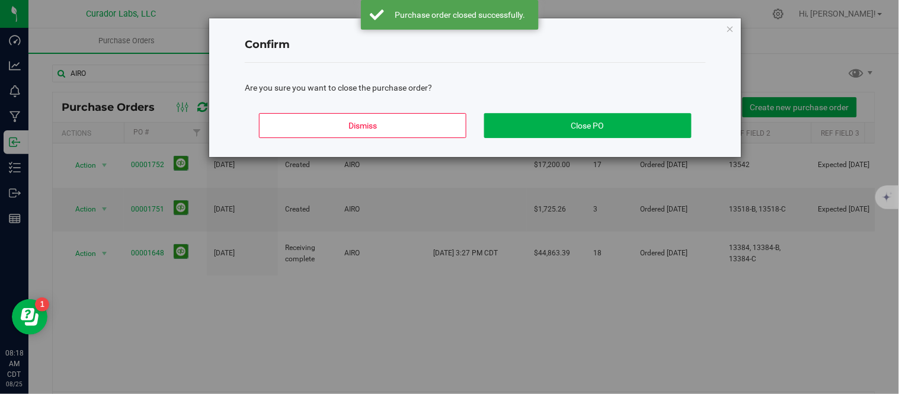
click at [512, 140] on div "Dismiss Close PO" at bounding box center [475, 130] width 461 height 53
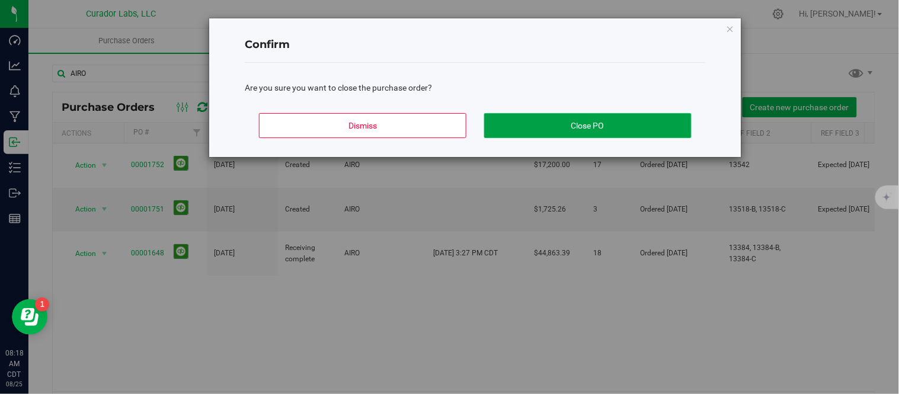
click at [514, 134] on button "Close PO" at bounding box center [587, 125] width 207 height 25
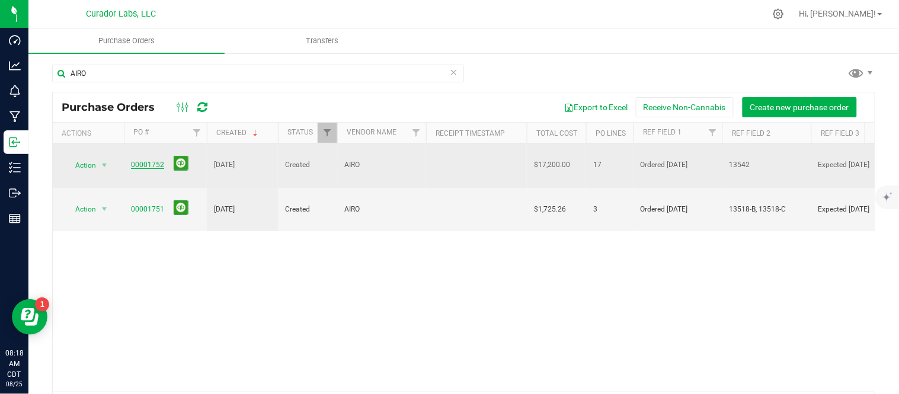
click at [141, 161] on link "00001752" at bounding box center [147, 165] width 33 height 8
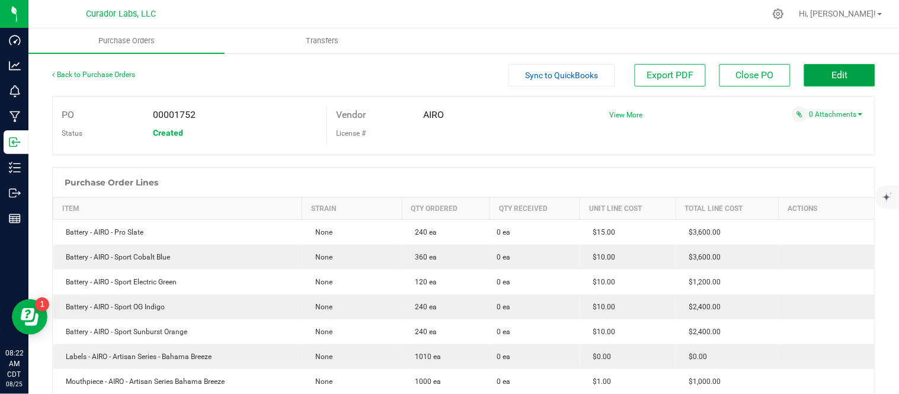
click at [804, 81] on button "Edit" at bounding box center [839, 75] width 71 height 23
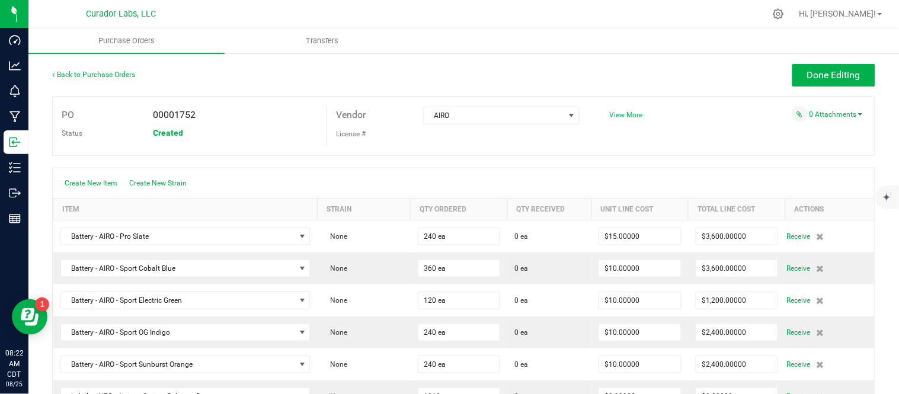
click at [624, 115] on span "View More" at bounding box center [626, 115] width 33 height 8
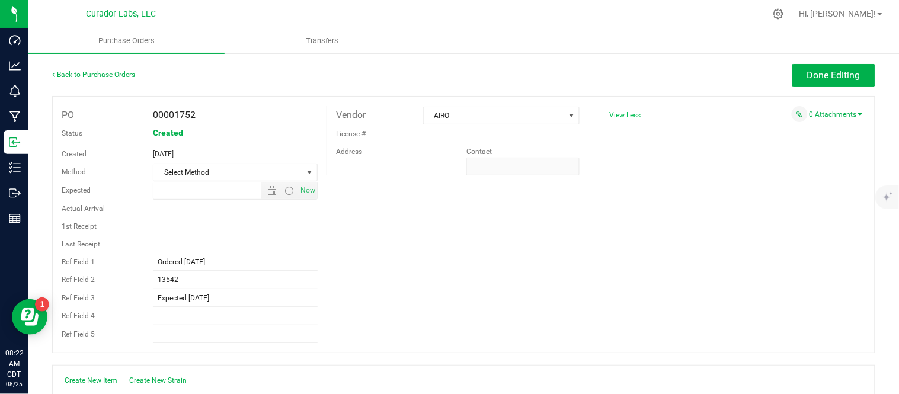
type input "8/20/2025 3:39 PM"
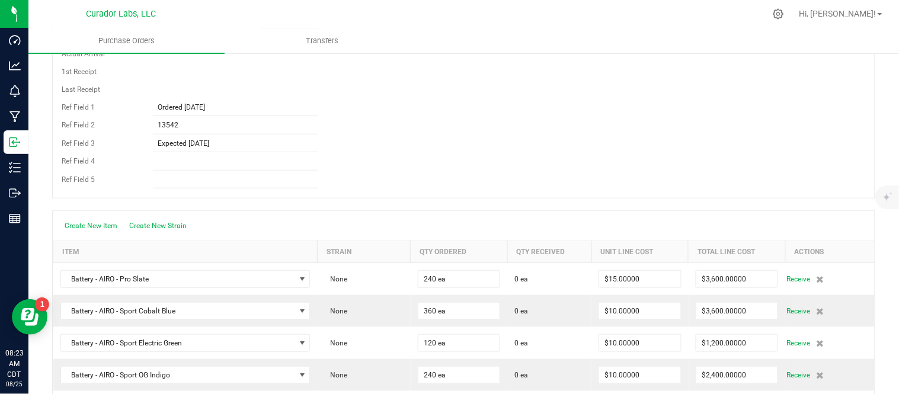
scroll to position [132, 0]
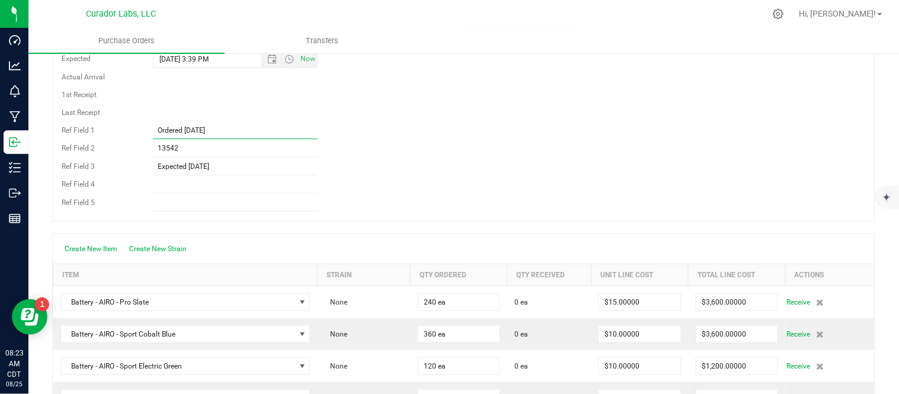
drag, startPoint x: 156, startPoint y: 129, endPoint x: 221, endPoint y: 133, distance: 64.7
click at [221, 133] on input "Ordered 08.20.25" at bounding box center [235, 130] width 165 height 18
drag, startPoint x: 165, startPoint y: 147, endPoint x: 193, endPoint y: 151, distance: 28.7
click at [193, 151] on input "13542" at bounding box center [235, 149] width 165 height 18
drag, startPoint x: 156, startPoint y: 166, endPoint x: 230, endPoint y: 172, distance: 73.7
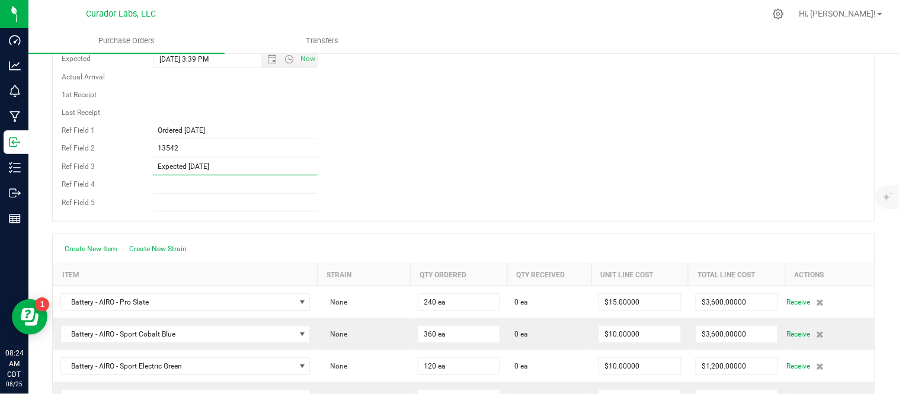
click at [230, 172] on input "Expected 09.03.25" at bounding box center [235, 167] width 165 height 18
click at [220, 153] on input "13542" at bounding box center [235, 149] width 165 height 18
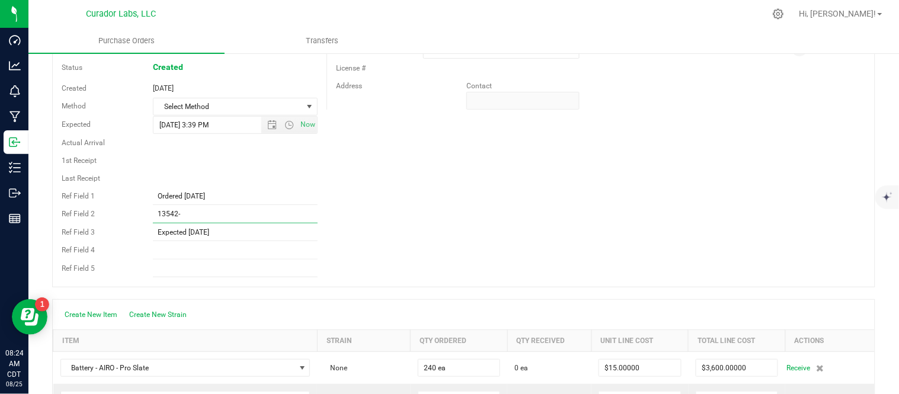
scroll to position [0, 0]
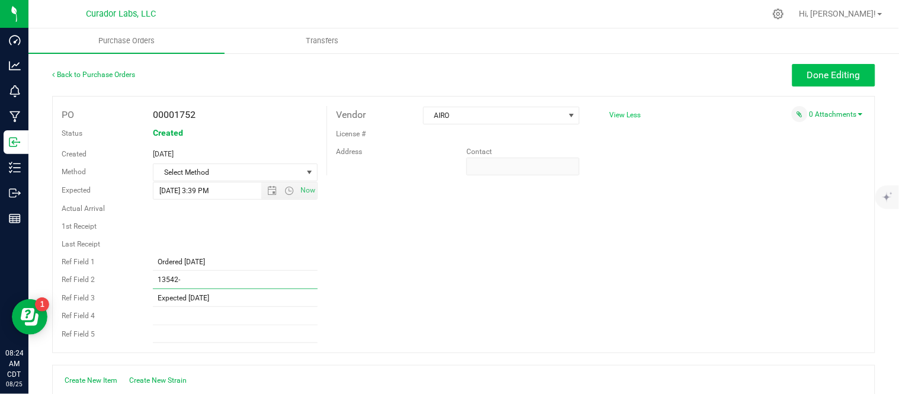
type input "13542-"
click at [807, 73] on span "Done Editing" at bounding box center [833, 74] width 53 height 11
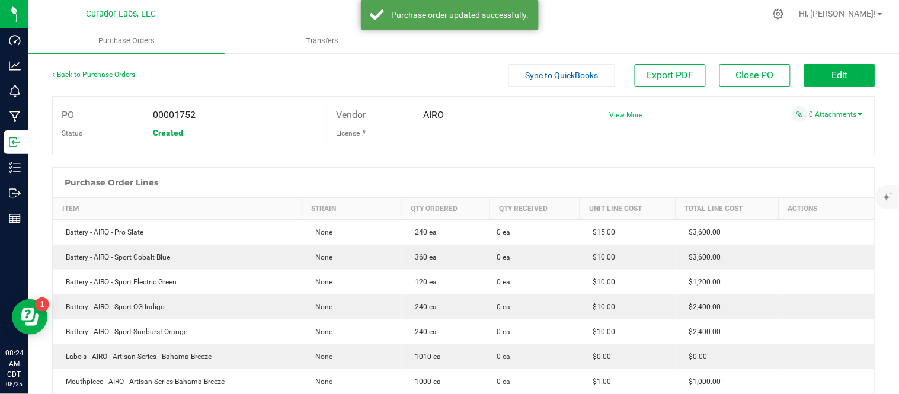
click at [631, 118] on span "View More" at bounding box center [626, 115] width 33 height 8
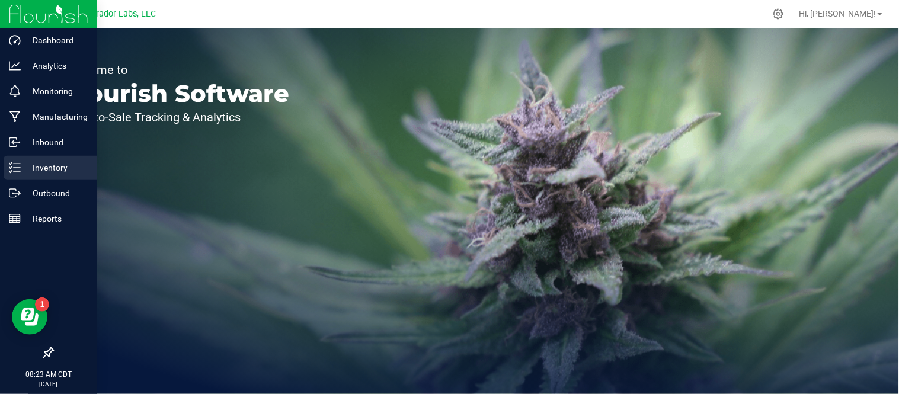
click at [22, 166] on p "Inventory" at bounding box center [56, 168] width 71 height 14
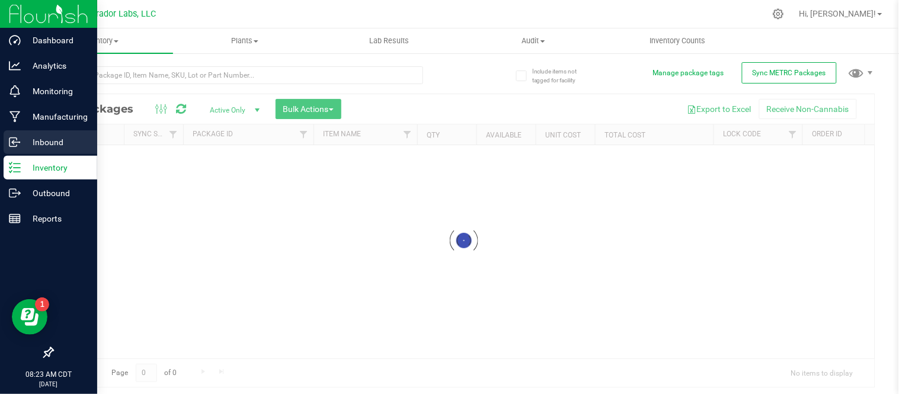
click at [36, 143] on p "Inbound" at bounding box center [56, 142] width 71 height 14
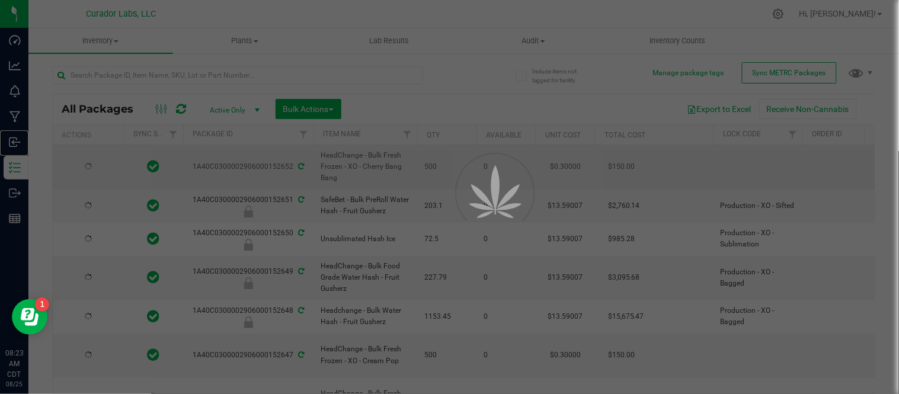
type input "[DATE]"
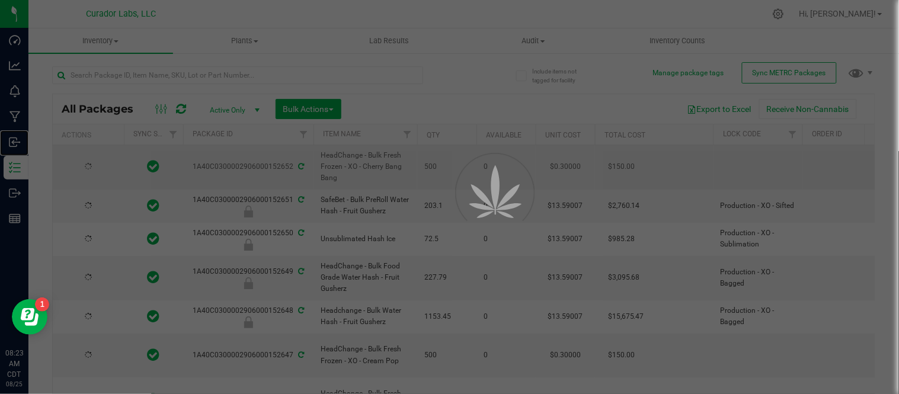
type input "[DATE]"
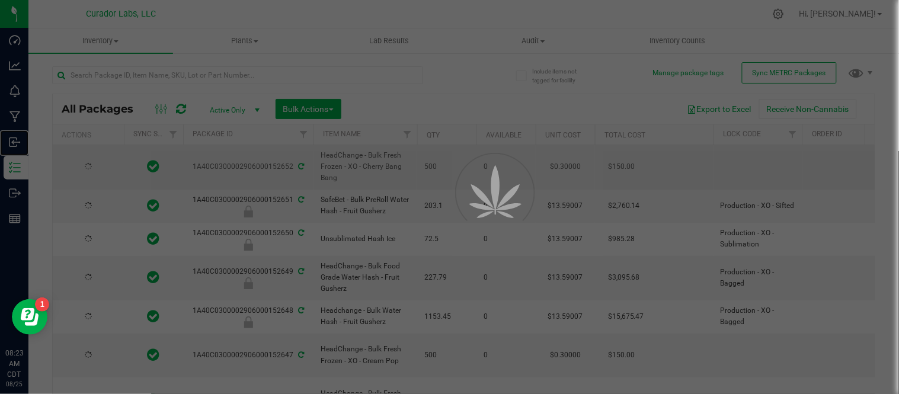
type input "[DATE]"
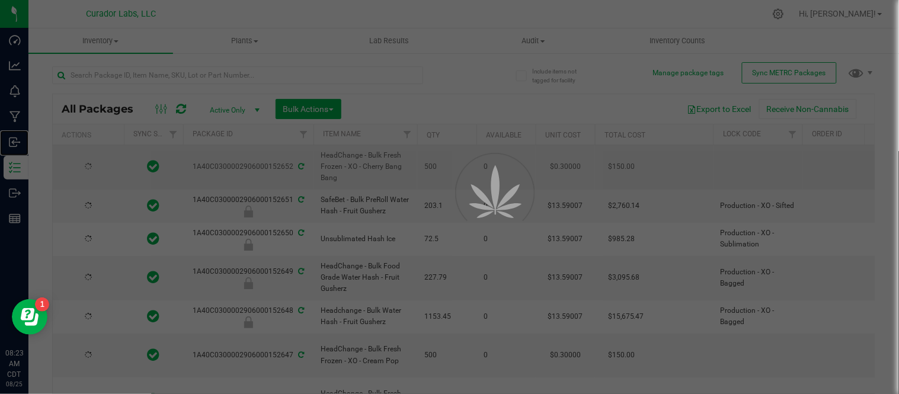
type input "[DATE]"
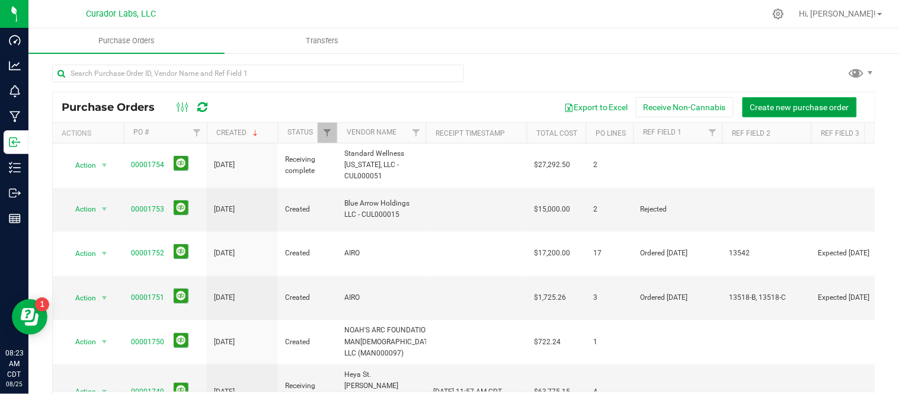
click at [762, 109] on span "Create new purchase order" at bounding box center [799, 106] width 99 height 9
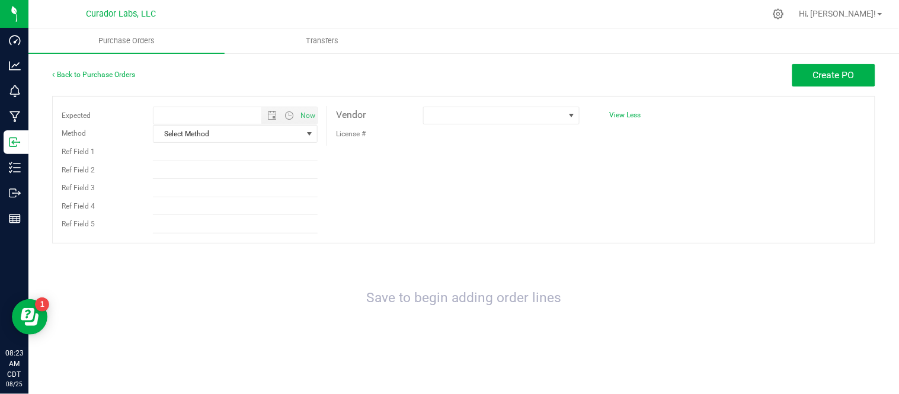
type input "8/25/2025 8:23 AM"
click at [575, 116] on span at bounding box center [570, 115] width 9 height 9
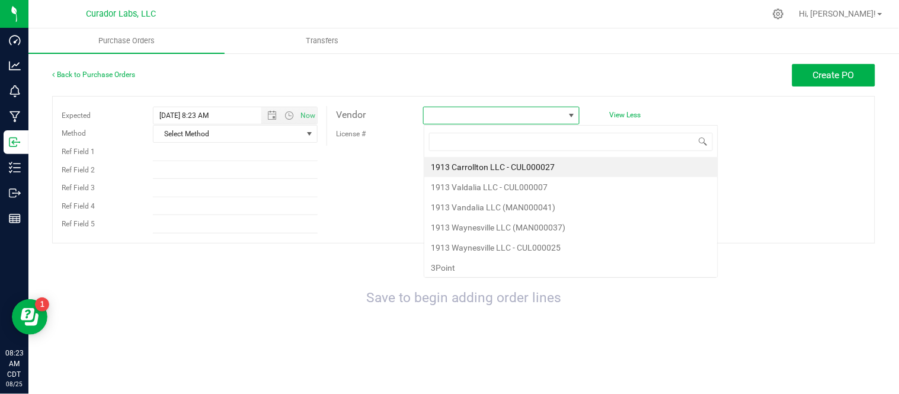
scroll to position [18, 156]
type input "AI"
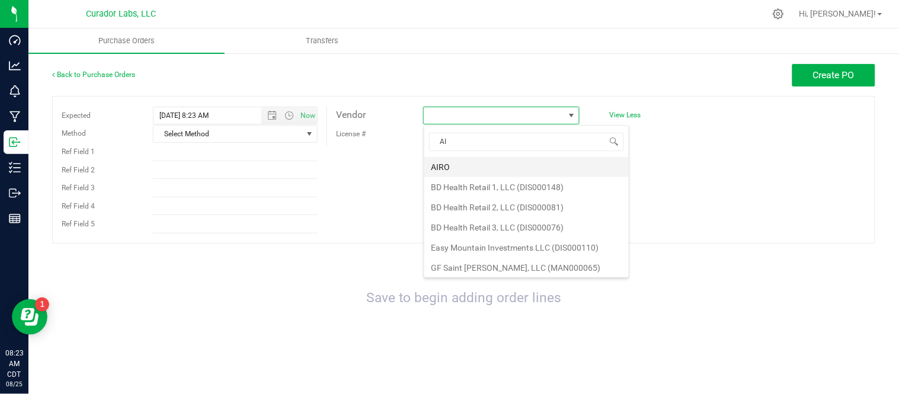
click at [462, 173] on li "AIRO" at bounding box center [526, 167] width 204 height 20
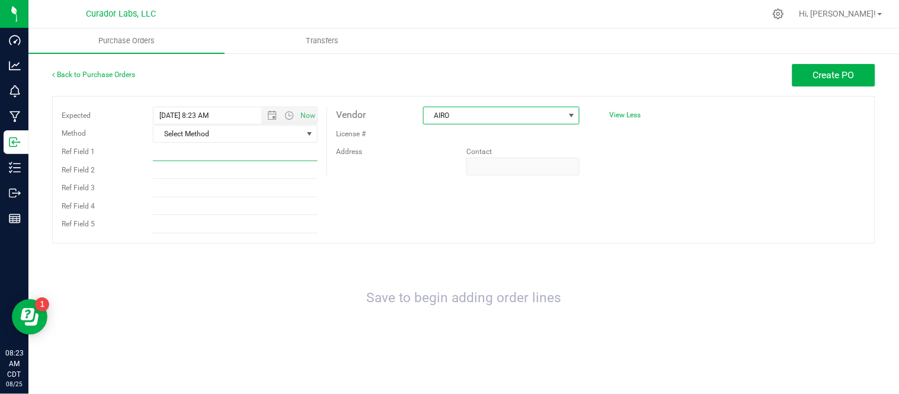
click at [238, 158] on input "Ref Field 1" at bounding box center [235, 152] width 165 height 18
paste input "Ordered 08.20.25"
type input "Ordered 08.20.25"
click at [211, 169] on input "Ref Field 2" at bounding box center [235, 170] width 165 height 18
paste input "13542"
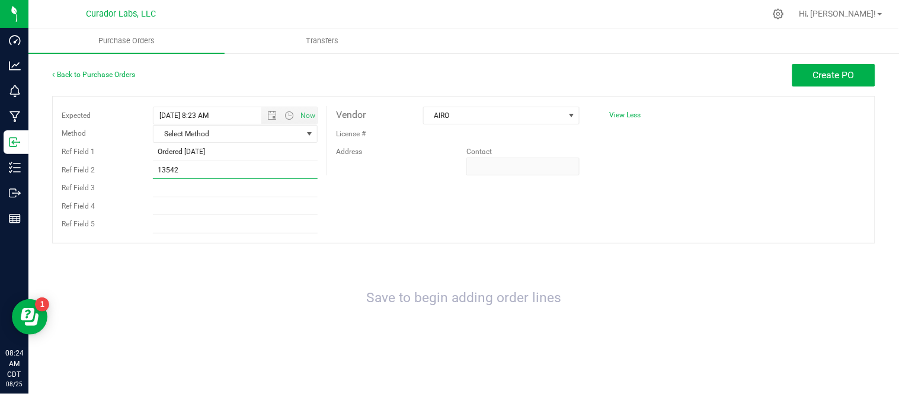
type input "13542"
click at [202, 191] on input "Ref Field 3" at bounding box center [235, 188] width 165 height 18
paste input "Expected 09.03.25"
type input "Expected 09.03.25"
click at [403, 202] on div "Expected 8/25/2025 8:23 AM Now Method Select Method Select Method USPS UPS FedE…" at bounding box center [463, 170] width 823 height 148
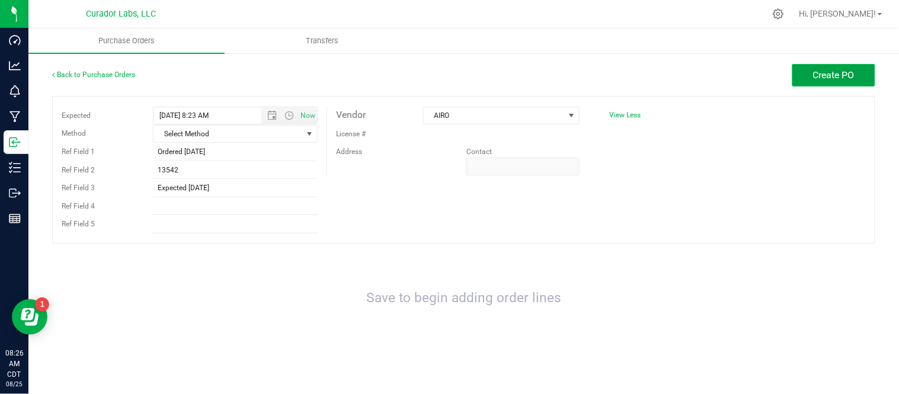
click at [840, 85] on button "Create PO" at bounding box center [833, 75] width 83 height 23
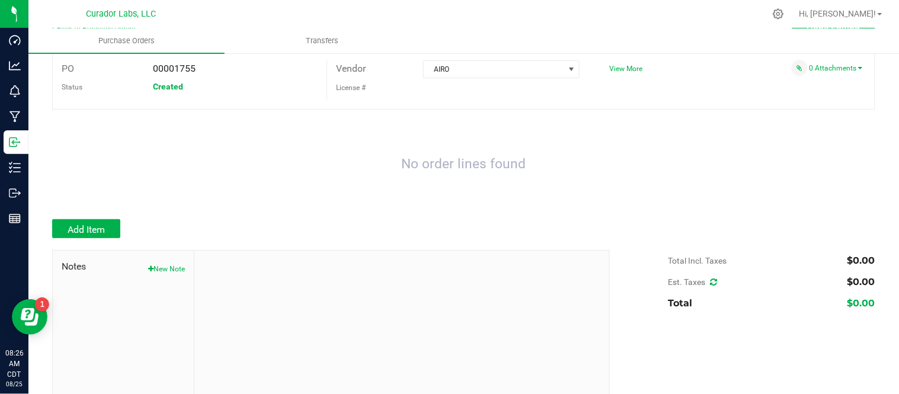
scroll to position [66, 0]
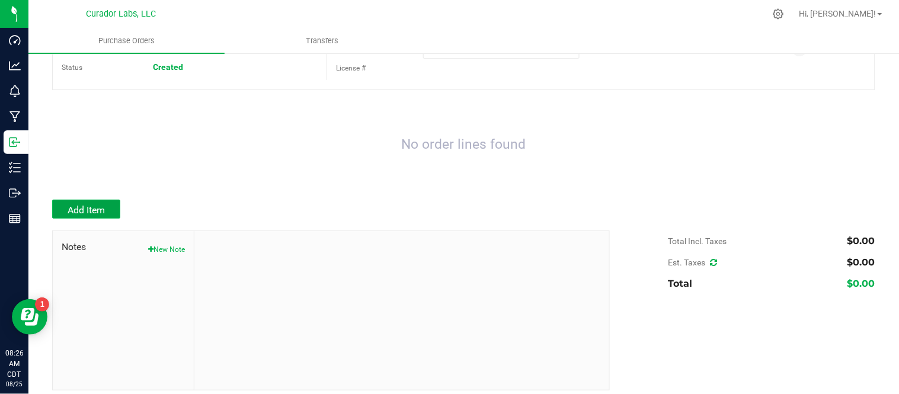
click at [92, 204] on button "Add Item" at bounding box center [86, 209] width 68 height 19
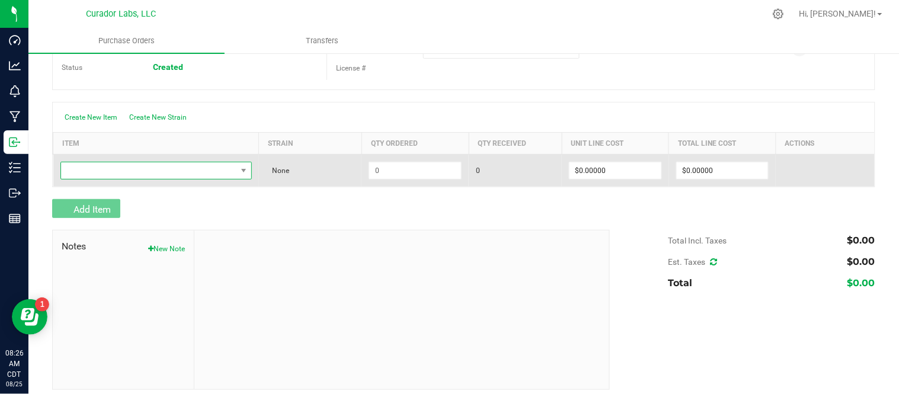
click at [152, 164] on span "NO DATA FOUND" at bounding box center [148, 170] width 175 height 17
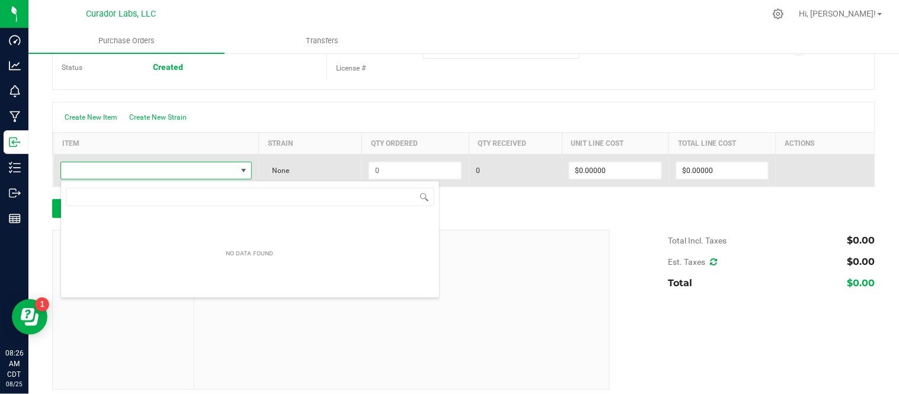
scroll to position [18, 187]
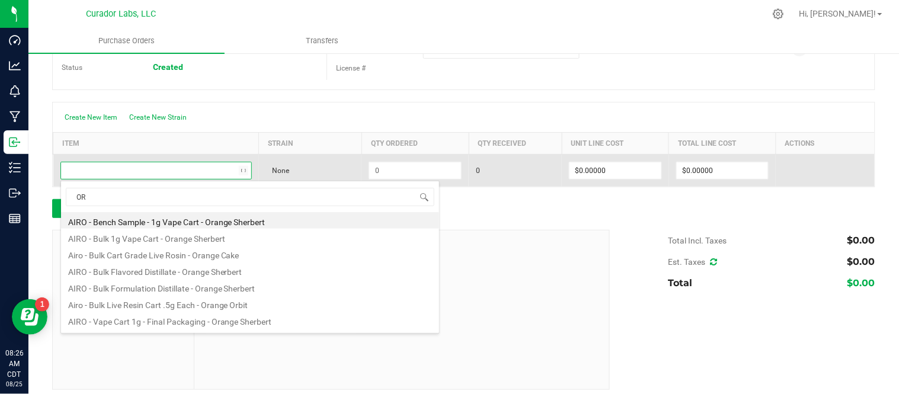
type input "O"
type input "SUNBUR"
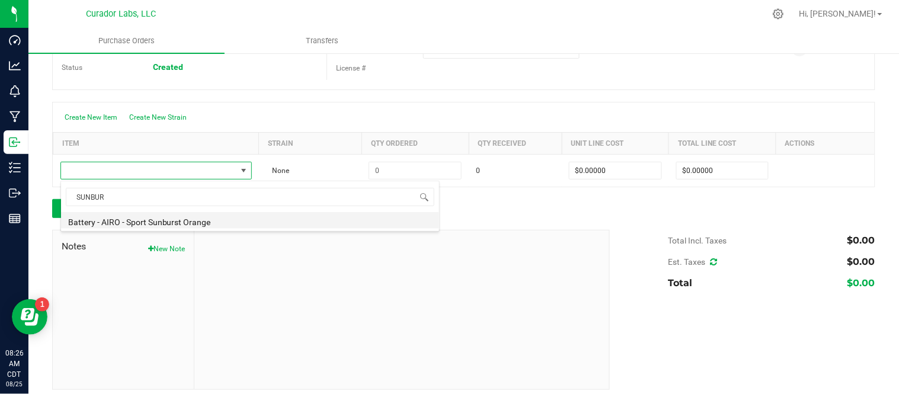
click at [167, 224] on li "Battery - AIRO - Sport Sunburst Orange" at bounding box center [250, 220] width 378 height 17
type input "$10.00000"
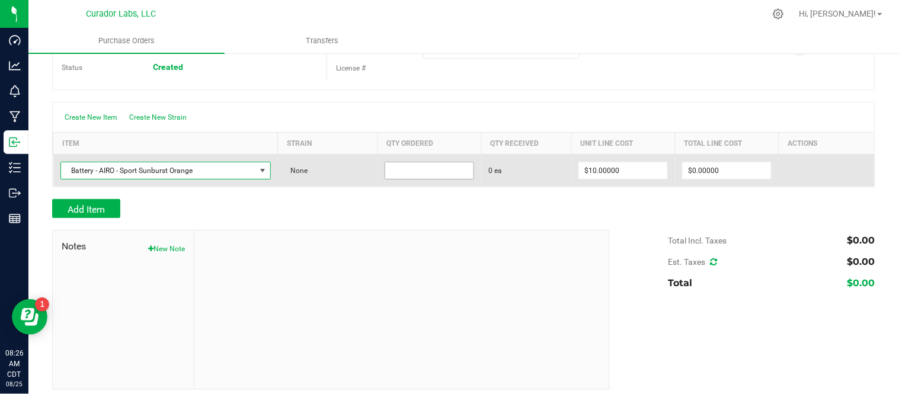
click at [428, 171] on input at bounding box center [429, 170] width 88 height 17
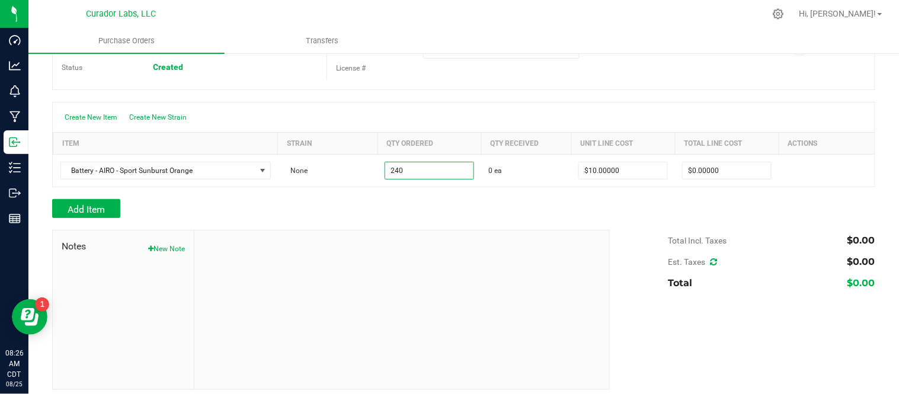
type input "240 ea"
click at [431, 203] on div "Add Item" at bounding box center [326, 208] width 549 height 19
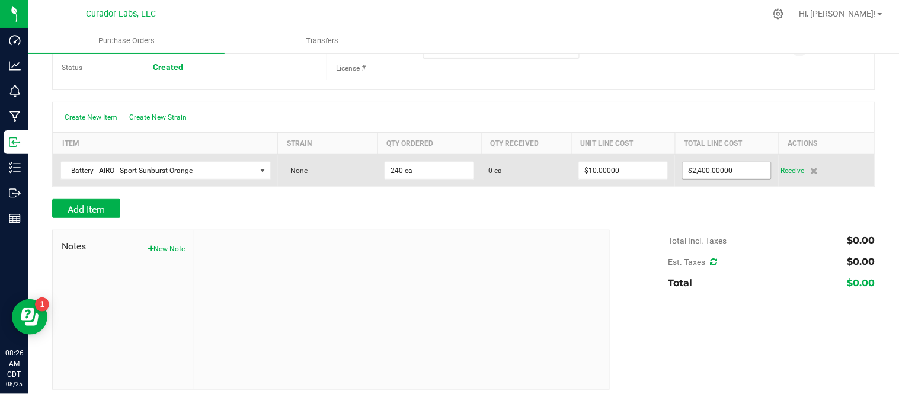
drag, startPoint x: 727, startPoint y: 157, endPoint x: 731, endPoint y: 166, distance: 9.8
click at [729, 162] on td "$2,400.00000" at bounding box center [727, 170] width 104 height 33
paste input "925.26"
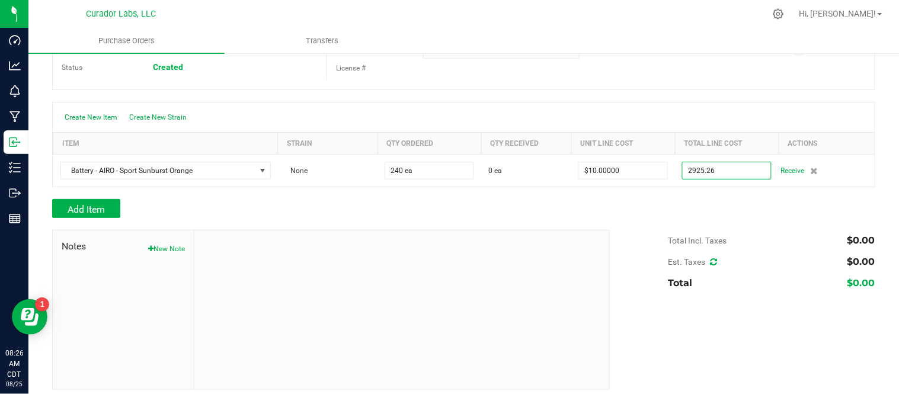
type input "$2,925.26000"
click at [665, 122] on div "Create New Item Create New Strain" at bounding box center [464, 117] width 822 height 30
type input "240"
type input "$12.18858"
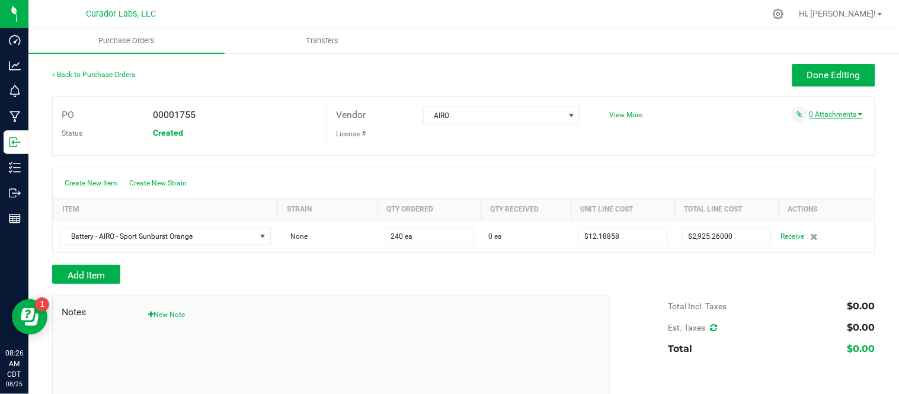
click at [822, 110] on link "0 Attachments" at bounding box center [835, 114] width 53 height 8
click at [822, 134] on button "Attach new document" at bounding box center [824, 130] width 78 height 11
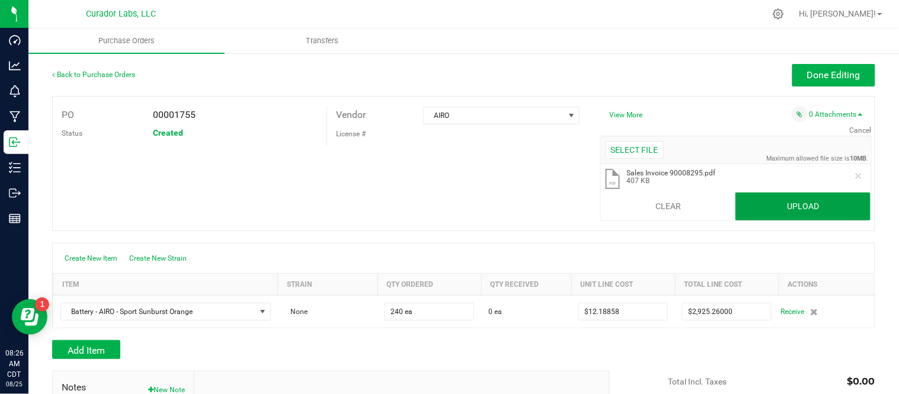
click at [850, 206] on button "Upload" at bounding box center [802, 207] width 135 height 28
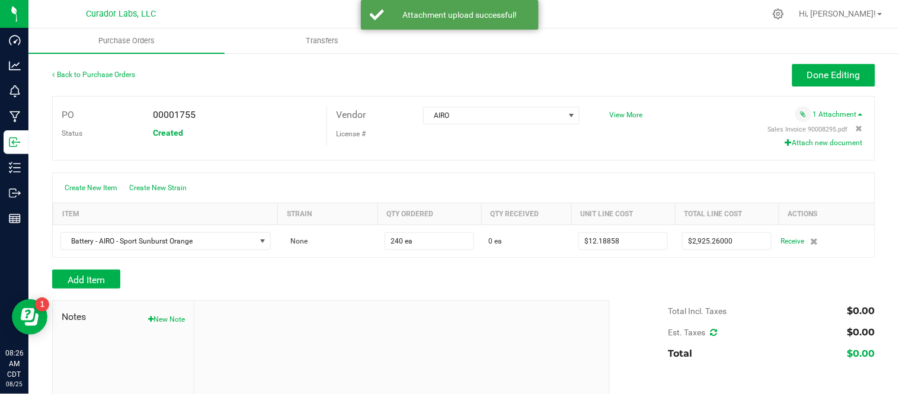
scroll to position [66, 0]
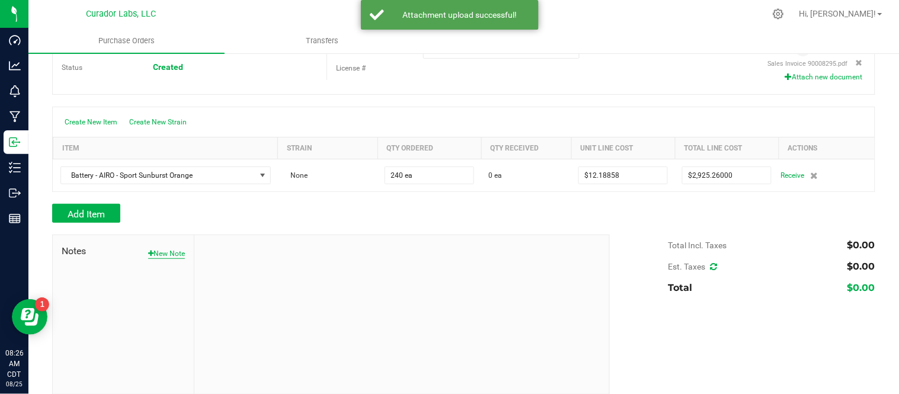
click at [161, 253] on button "New Note" at bounding box center [166, 253] width 37 height 11
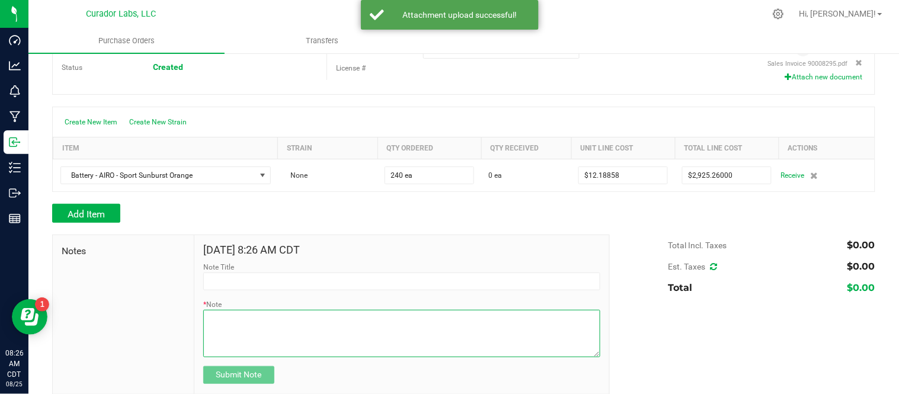
click at [249, 318] on textarea "* Note" at bounding box center [401, 333] width 397 height 47
type textarea "c"
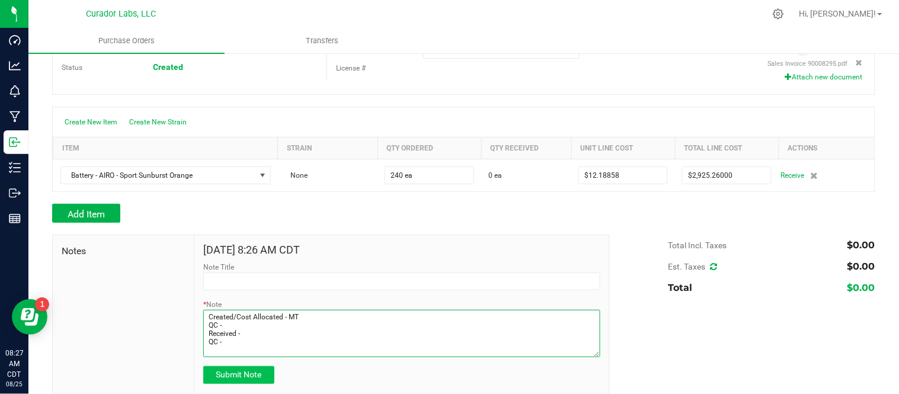
type textarea "Created/Cost Allocated - MT QC - Received - QC -"
click at [262, 377] on button "Submit Note" at bounding box center [238, 375] width 71 height 18
type input "8/25/2025 8:27 AM CDT"
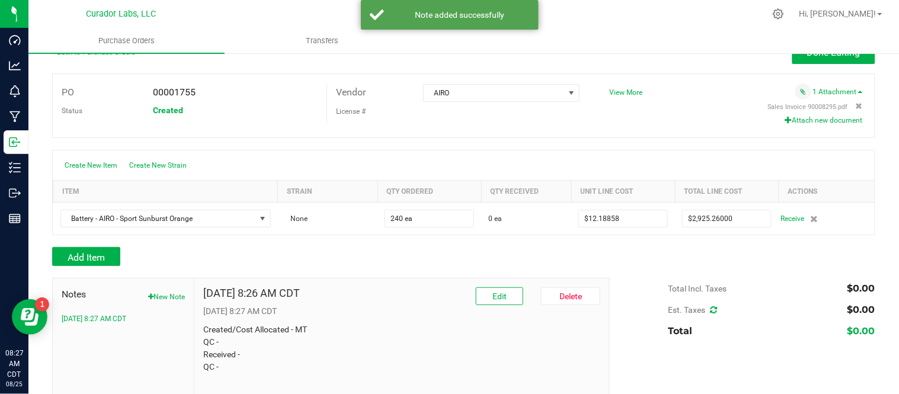
scroll to position [0, 0]
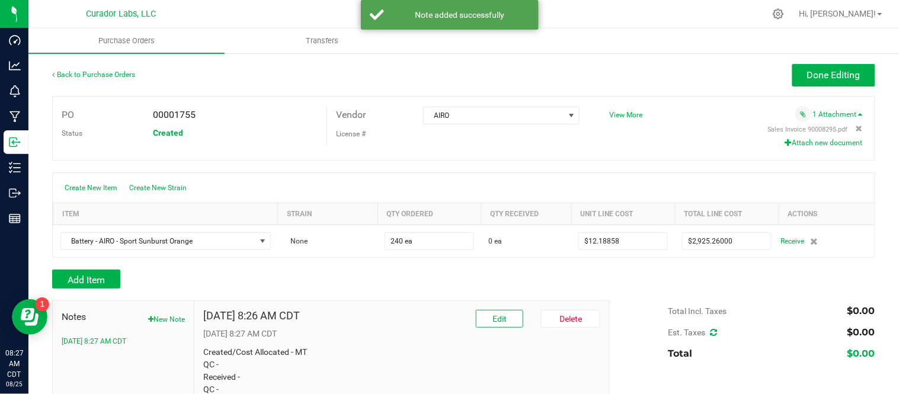
click at [72, 66] on div "Back to Purchase Orders" at bounding box center [155, 74] width 206 height 21
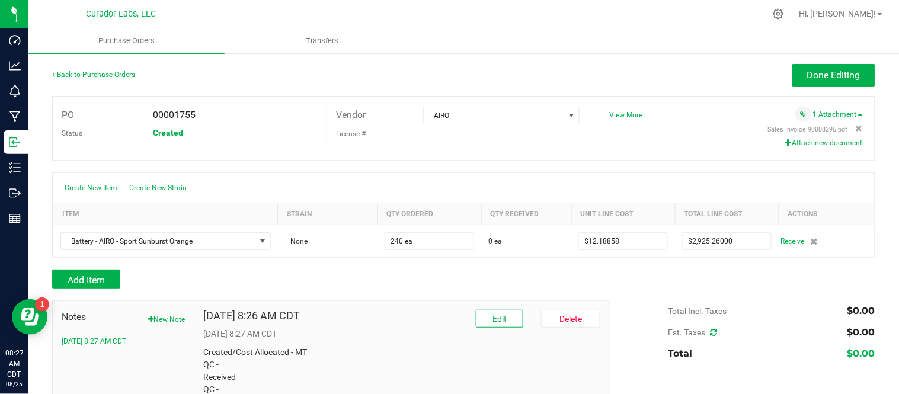
click at [74, 72] on link "Back to Purchase Orders" at bounding box center [93, 74] width 83 height 8
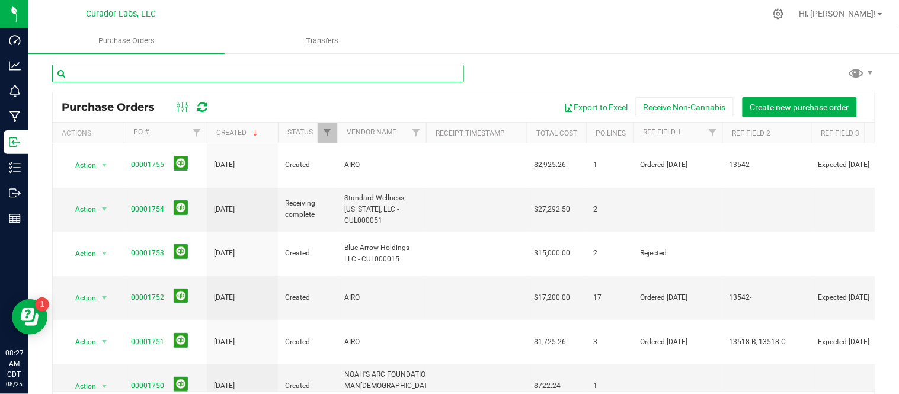
click at [241, 72] on input "text" at bounding box center [258, 74] width 412 height 18
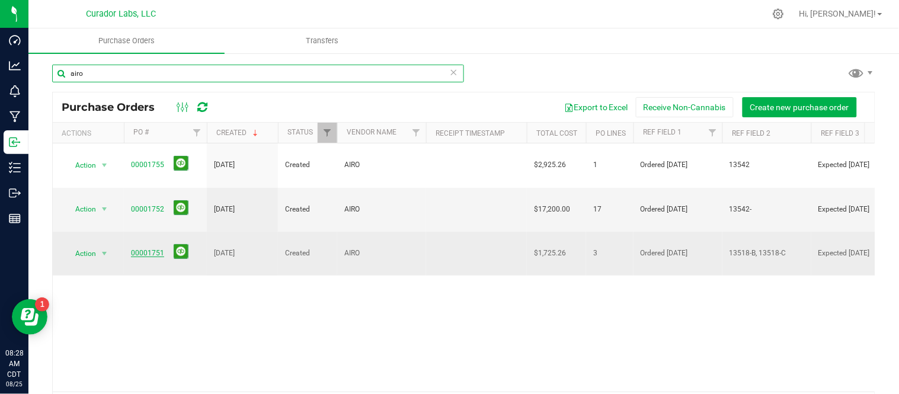
type input "airo"
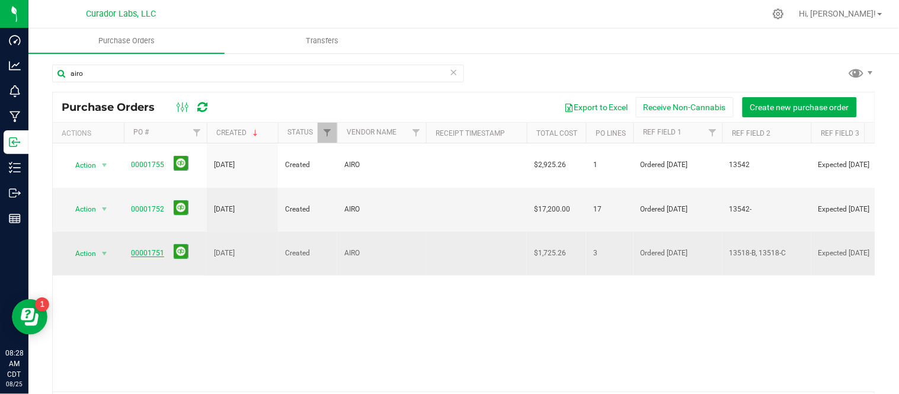
click at [133, 249] on link "00001751" at bounding box center [147, 253] width 33 height 8
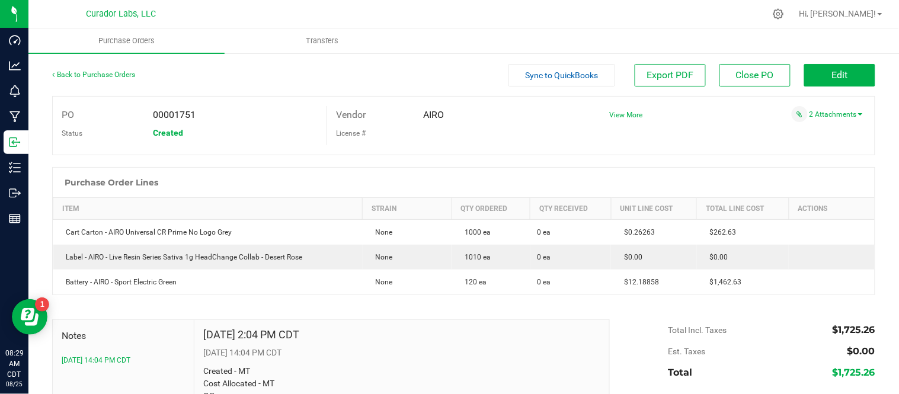
click at [98, 82] on div "Back to Purchase Orders" at bounding box center [155, 74] width 206 height 21
click at [104, 78] on link "Back to Purchase Orders" at bounding box center [93, 74] width 83 height 8
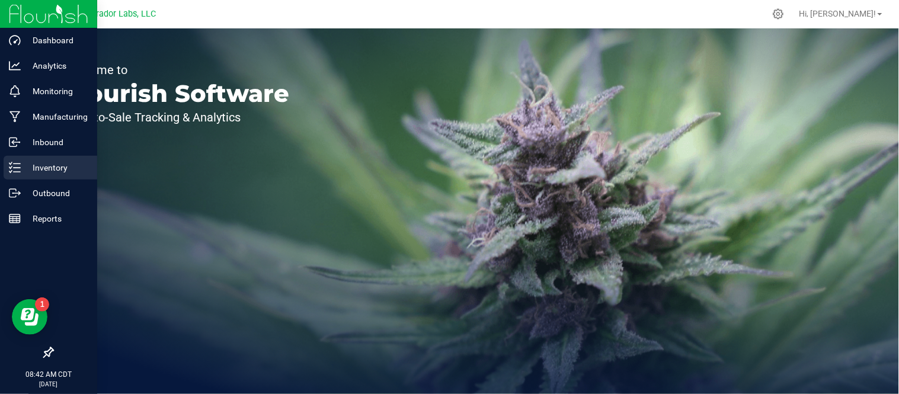
click at [21, 168] on p "Inventory" at bounding box center [56, 168] width 71 height 14
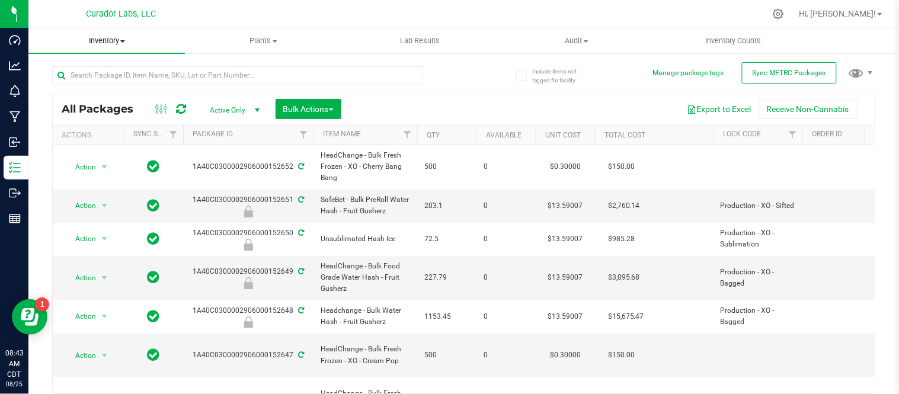
click at [120, 36] on span "Inventory" at bounding box center [106, 41] width 156 height 11
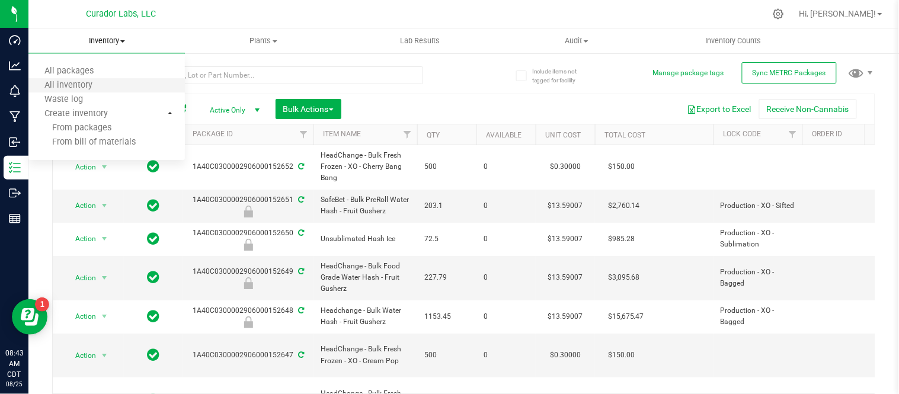
click at [110, 79] on li "All inventory" at bounding box center [106, 86] width 156 height 14
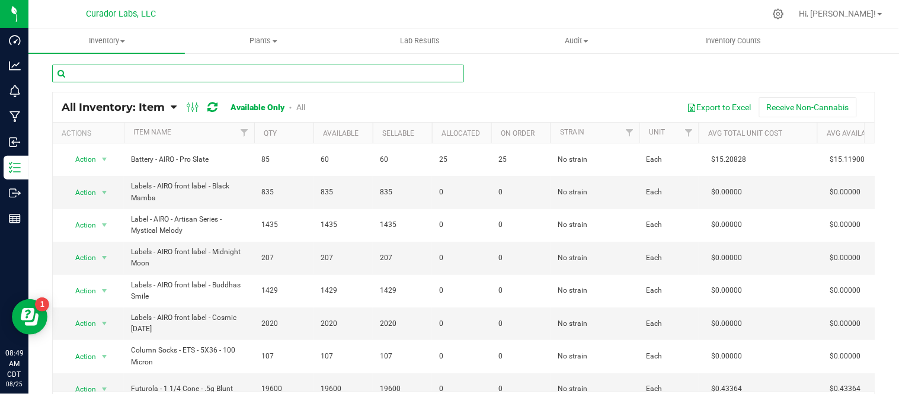
click at [235, 65] on input "text" at bounding box center [258, 74] width 412 height 18
paste input "Label - AIRO - Live Rosin Series Indica .5g HeadChange Collab - Amber Delight"
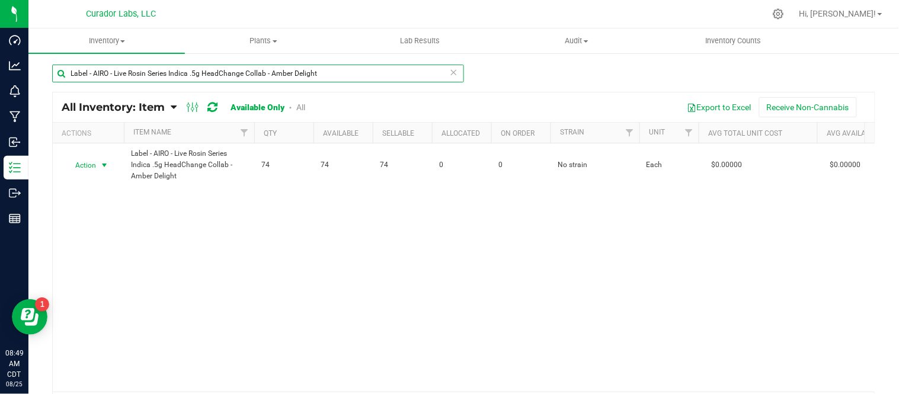
type input "Label - AIRO - Live Rosin Series Indica .5g HeadChange Collab - Amber Delight"
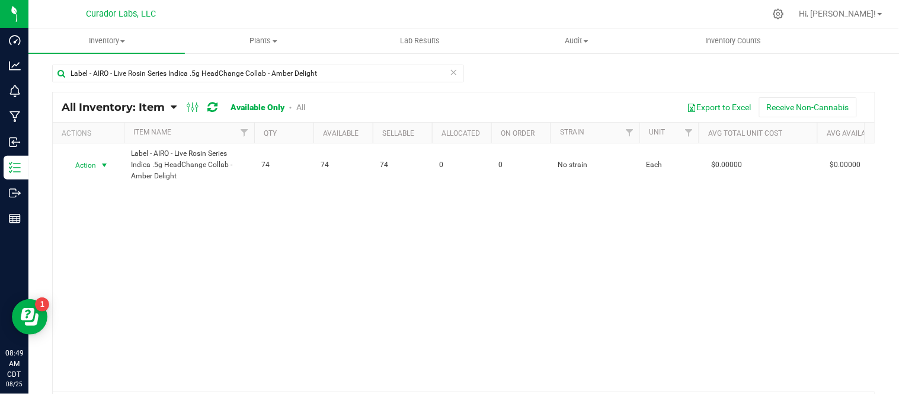
click at [108, 167] on span "select" at bounding box center [104, 165] width 9 height 9
click at [114, 241] on li "Locate inventory" at bounding box center [103, 238] width 76 height 18
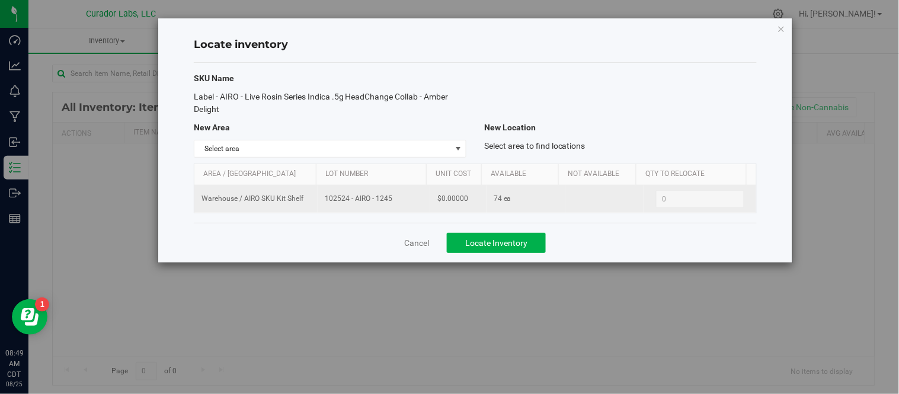
drag, startPoint x: 367, startPoint y: 205, endPoint x: 390, endPoint y: 206, distance: 22.5
click at [390, 206] on td "102524 - AIRO - 1245" at bounding box center [374, 198] width 113 height 27
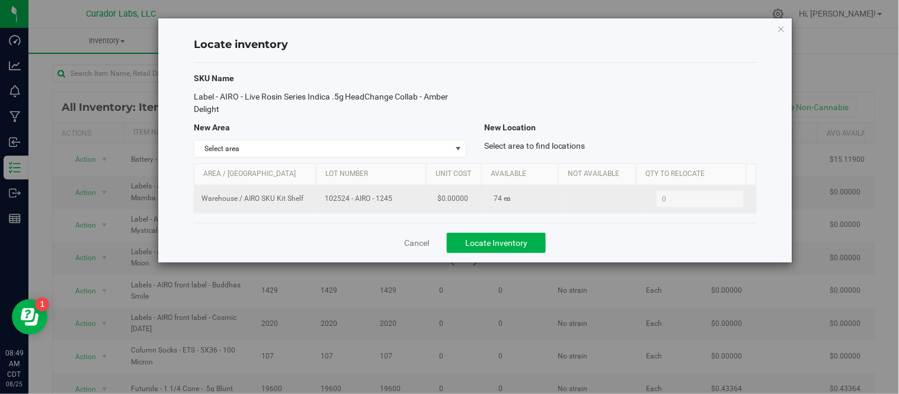
copy span "102524 - AIRO - 1245"
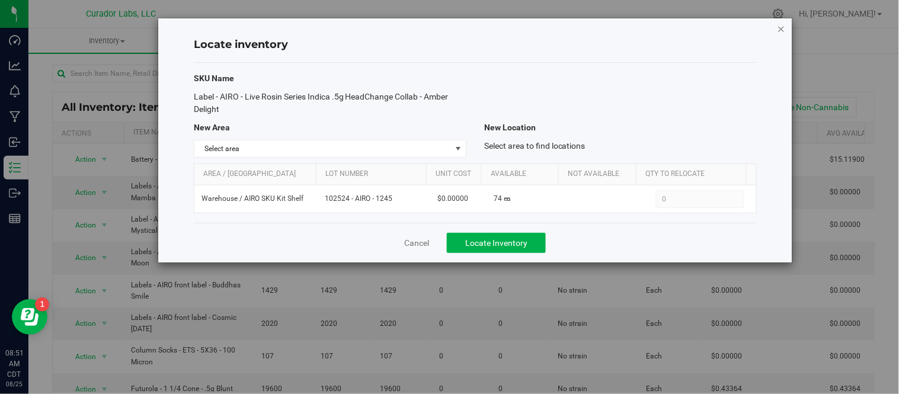
click at [779, 28] on icon "button" at bounding box center [781, 28] width 8 height 14
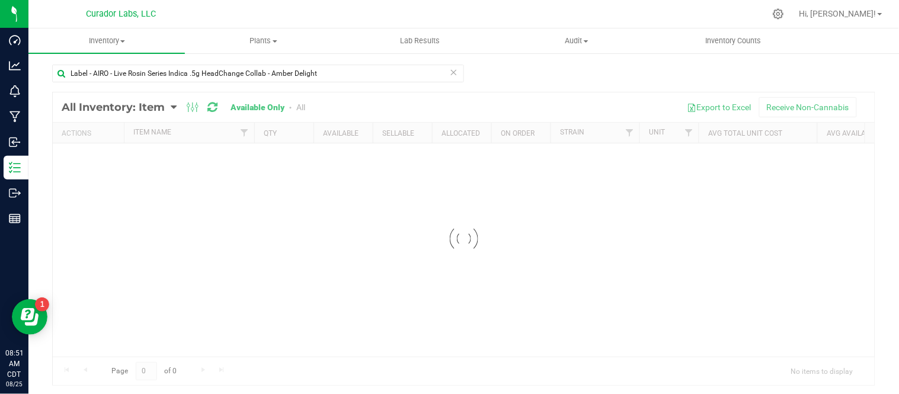
click at [450, 75] on icon at bounding box center [454, 72] width 8 height 14
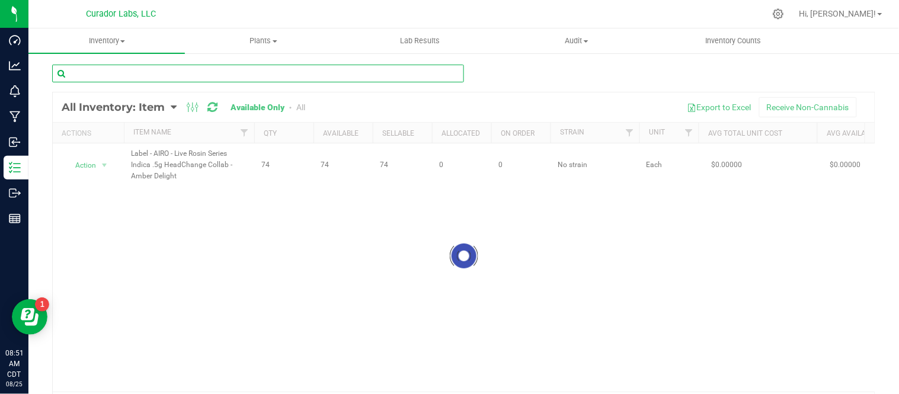
paste input "Label - AIRO - Live Rosin Series Sativa .5g HeadChange Collab - Cherry Thunder"
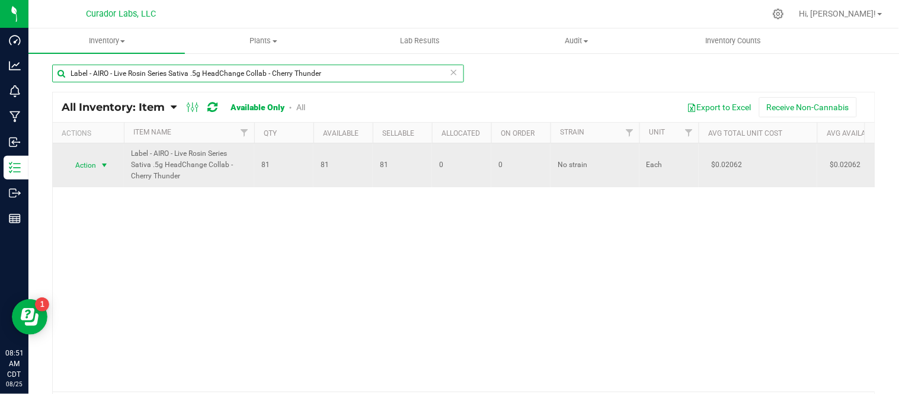
type input "Label - AIRO - Live Rosin Series Sativa .5g HeadChange Collab - Cherry Thunder"
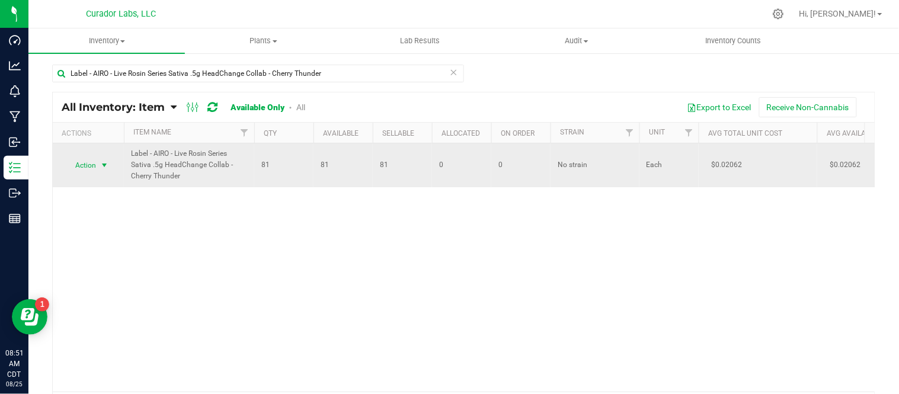
click at [103, 163] on span "select" at bounding box center [104, 165] width 9 height 9
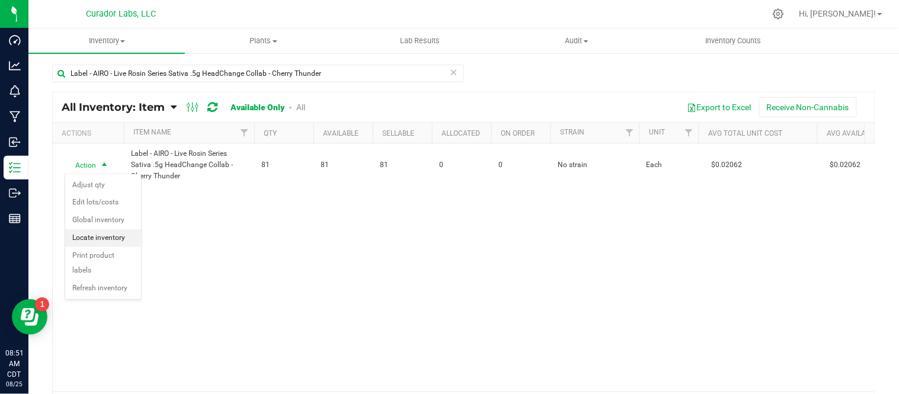
click at [121, 233] on li "Locate inventory" at bounding box center [103, 238] width 76 height 18
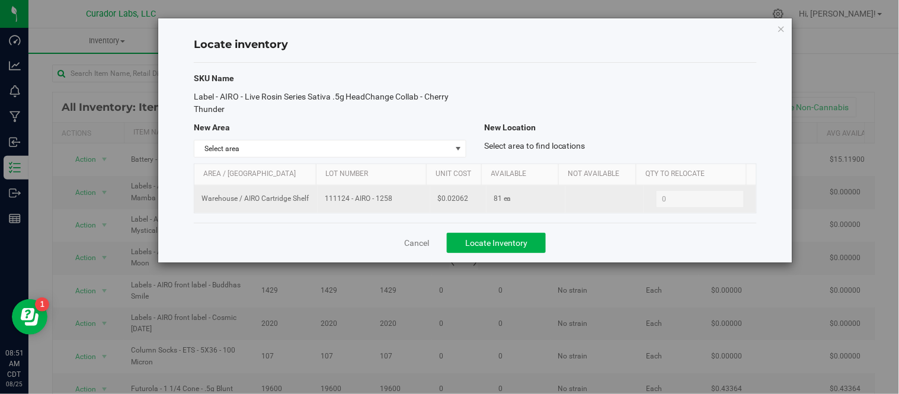
drag, startPoint x: 322, startPoint y: 197, endPoint x: 394, endPoint y: 205, distance: 72.7
click at [394, 205] on td "111124 - AIRO - 1258" at bounding box center [374, 198] width 113 height 27
copy span "111124 - AIRO - 1258"
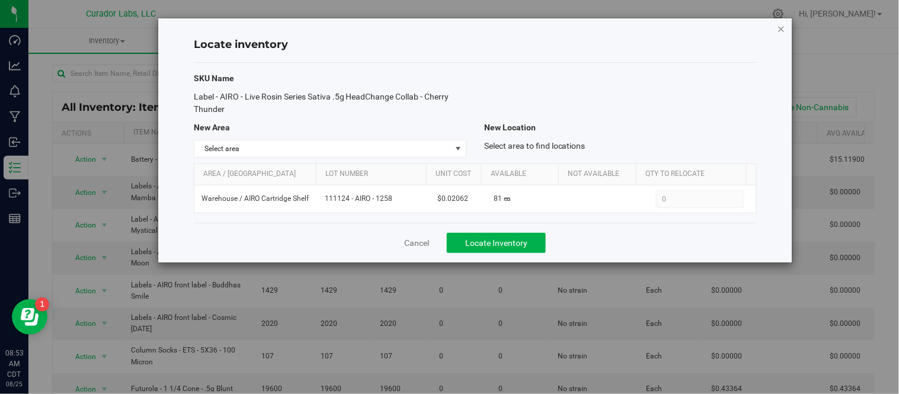
click at [780, 28] on icon "button" at bounding box center [781, 28] width 8 height 14
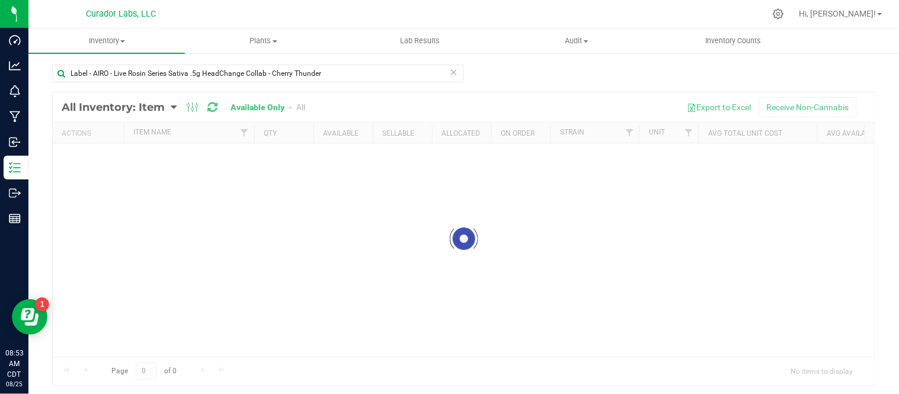
click at [450, 75] on icon at bounding box center [454, 72] width 8 height 14
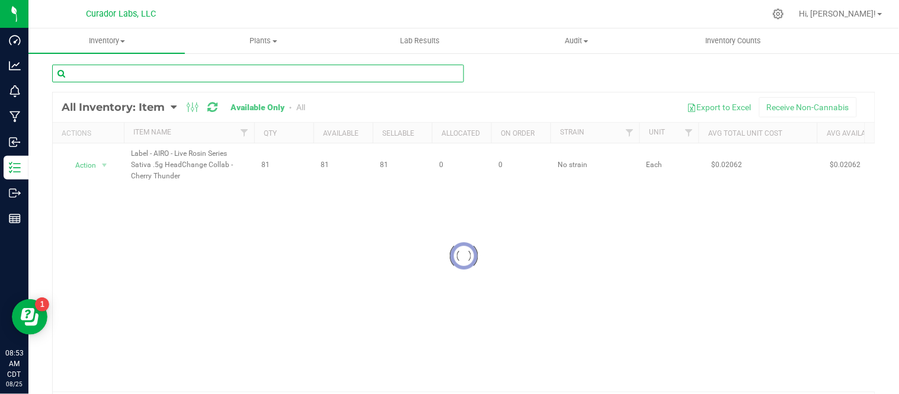
paste input "Label - AIRO - Stain Series Layer Cake"
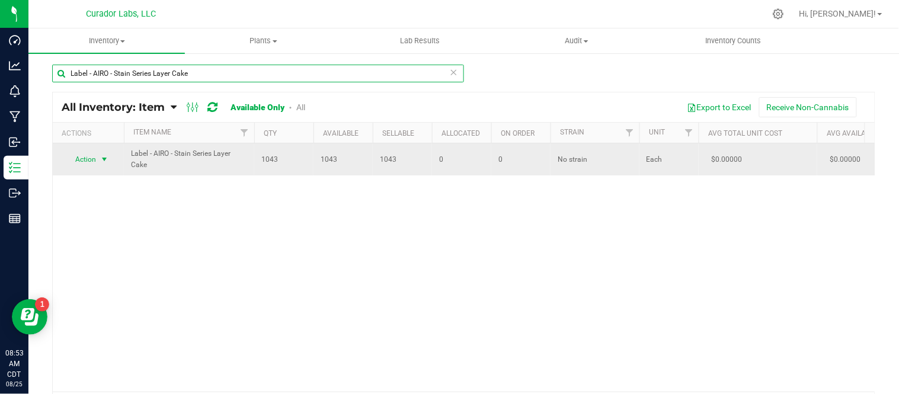
type input "Label - AIRO - Stain Series Layer Cake"
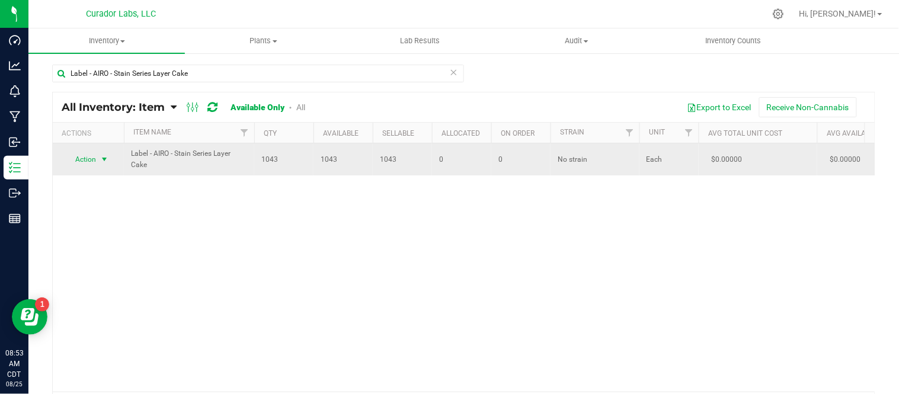
click at [107, 158] on span "select" at bounding box center [104, 159] width 9 height 9
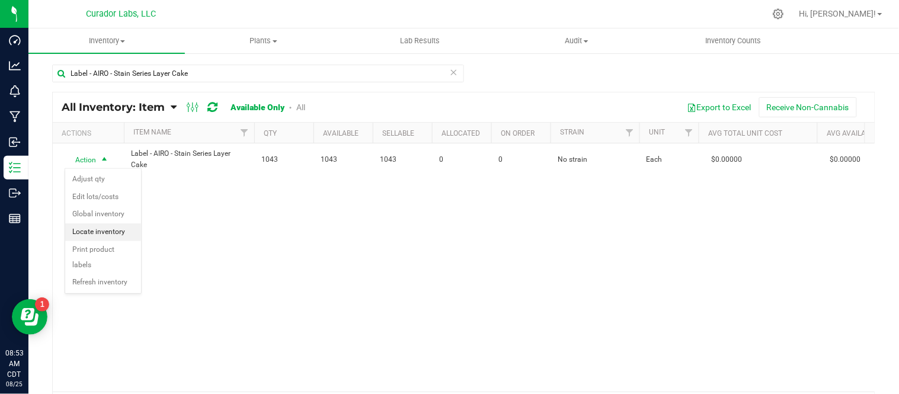
click at [114, 227] on li "Locate inventory" at bounding box center [103, 232] width 76 height 18
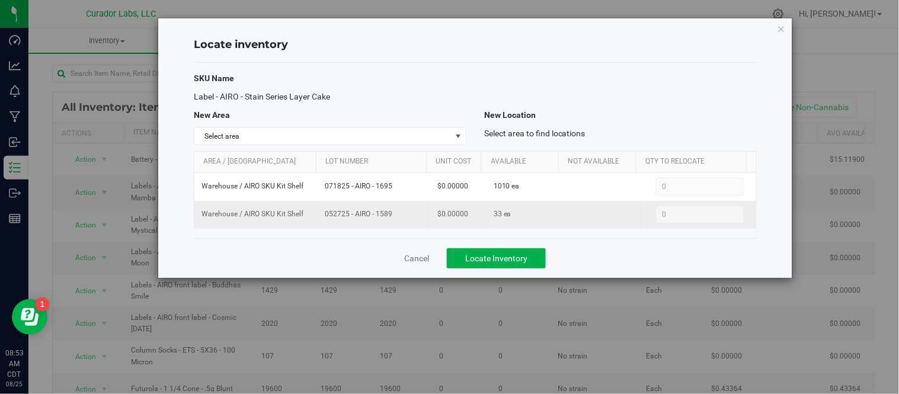
drag, startPoint x: 325, startPoint y: 217, endPoint x: 380, endPoint y: 221, distance: 55.2
click at [380, 221] on td "052725 - AIRO - 1589" at bounding box center [374, 214] width 113 height 27
click at [370, 224] on td "052725 - AIRO - 1589" at bounding box center [374, 214] width 113 height 27
drag, startPoint x: 321, startPoint y: 214, endPoint x: 395, endPoint y: 217, distance: 74.1
click at [395, 217] on td "052725 - AIRO - 1589" at bounding box center [374, 214] width 113 height 27
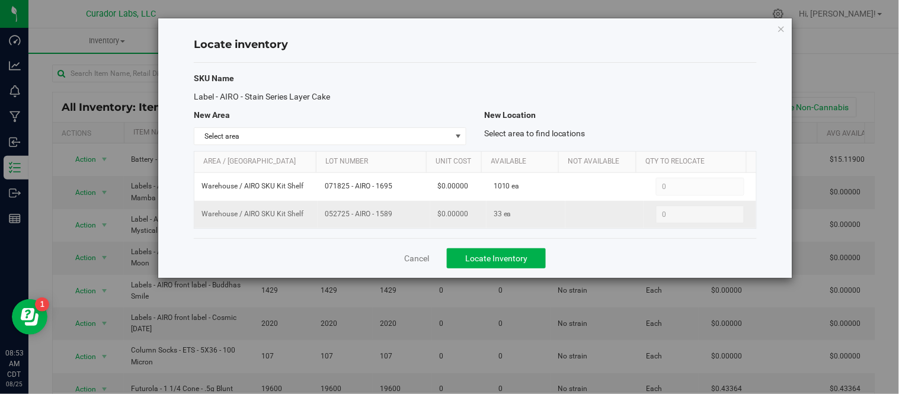
copy span "052725 - AIRO - 1589"
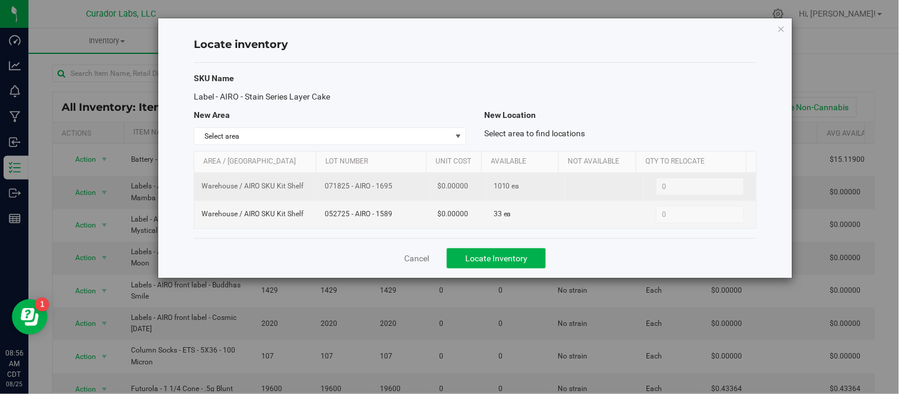
drag, startPoint x: 322, startPoint y: 190, endPoint x: 395, endPoint y: 196, distance: 73.1
click at [395, 196] on td "071825 - AIRO - 1695" at bounding box center [374, 187] width 113 height 28
copy span "071825 - AIRO - 1695"
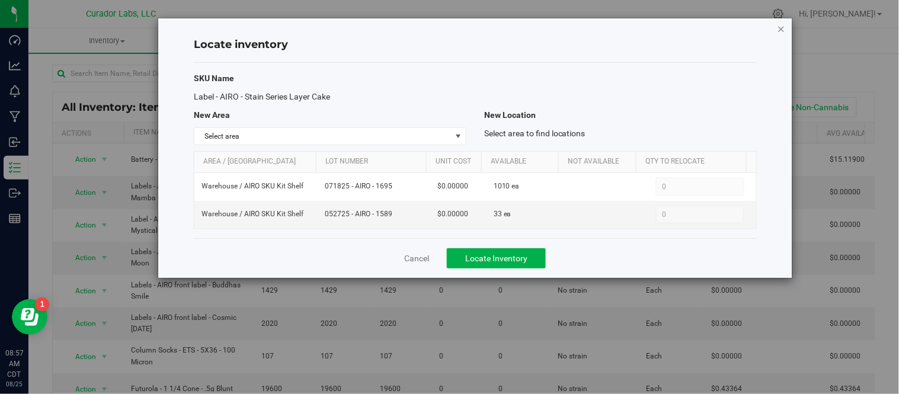
click at [784, 27] on icon "button" at bounding box center [781, 28] width 8 height 14
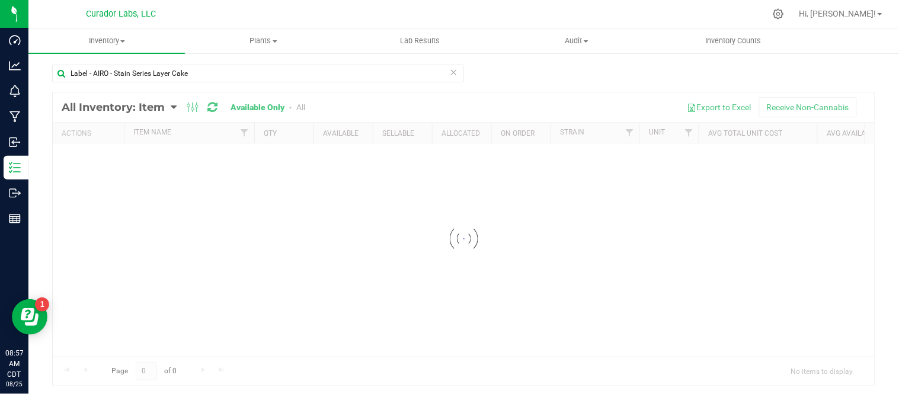
click at [450, 68] on icon at bounding box center [454, 72] width 8 height 14
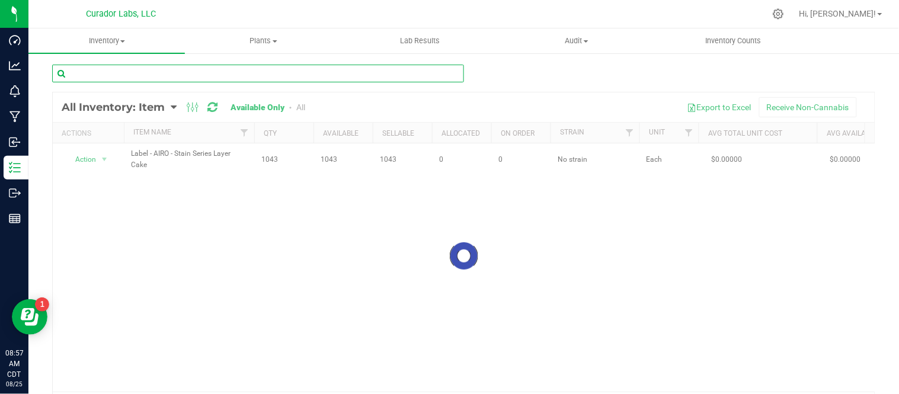
paste input "Label - AIRO - Strain Series - Grandaddy Forbidden Punch"
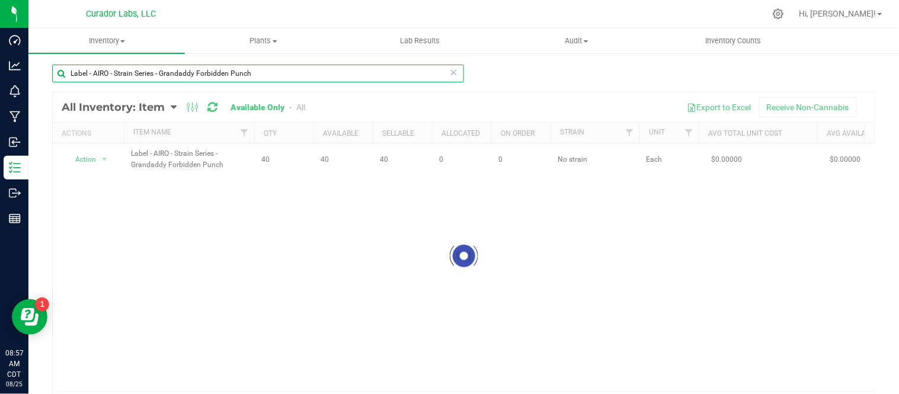
type input "Label - AIRO - Strain Series - Grandaddy Forbidden Punch"
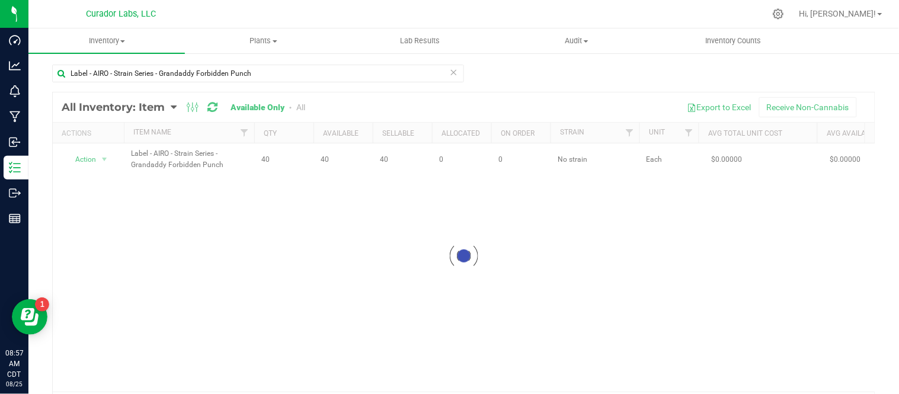
click at [105, 162] on div at bounding box center [464, 256] width 822 height 328
click at [105, 162] on span "select" at bounding box center [104, 159] width 9 height 9
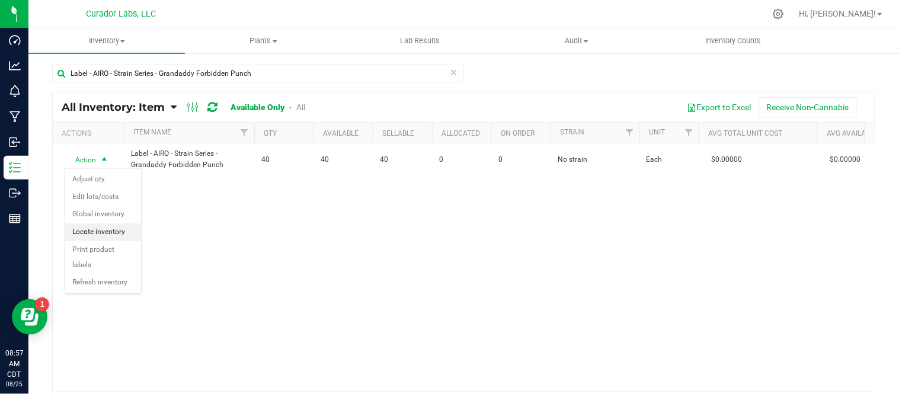
click at [113, 230] on li "Locate inventory" at bounding box center [103, 232] width 76 height 18
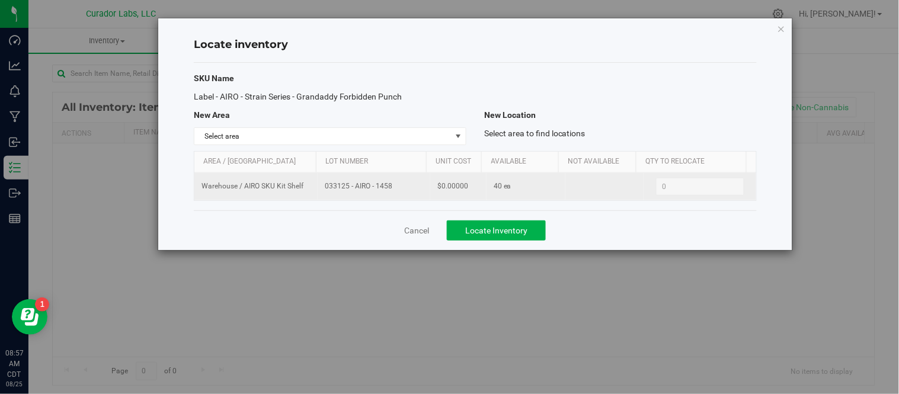
drag, startPoint x: 320, startPoint y: 186, endPoint x: 400, endPoint y: 192, distance: 80.8
click at [400, 192] on td "033125 - AIRO - 1458" at bounding box center [374, 186] width 113 height 27
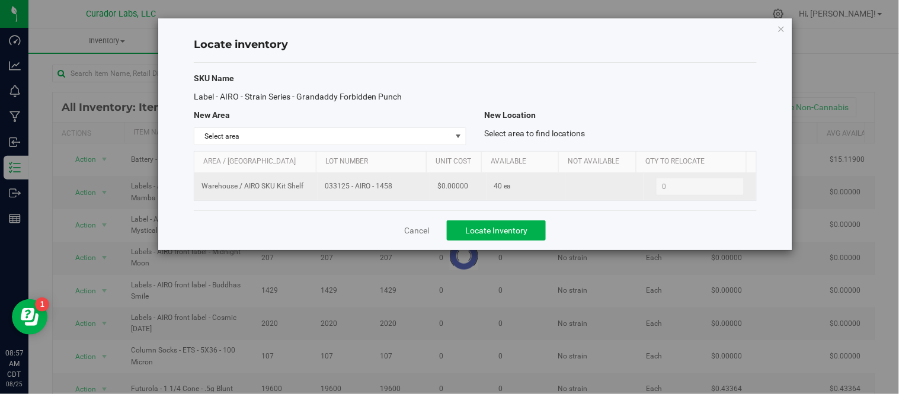
copy span "033125 - AIRO - 1458"
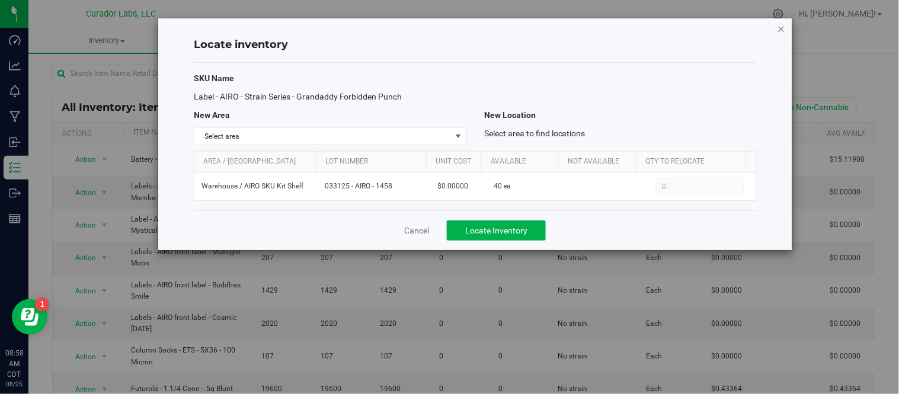
click at [780, 27] on icon "button" at bounding box center [781, 28] width 8 height 14
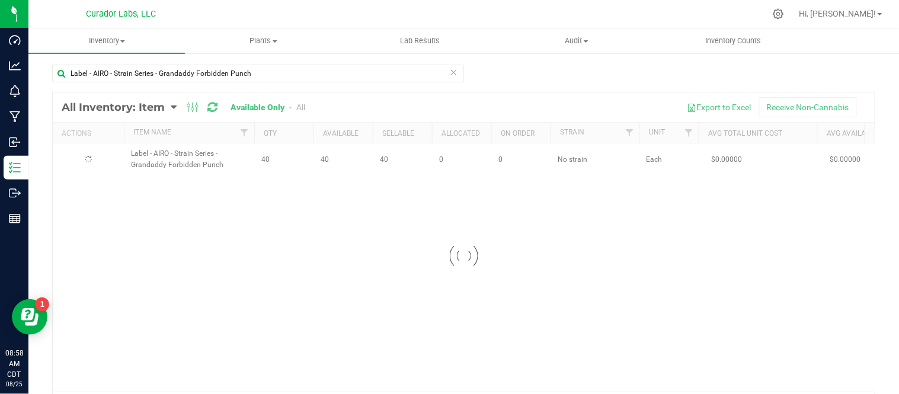
click at [451, 71] on icon at bounding box center [454, 72] width 8 height 14
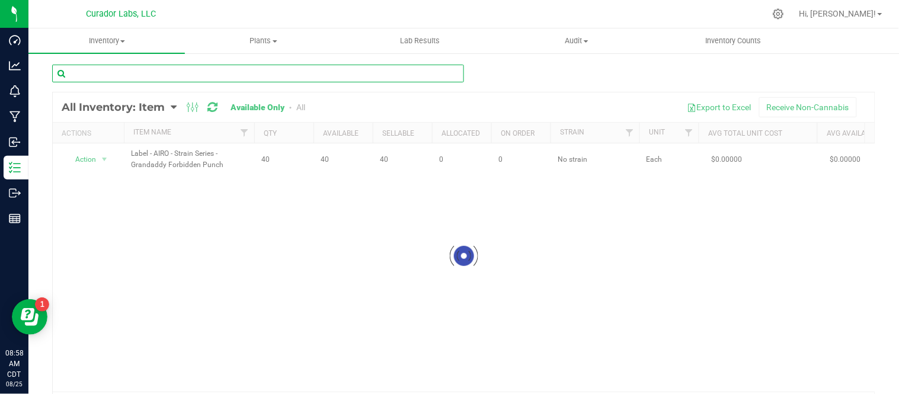
paste input "Label - AIRO - Strain Series - GSC"
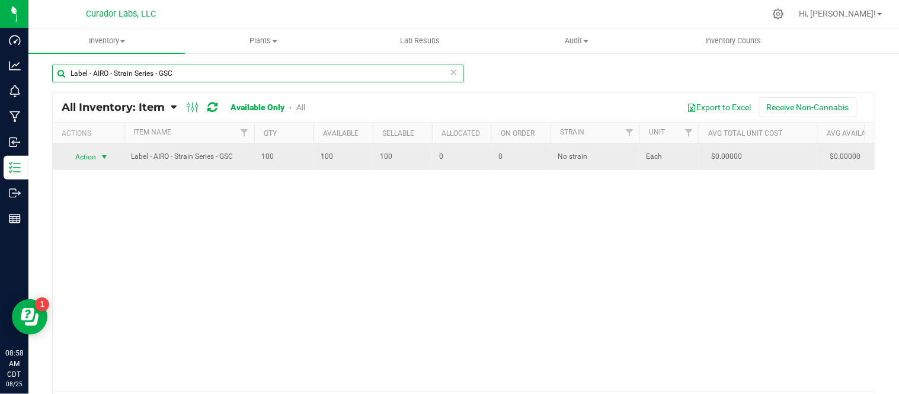
type input "Label - AIRO - Strain Series - GSC"
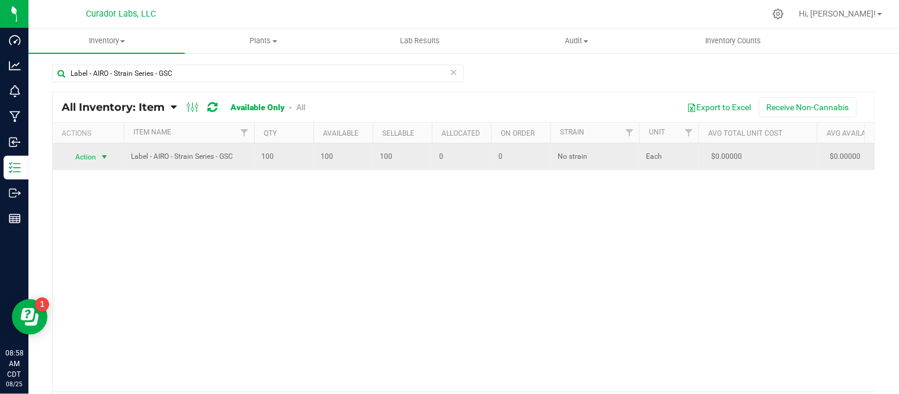
click at [107, 160] on span "select" at bounding box center [104, 156] width 9 height 9
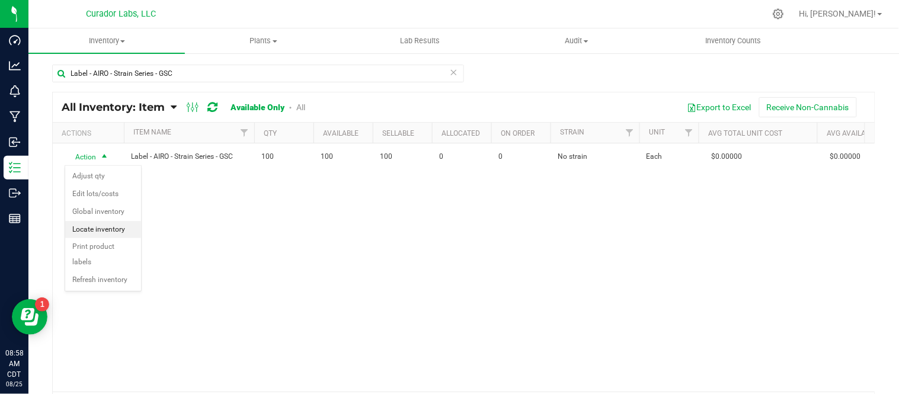
click at [118, 233] on li "Locate inventory" at bounding box center [103, 230] width 76 height 18
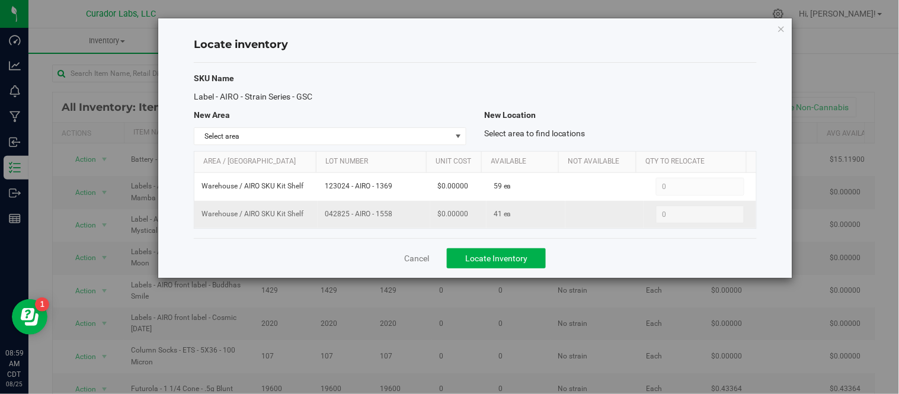
drag, startPoint x: 322, startPoint y: 215, endPoint x: 395, endPoint y: 222, distance: 73.2
click at [395, 222] on td "042825 - AIRO - 1558" at bounding box center [374, 214] width 113 height 27
copy span "042825 - AIRO - 1558"
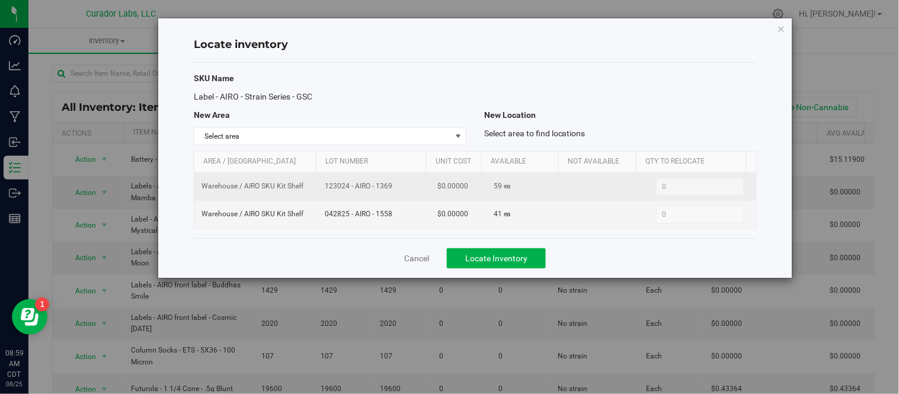
drag, startPoint x: 324, startPoint y: 186, endPoint x: 413, endPoint y: 197, distance: 89.6
click at [413, 197] on td "123024 - AIRO - 1369" at bounding box center [374, 187] width 113 height 28
copy span "123024 - AIRO - 1369"
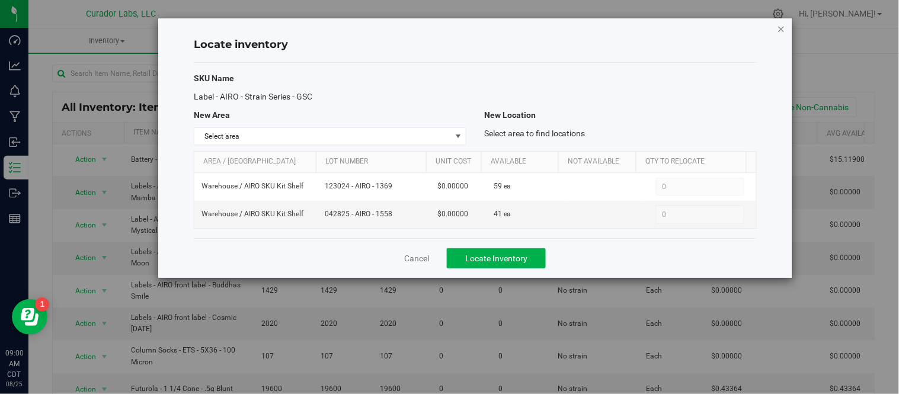
click at [778, 25] on icon "button" at bounding box center [781, 28] width 8 height 14
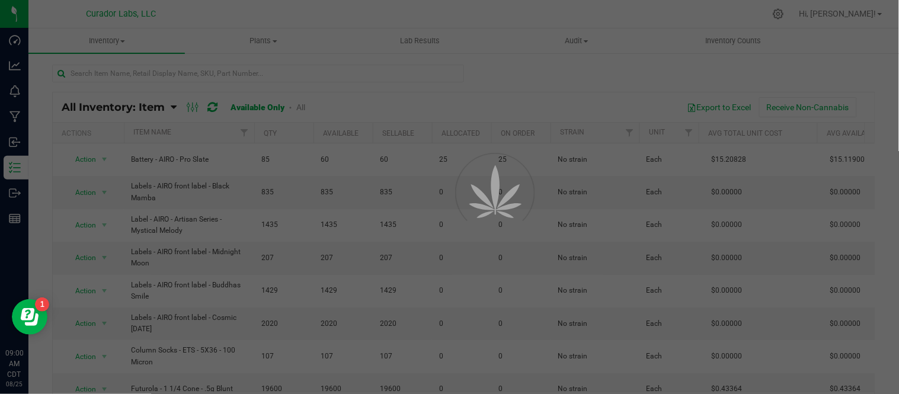
click at [780, 27] on div at bounding box center [449, 197] width 899 height 394
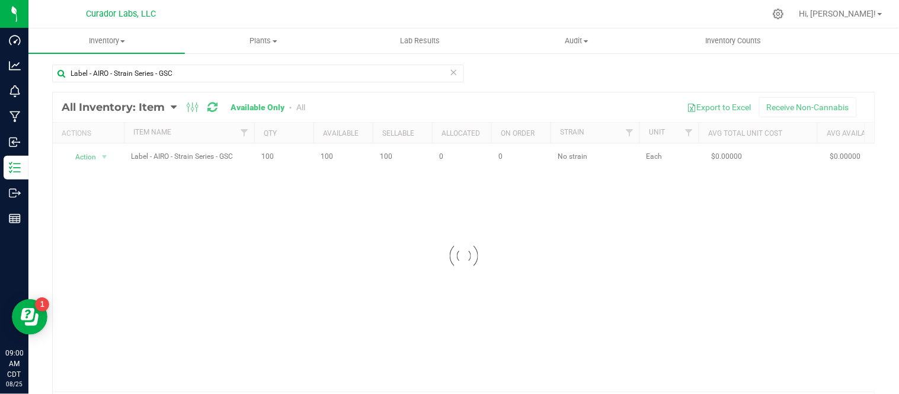
click at [451, 70] on icon at bounding box center [454, 72] width 8 height 14
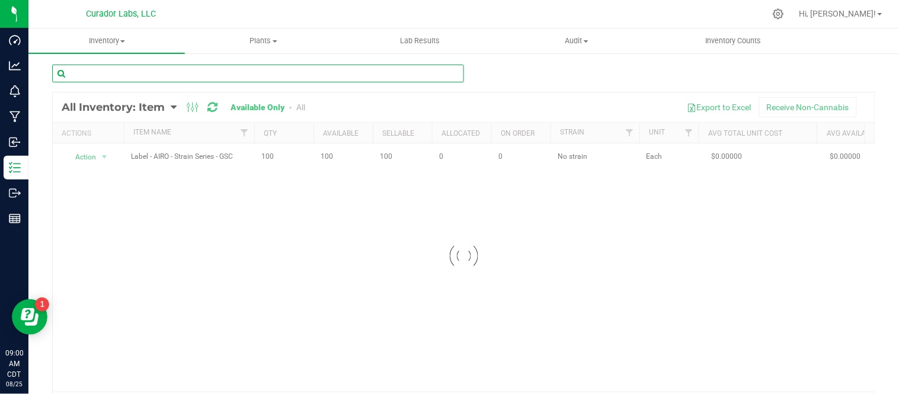
click at [336, 69] on input "text" at bounding box center [258, 74] width 412 height 18
paste input "Label - AIRO - Strain Series - [PERSON_NAME]"
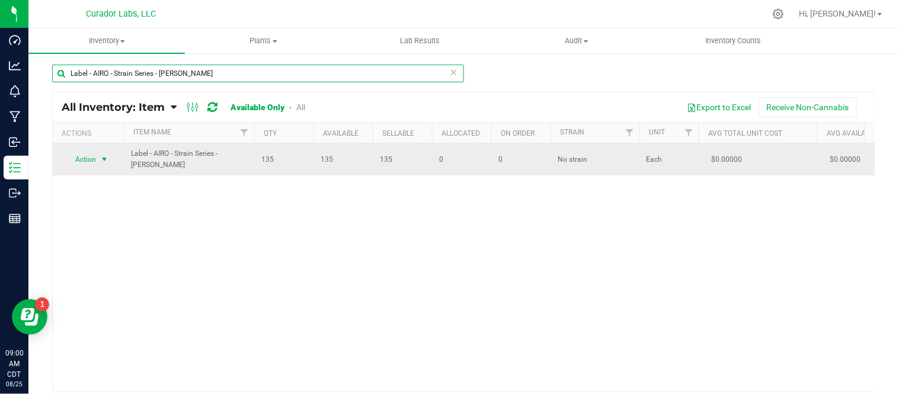
type input "Label - AIRO - Strain Series - [PERSON_NAME]"
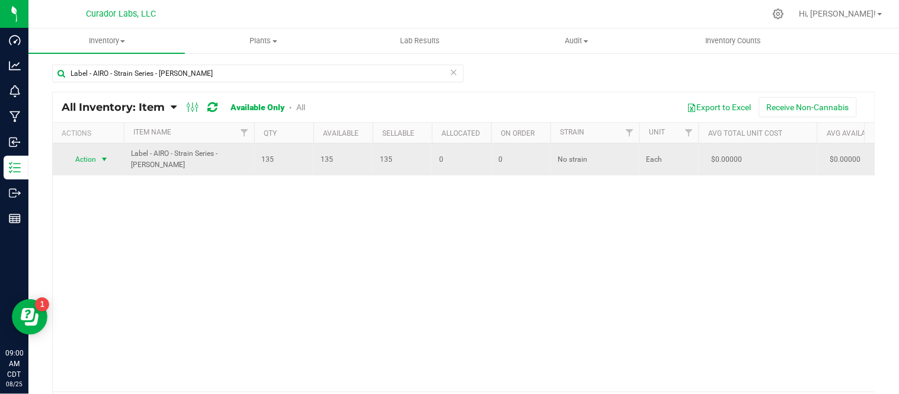
click at [94, 160] on span "Action" at bounding box center [81, 159] width 32 height 17
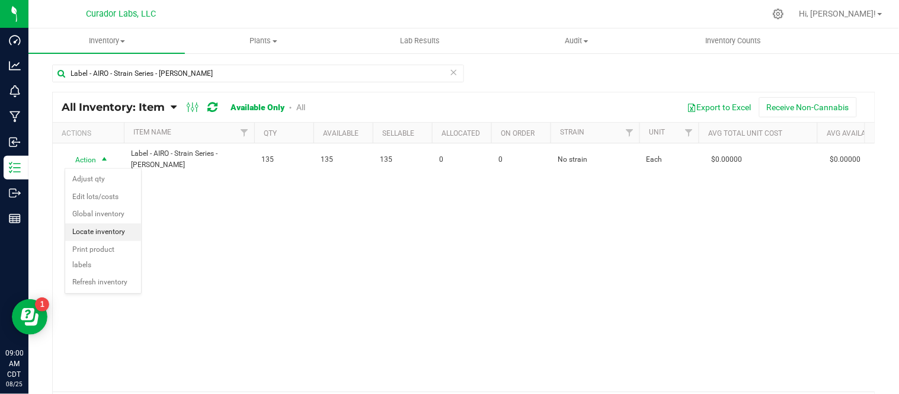
click at [107, 233] on li "Locate inventory" at bounding box center [103, 232] width 76 height 18
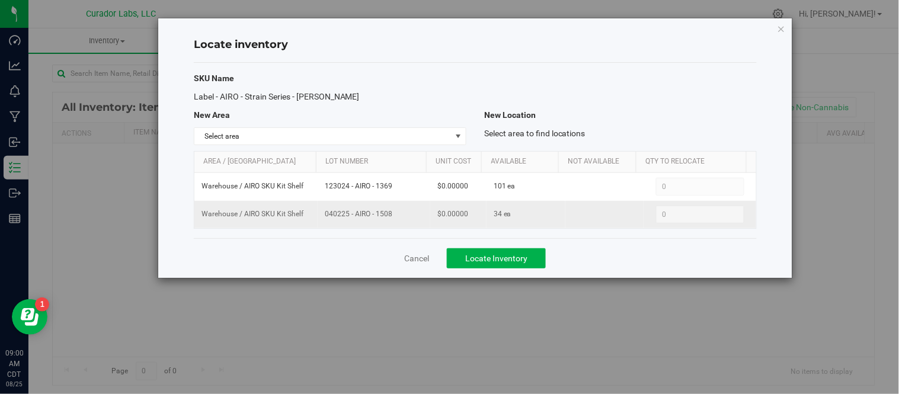
drag, startPoint x: 321, startPoint y: 216, endPoint x: 370, endPoint y: 214, distance: 48.6
click at [413, 225] on td "040225 - AIRO - 1508" at bounding box center [374, 214] width 113 height 27
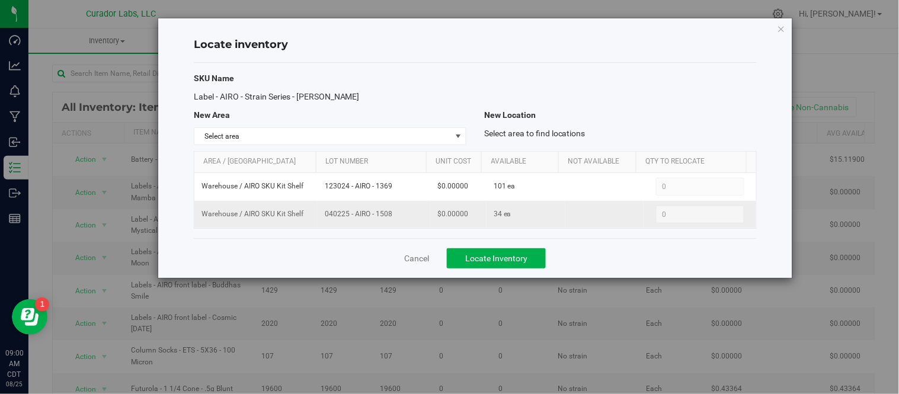
copy span "040225 - AIRO - 1508"
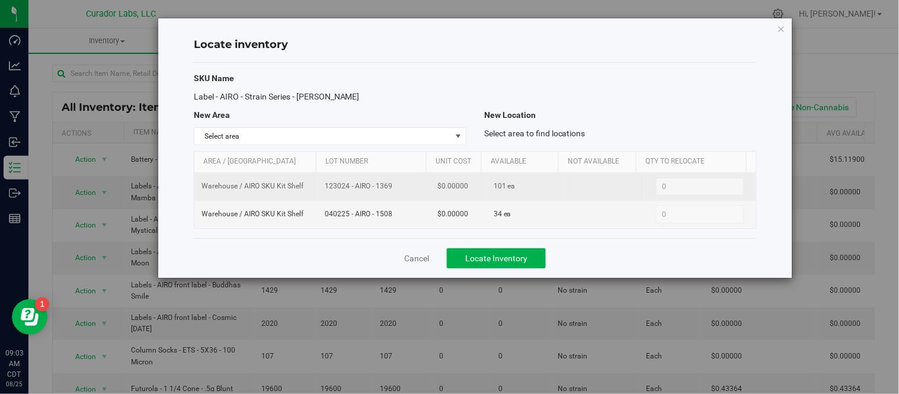
drag, startPoint x: 322, startPoint y: 187, endPoint x: 389, endPoint y: 199, distance: 68.0
click at [389, 199] on td "123024 - AIRO - 1369" at bounding box center [374, 187] width 113 height 28
copy span "123024 - AIRO - 1369"
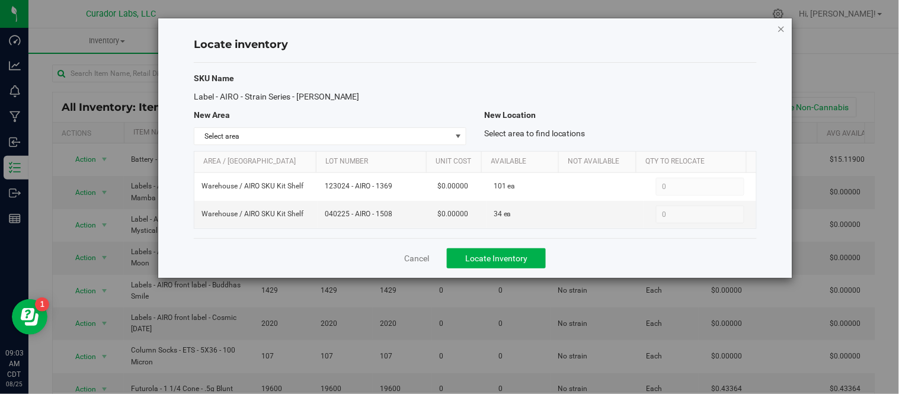
click at [781, 25] on icon "button" at bounding box center [781, 28] width 8 height 14
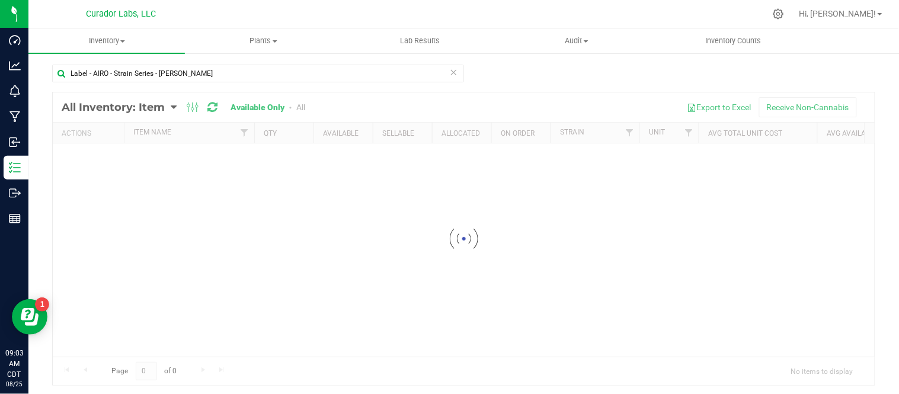
click at [450, 71] on icon at bounding box center [454, 72] width 8 height 14
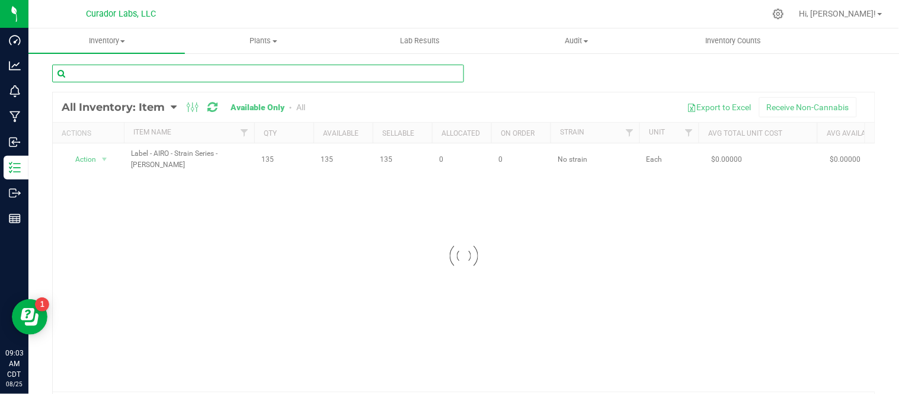
paste input "Label - AIRO - Strain Series - Lemon Cherry Gelato"
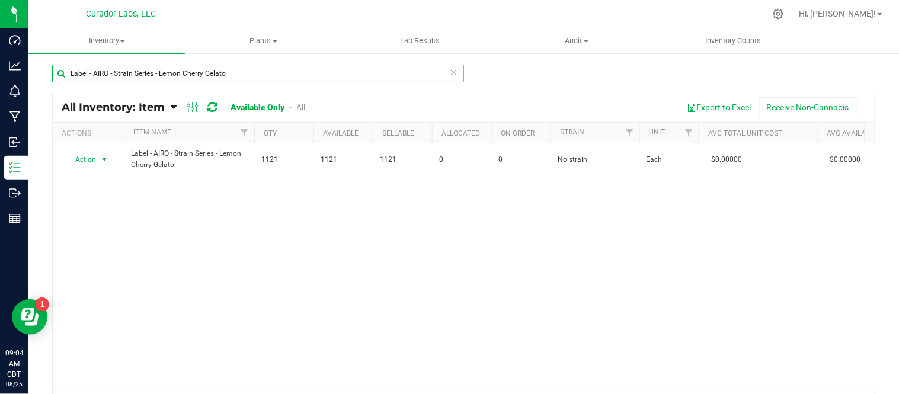
type input "Label - AIRO - Strain Series - Lemon Cherry Gelato"
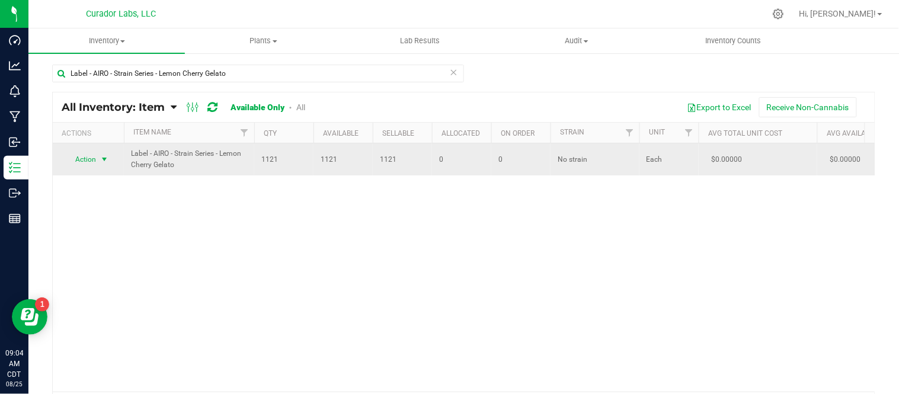
click at [105, 158] on span "select" at bounding box center [104, 159] width 9 height 9
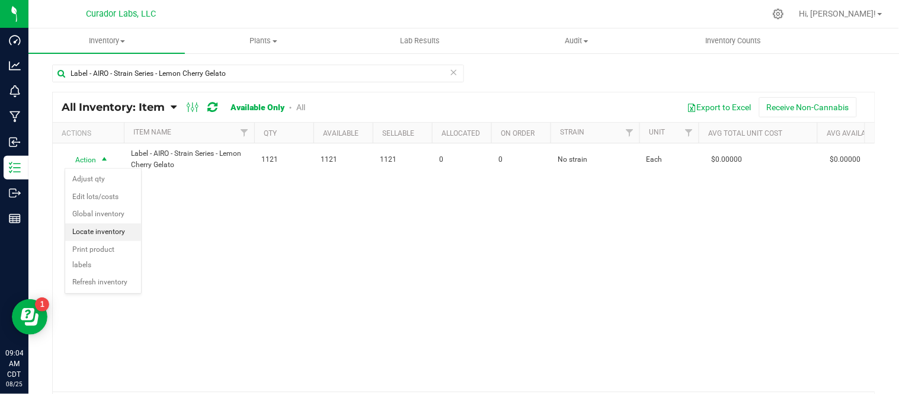
click at [111, 237] on li "Locate inventory" at bounding box center [103, 232] width 76 height 18
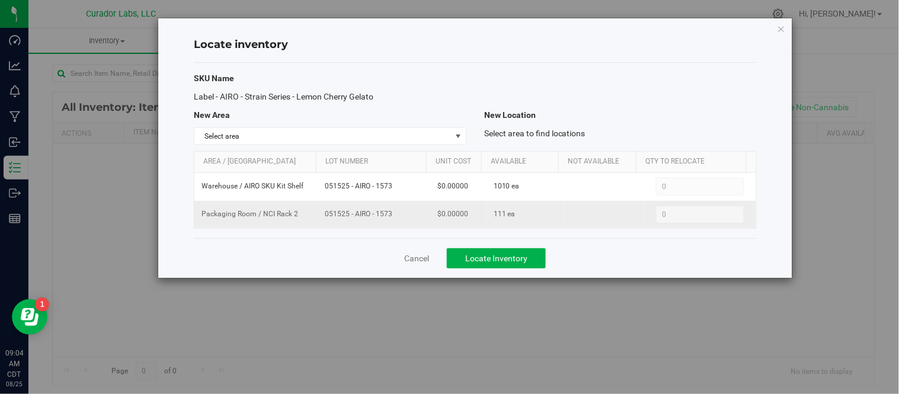
drag, startPoint x: 320, startPoint y: 213, endPoint x: 396, endPoint y: 223, distance: 76.5
click at [396, 223] on td "051525 - AIRO - 1573" at bounding box center [374, 214] width 113 height 27
copy span "051525 - AIRO - 1573"
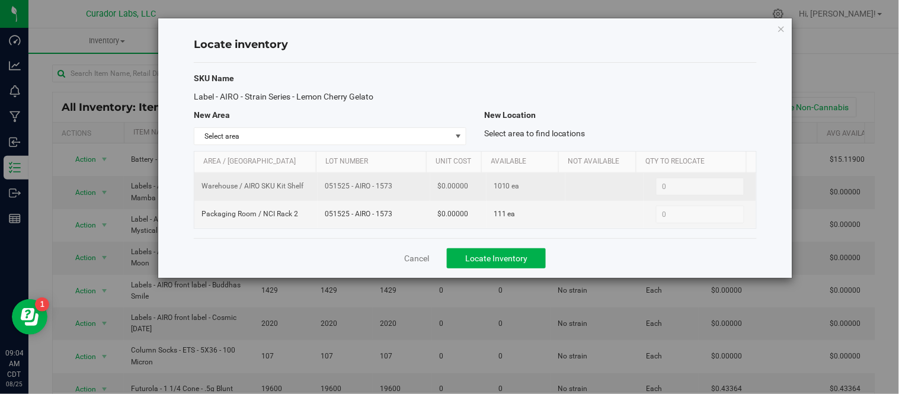
drag, startPoint x: 322, startPoint y: 187, endPoint x: 404, endPoint y: 198, distance: 82.6
click at [404, 198] on td "051525 - AIRO - 1573" at bounding box center [374, 187] width 113 height 28
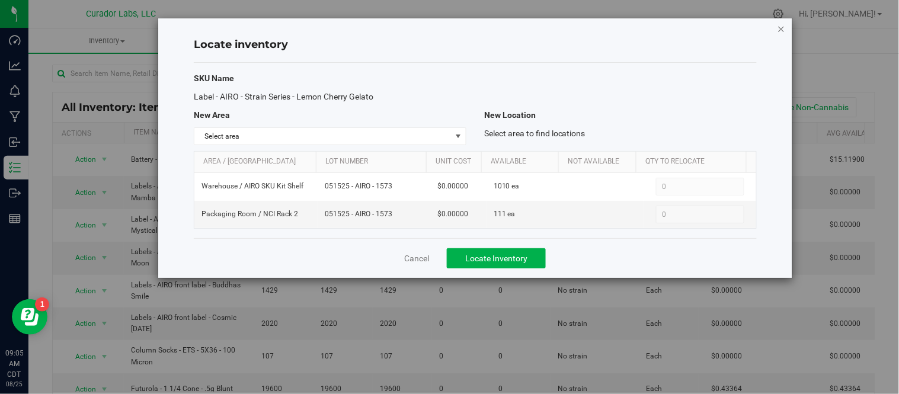
click at [780, 33] on icon "button" at bounding box center [781, 28] width 8 height 14
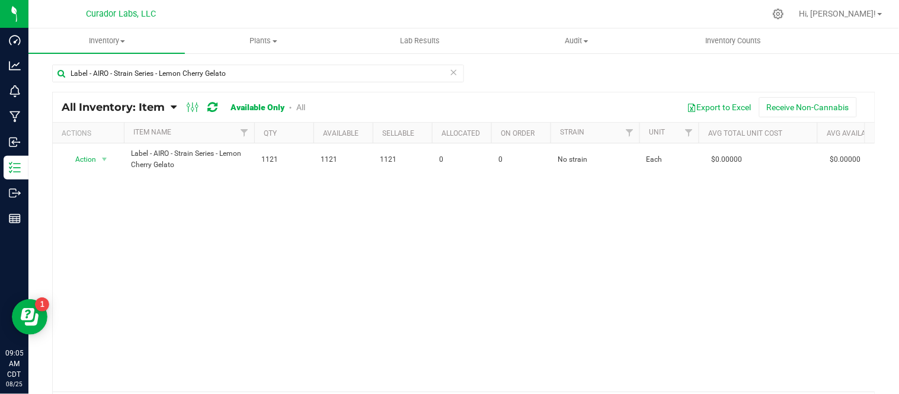
click at [450, 69] on icon at bounding box center [454, 72] width 8 height 14
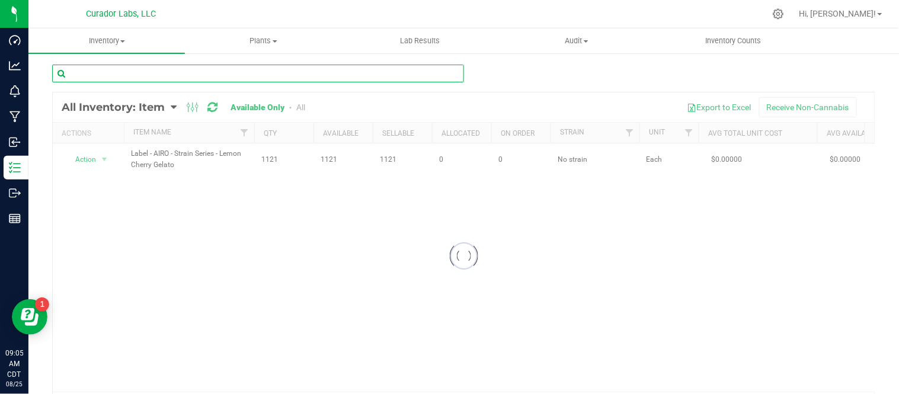
click at [384, 72] on input "text" at bounding box center [258, 74] width 412 height 18
paste input "Label - AIRO - Strain Series - Watermelon Sherbet"
type input "Label - AIRO - Strain Series - Watermelon Sherbet"
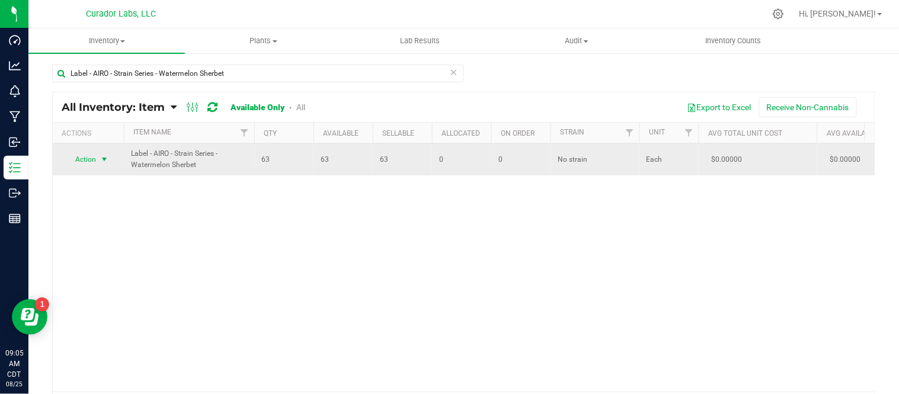
click at [104, 161] on span "select" at bounding box center [104, 159] width 9 height 9
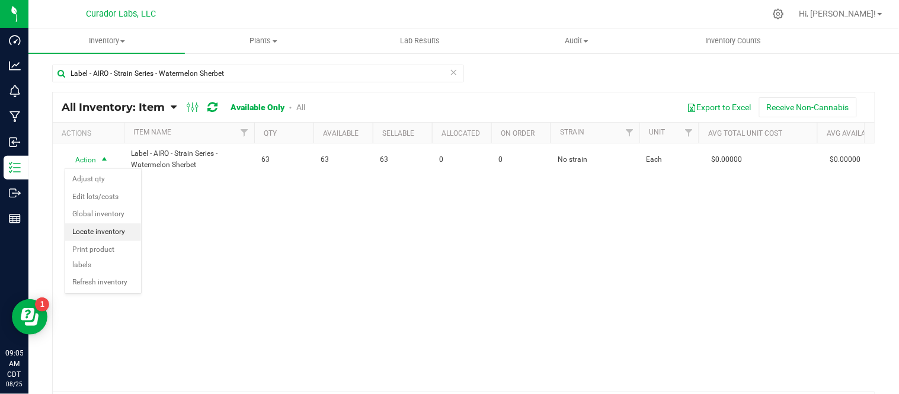
click at [113, 236] on li "Locate inventory" at bounding box center [103, 232] width 76 height 18
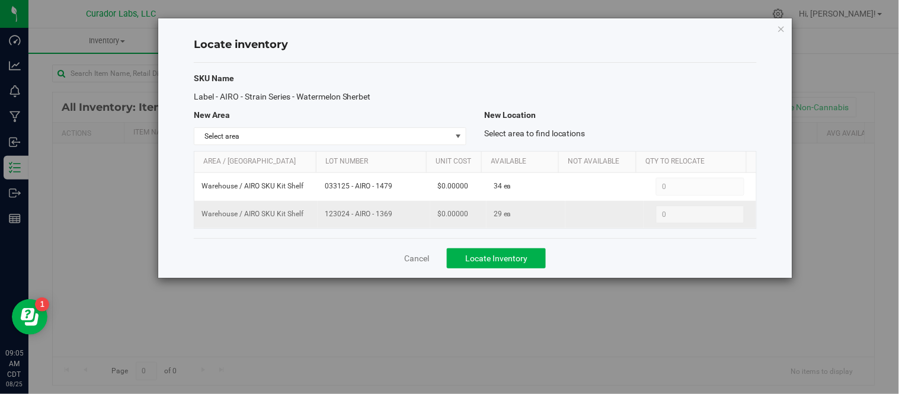
drag, startPoint x: 322, startPoint y: 216, endPoint x: 397, endPoint y: 227, distance: 75.6
click at [397, 227] on td "123024 - AIRO - 1369" at bounding box center [374, 214] width 113 height 27
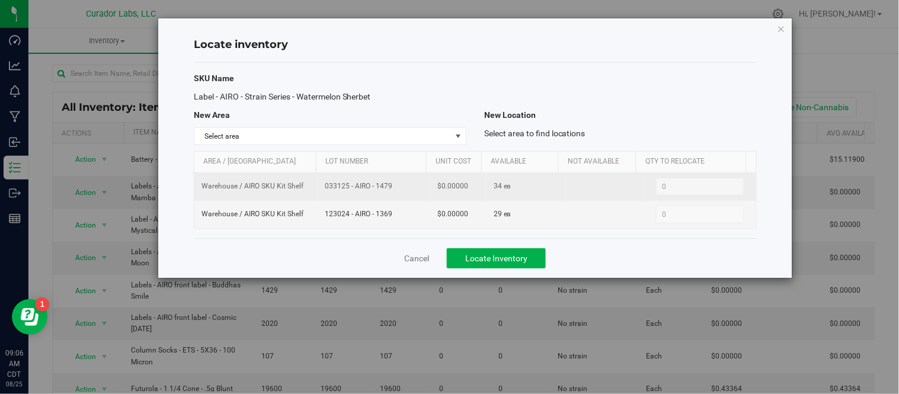
drag, startPoint x: 320, startPoint y: 186, endPoint x: 403, endPoint y: 194, distance: 83.3
click at [403, 194] on td "033125 - AIRO - 1479" at bounding box center [374, 187] width 113 height 28
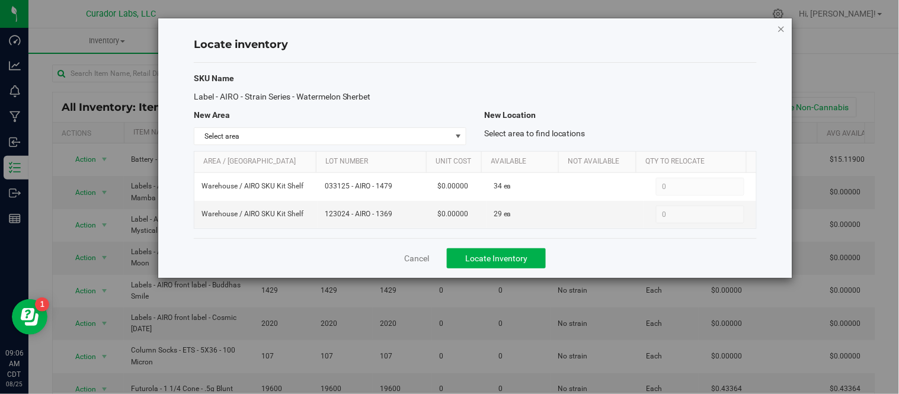
click at [781, 24] on icon "button" at bounding box center [781, 28] width 8 height 14
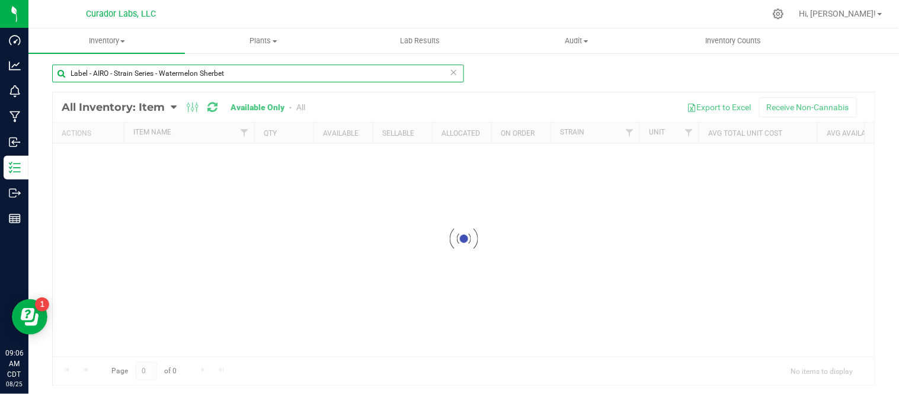
click at [328, 75] on input "Label - AIRO - Strain Series - Watermelon Sherbet" at bounding box center [258, 74] width 412 height 18
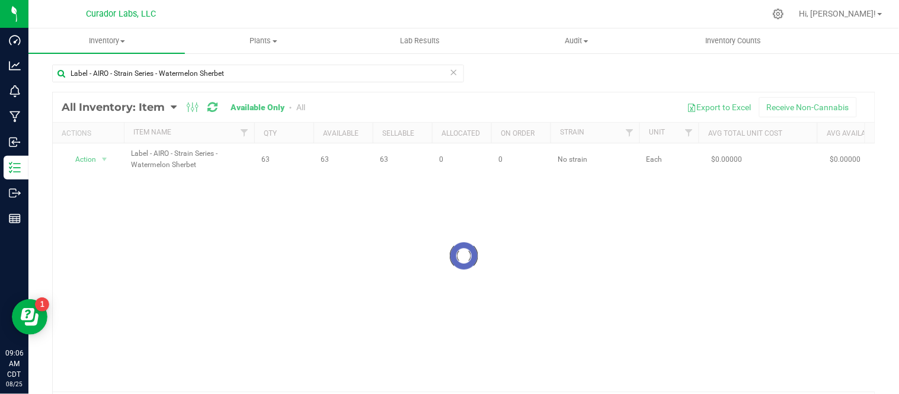
click at [452, 69] on icon at bounding box center [454, 72] width 8 height 14
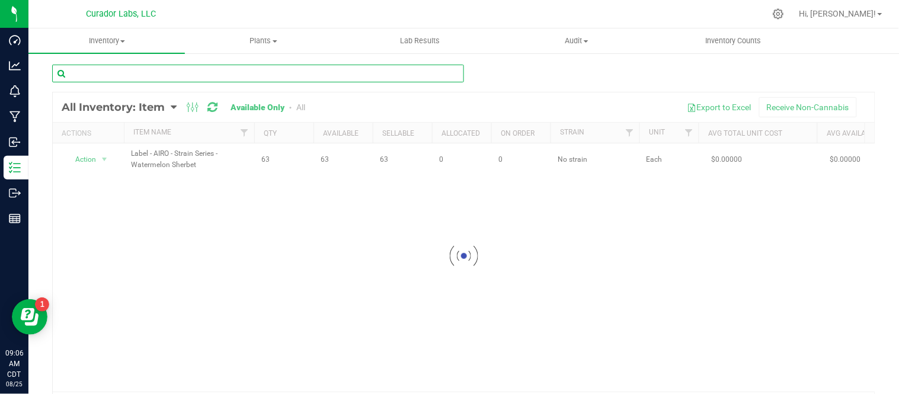
click at [383, 70] on input "text" at bounding box center [258, 74] width 412 height 18
paste input "Label - AIRO - Strain Series Acai Rozay"
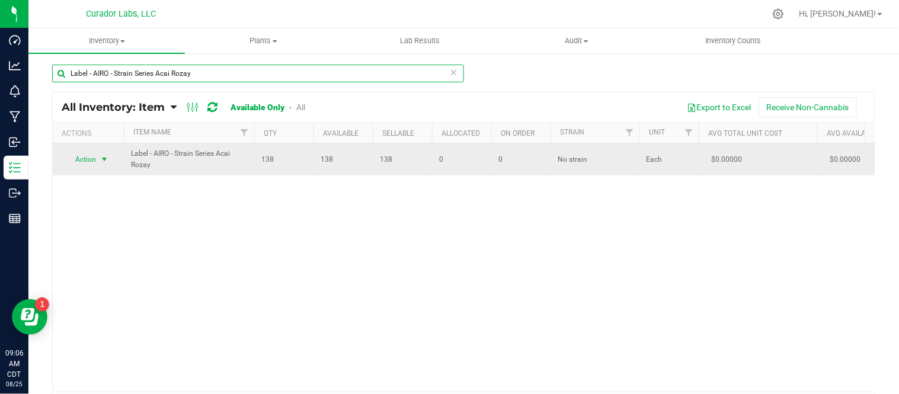
type input "Label - AIRO - Strain Series Acai Rozay"
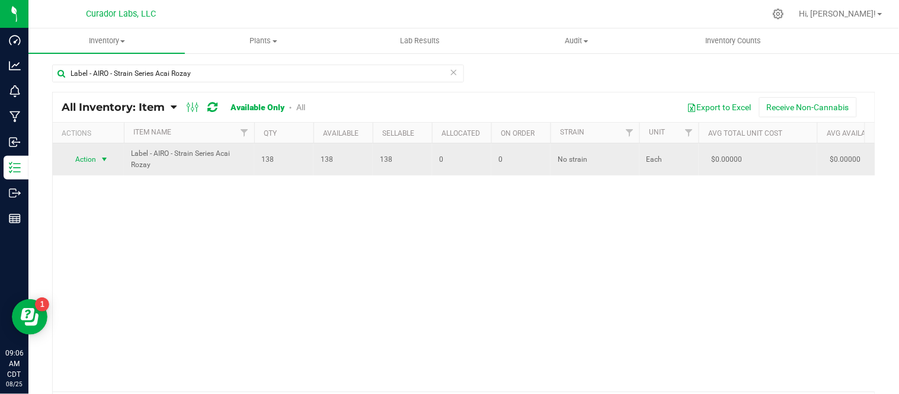
click at [107, 157] on span "select" at bounding box center [104, 159] width 9 height 9
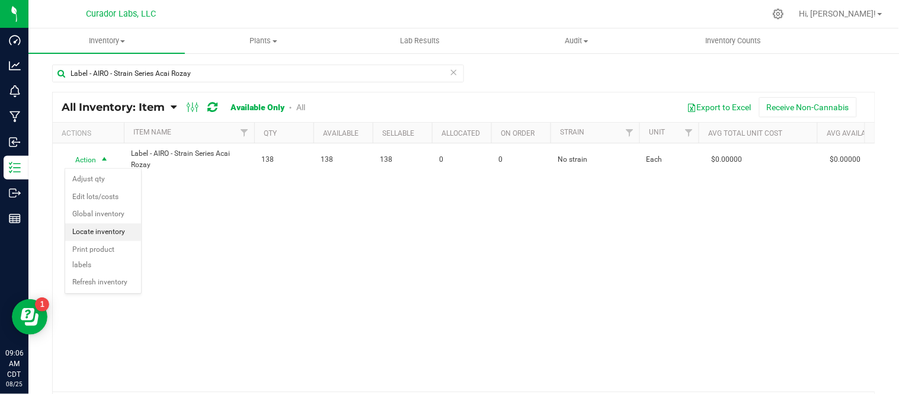
click at [118, 232] on li "Locate inventory" at bounding box center [103, 232] width 76 height 18
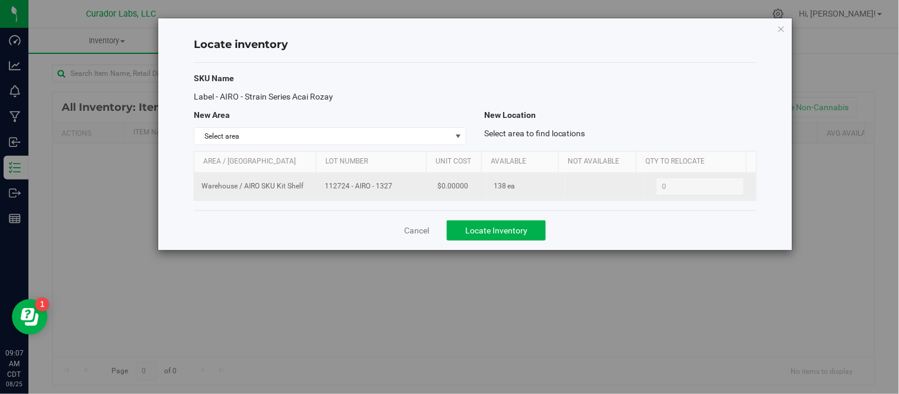
drag, startPoint x: 330, startPoint y: 186, endPoint x: 393, endPoint y: 197, distance: 64.3
click at [393, 197] on td "112724 - AIRO - 1327" at bounding box center [374, 186] width 113 height 27
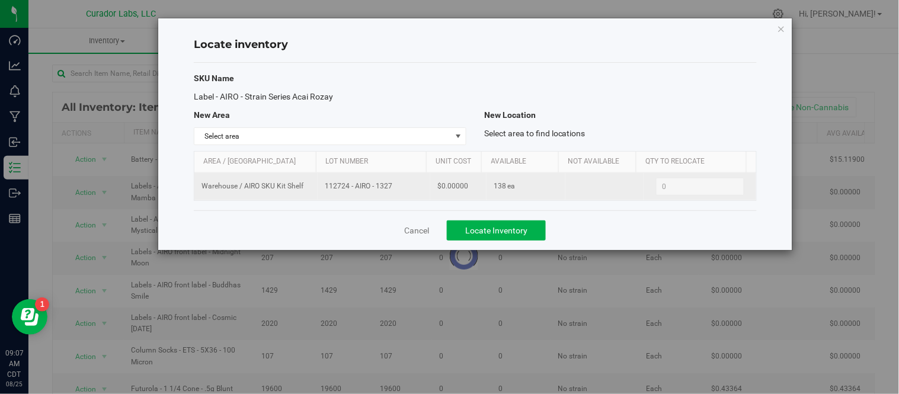
drag, startPoint x: 381, startPoint y: 188, endPoint x: 357, endPoint y: 198, distance: 25.5
click at [357, 198] on td "112724 - AIRO - 1327" at bounding box center [374, 186] width 113 height 27
drag, startPoint x: 320, startPoint y: 186, endPoint x: 388, endPoint y: 194, distance: 68.6
click at [418, 197] on td "112724 - AIRO - 1327" at bounding box center [374, 186] width 113 height 27
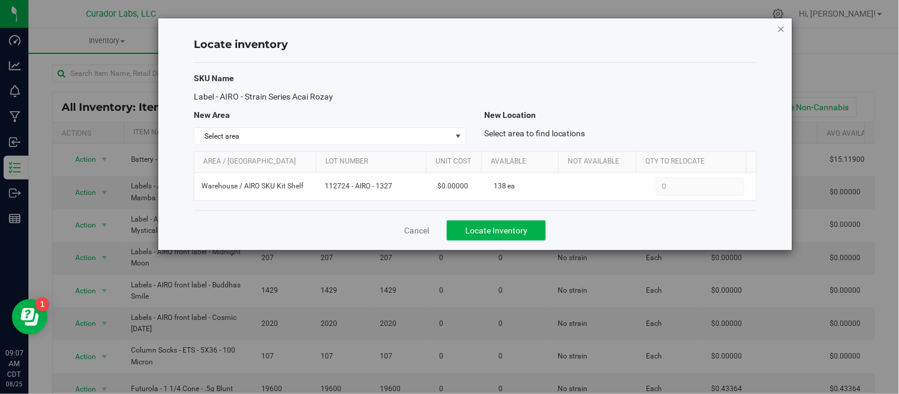
click at [783, 27] on icon "button" at bounding box center [781, 28] width 8 height 14
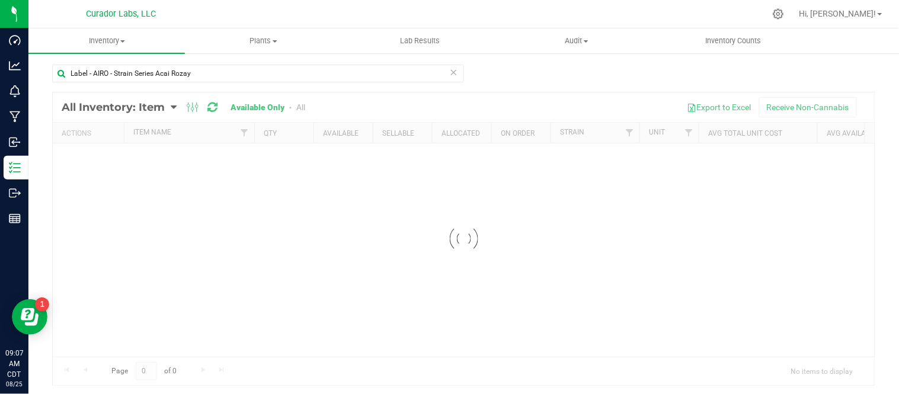
click at [452, 68] on icon at bounding box center [454, 72] width 8 height 14
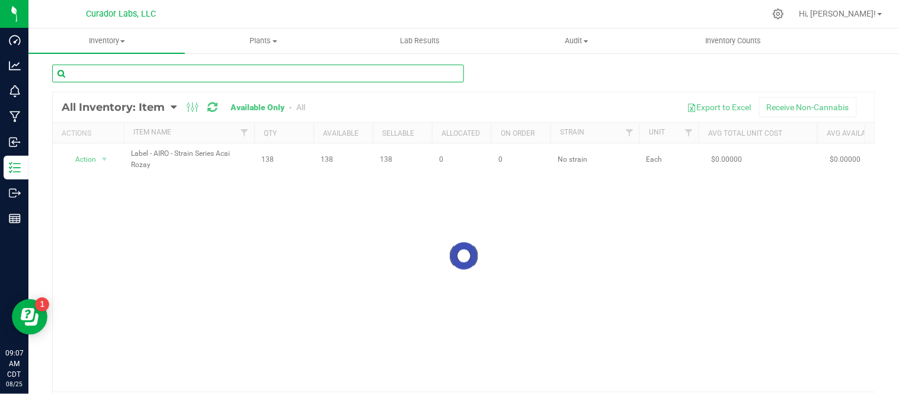
paste input "Label - AIRO - Strain Series Blue Dream"
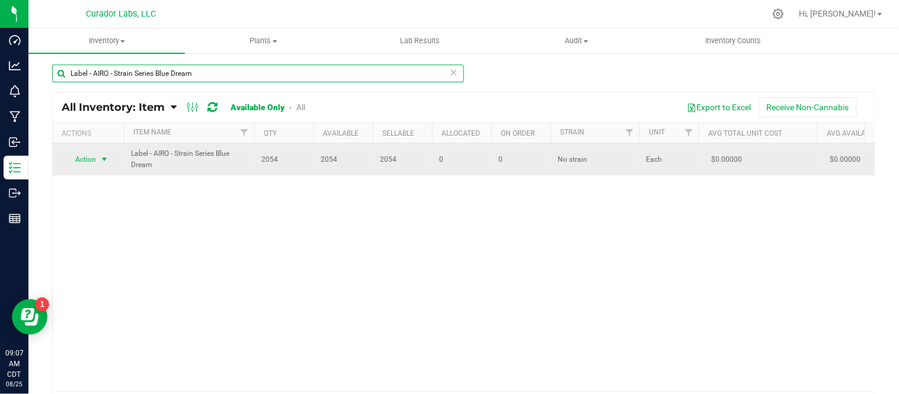
type input "Label - AIRO - Strain Series Blue Dream"
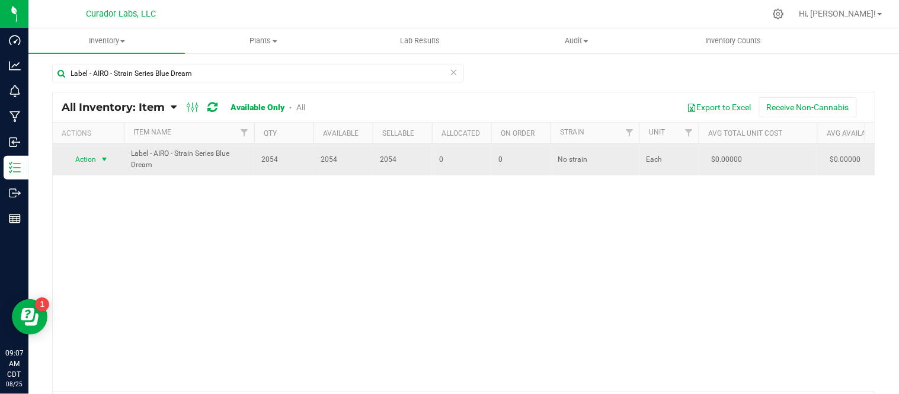
click at [108, 162] on span "select" at bounding box center [104, 159] width 9 height 9
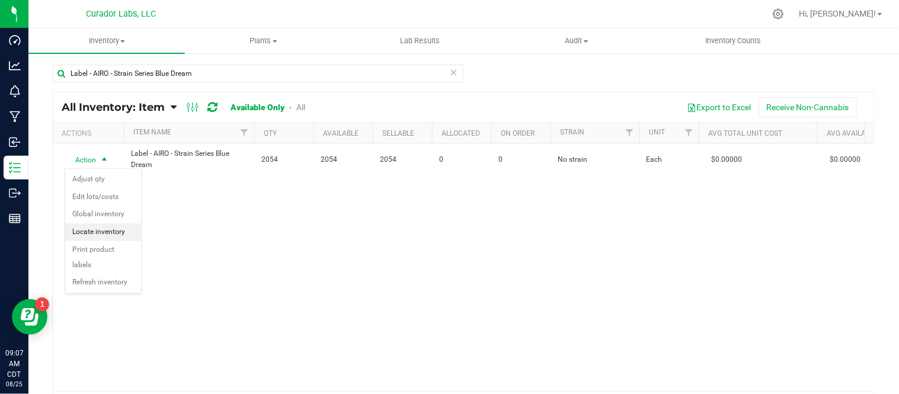
click at [120, 228] on li "Locate inventory" at bounding box center [103, 232] width 76 height 18
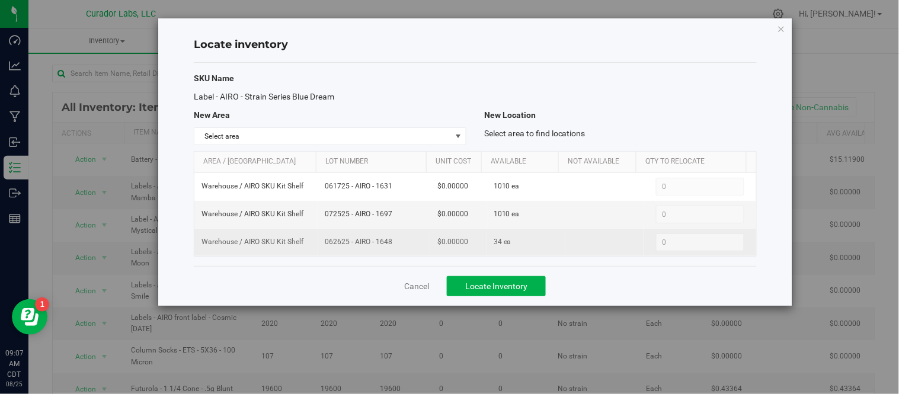
drag, startPoint x: 338, startPoint y: 243, endPoint x: 374, endPoint y: 249, distance: 36.7
click at [383, 249] on td "062625 - AIRO - 1648" at bounding box center [374, 242] width 113 height 27
click at [338, 255] on td "062625 - AIRO - 1648" at bounding box center [374, 242] width 113 height 27
drag, startPoint x: 316, startPoint y: 245, endPoint x: 371, endPoint y: 241, distance: 55.2
click at [386, 249] on td "062625 - AIRO - 1648" at bounding box center [374, 242] width 113 height 27
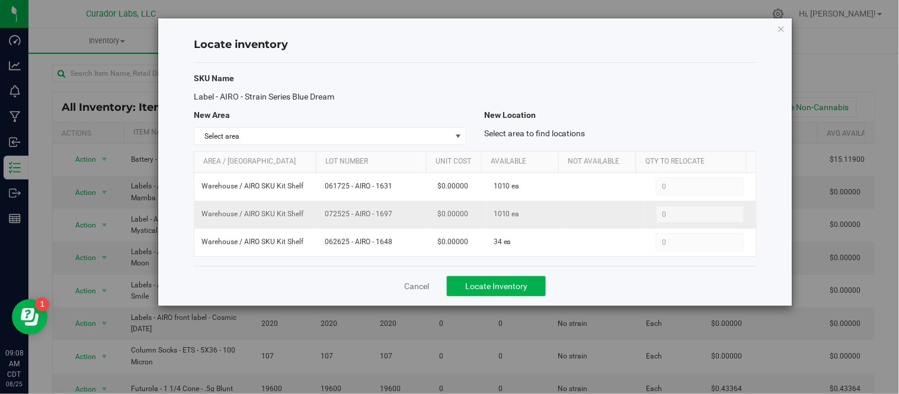
drag, startPoint x: 322, startPoint y: 214, endPoint x: 387, endPoint y: 222, distance: 66.2
click at [387, 222] on td "072525 - AIRO - 1697" at bounding box center [374, 215] width 113 height 28
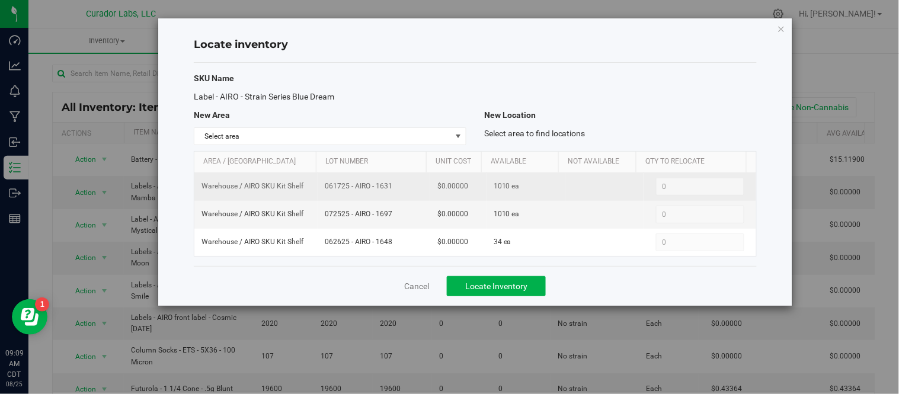
drag, startPoint x: 321, startPoint y: 186, endPoint x: 408, endPoint y: 194, distance: 86.8
click at [408, 194] on td "061725 - AIRO - 1631" at bounding box center [374, 187] width 113 height 28
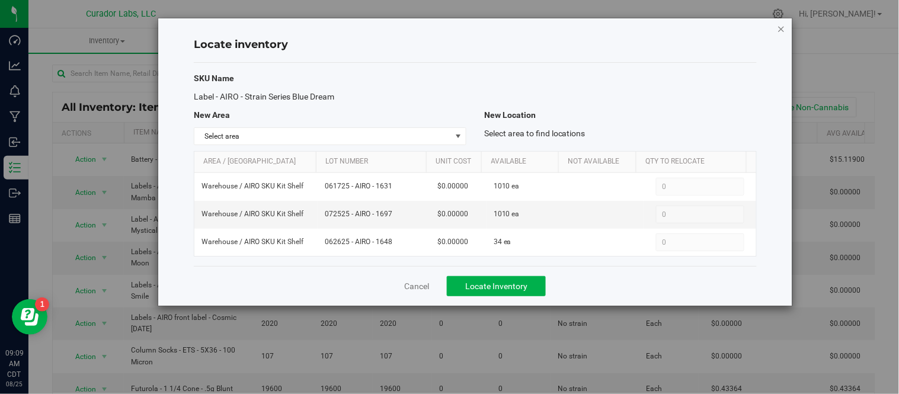
click at [780, 30] on icon "button" at bounding box center [781, 28] width 8 height 14
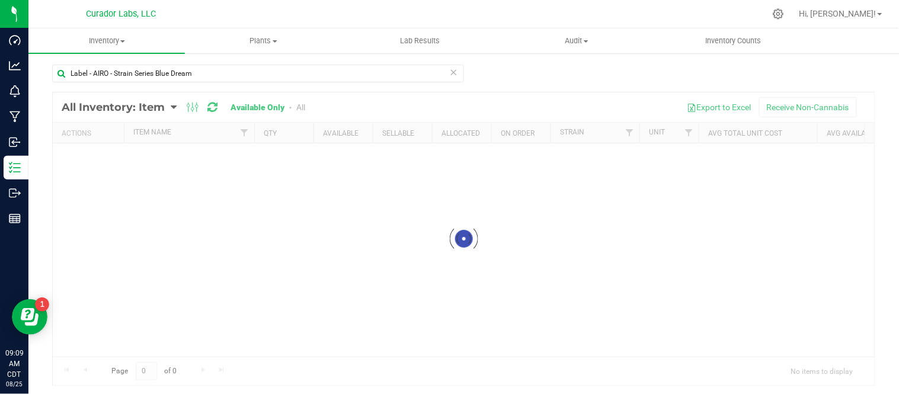
click at [451, 73] on icon at bounding box center [454, 72] width 8 height 14
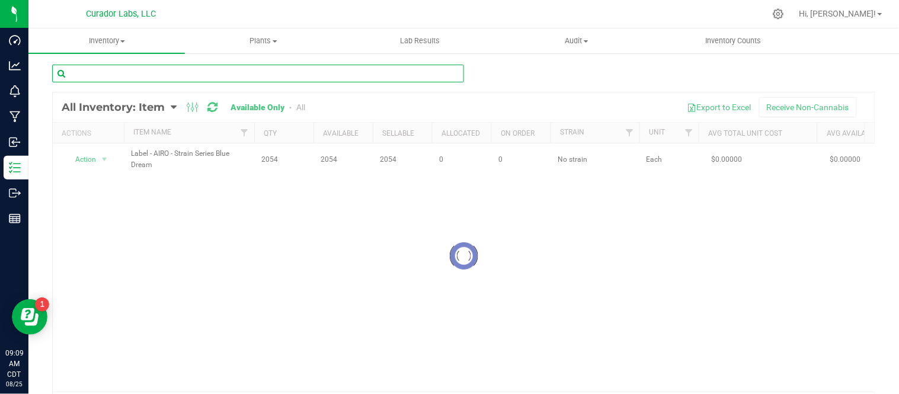
paste input "Label - AIRO - Strain Series Northern Lights"
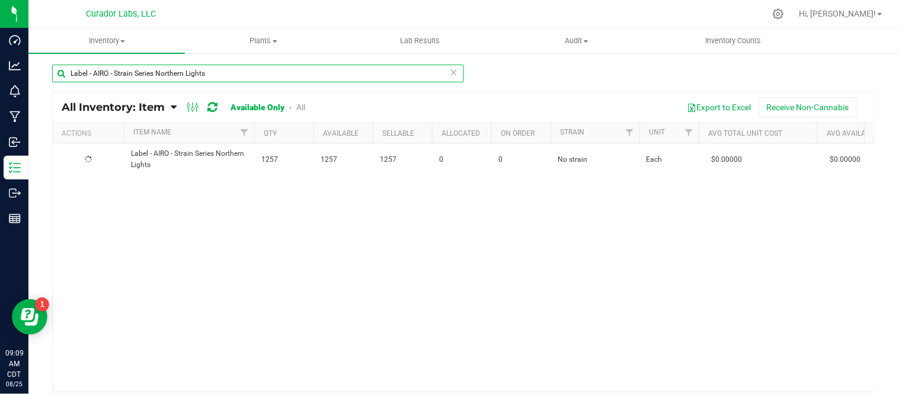
type input "Label - AIRO - Strain Series Northern Lights"
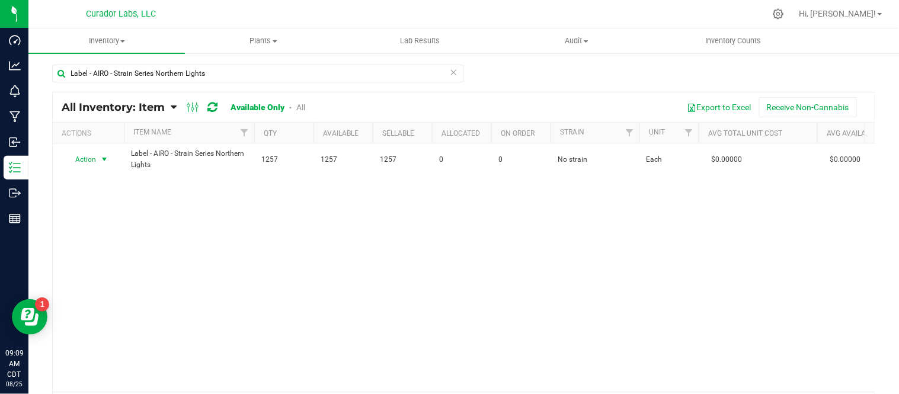
click at [107, 158] on span "select" at bounding box center [104, 159] width 9 height 9
click at [113, 233] on li "Locate inventory" at bounding box center [103, 232] width 76 height 18
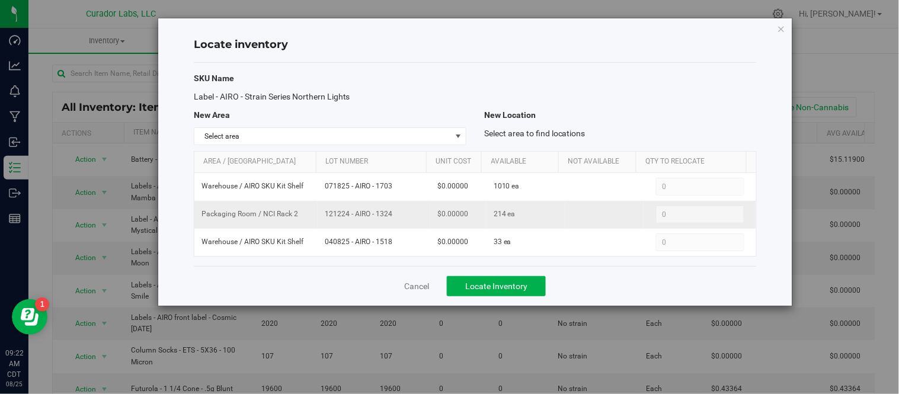
drag, startPoint x: 320, startPoint y: 214, endPoint x: 393, endPoint y: 216, distance: 72.9
click at [393, 216] on td "121224 - AIRO - 1324" at bounding box center [374, 215] width 113 height 28
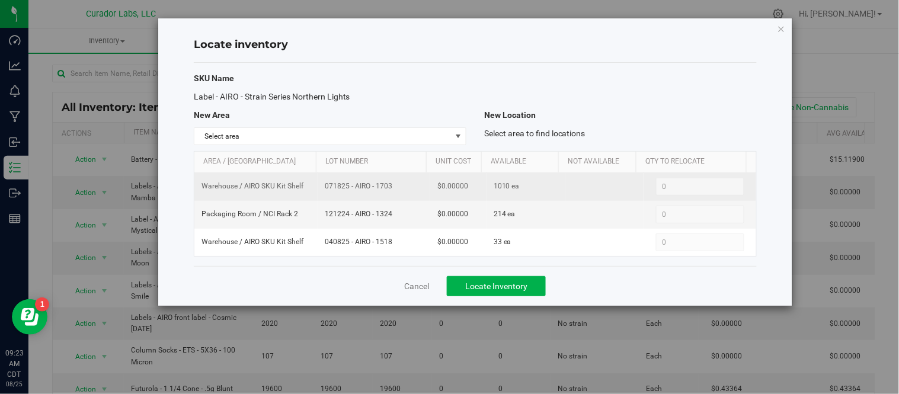
drag, startPoint x: 320, startPoint y: 187, endPoint x: 394, endPoint y: 193, distance: 74.2
click at [394, 193] on td "071825 - AIRO - 1703" at bounding box center [374, 187] width 113 height 28
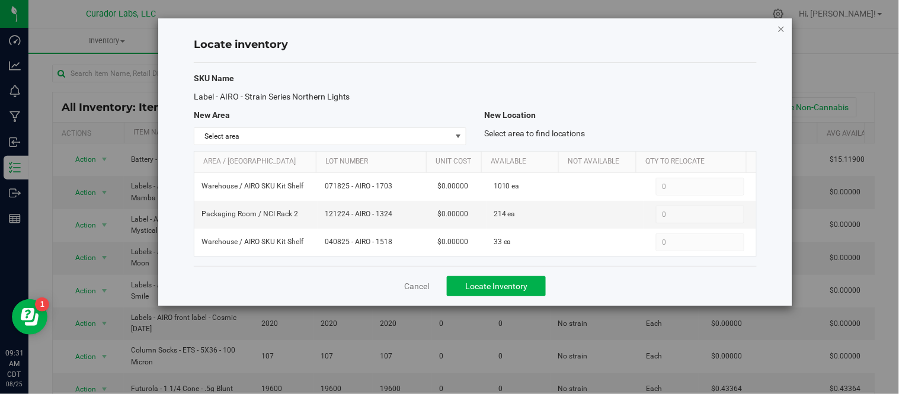
click at [778, 33] on icon "button" at bounding box center [781, 28] width 8 height 14
